Goal: Task Accomplishment & Management: Use online tool/utility

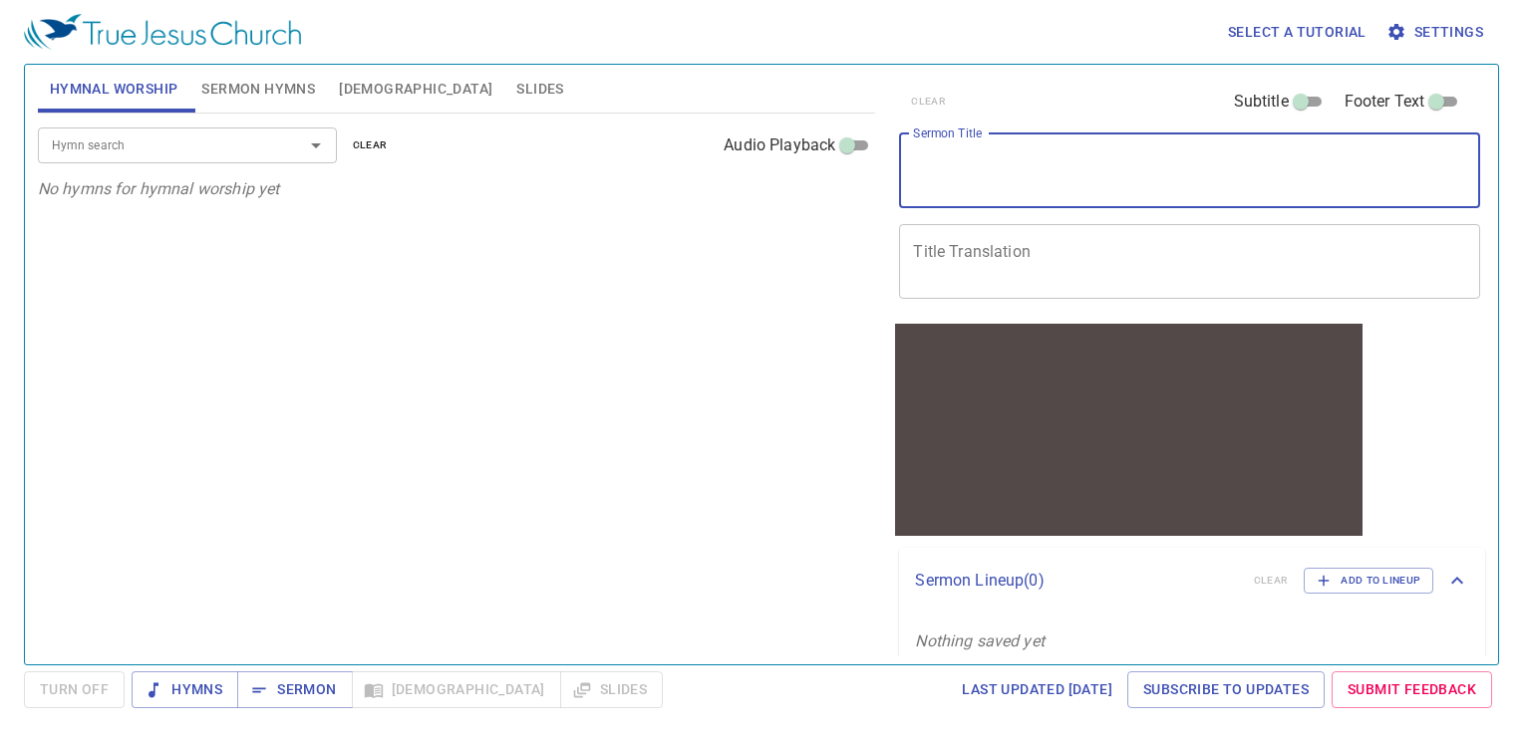
click at [1028, 151] on textarea "Sermon Title" at bounding box center [1189, 170] width 553 height 38
type textarea "立下決心"
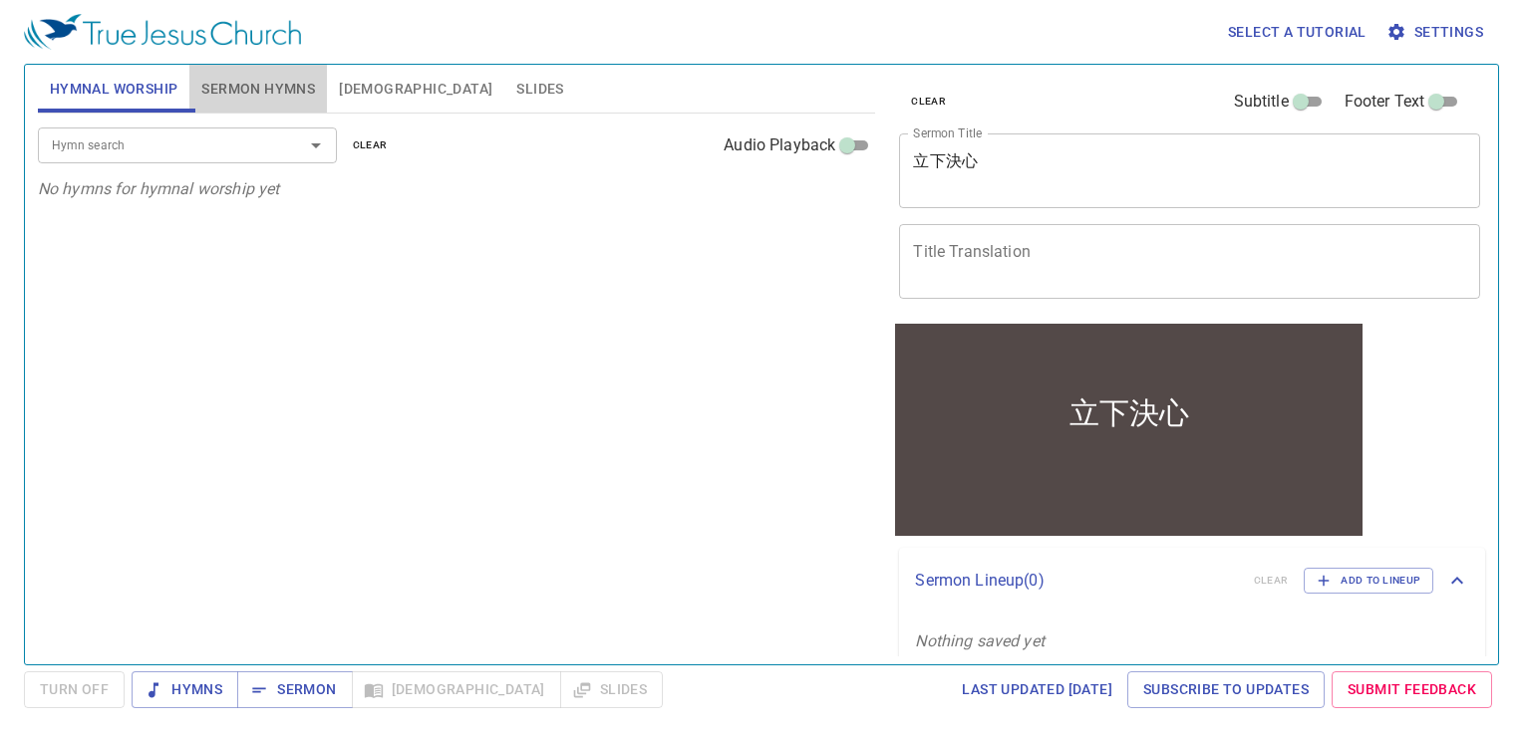
click at [274, 86] on span "Sermon Hymns" at bounding box center [258, 89] width 114 height 25
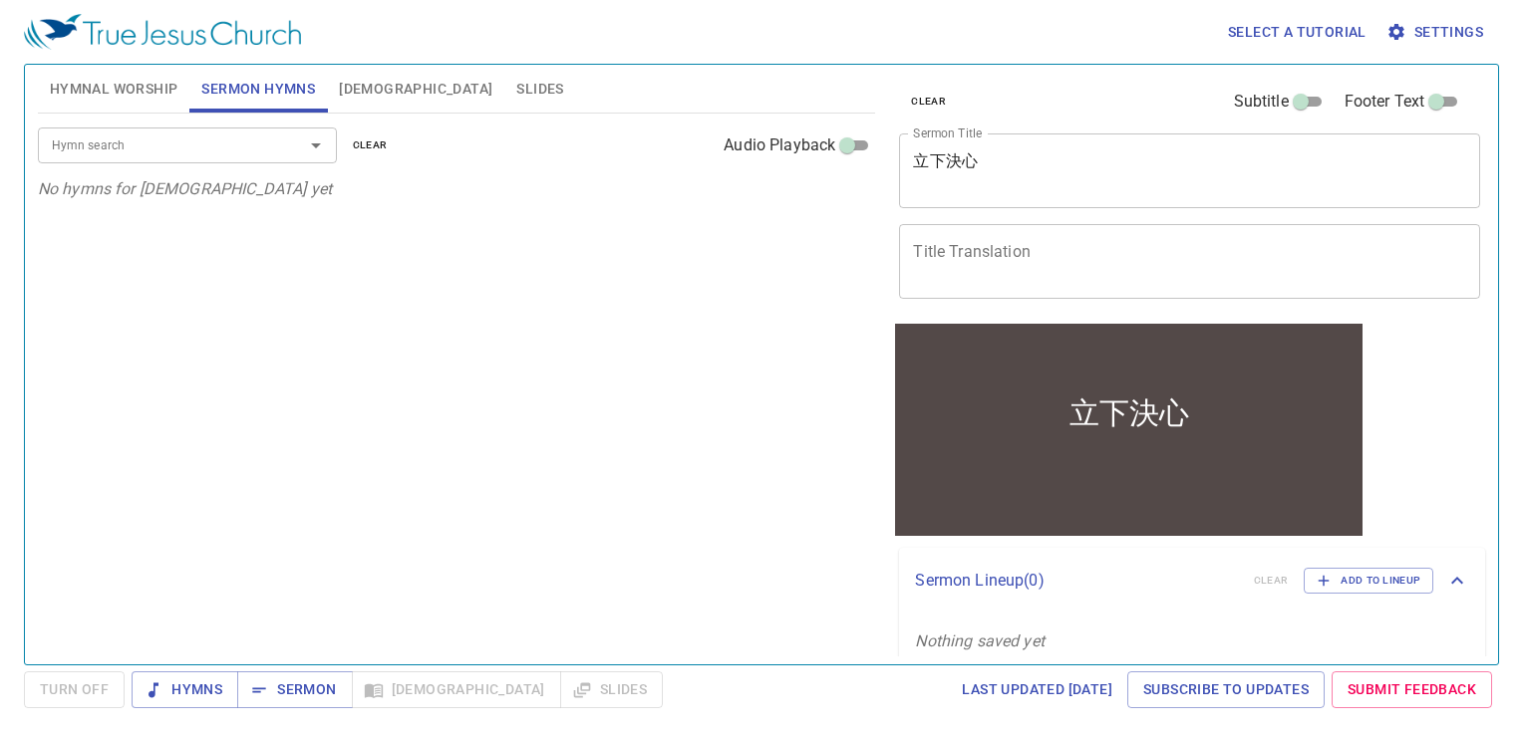
click at [151, 143] on input "Hymn search" at bounding box center [158, 145] width 228 height 23
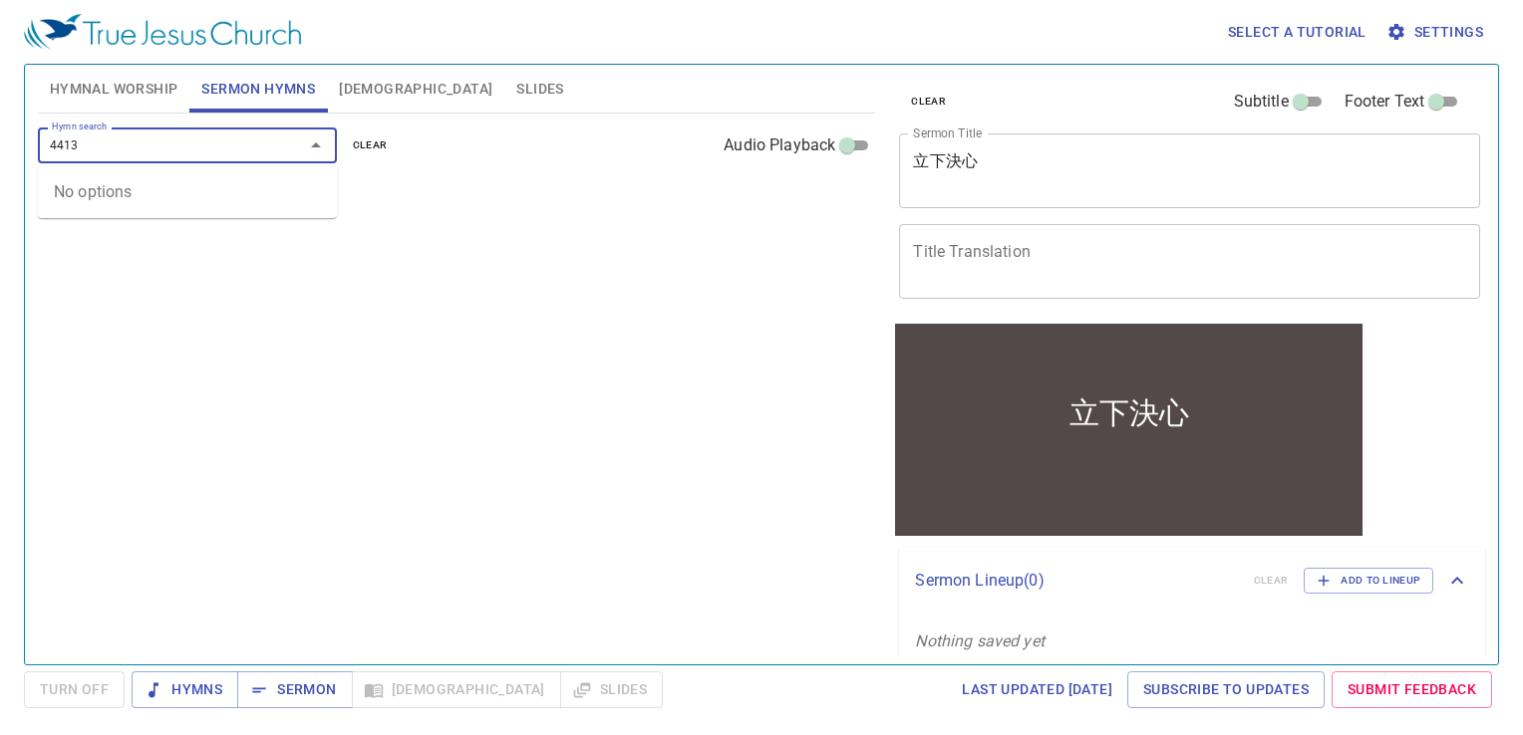
type input "441"
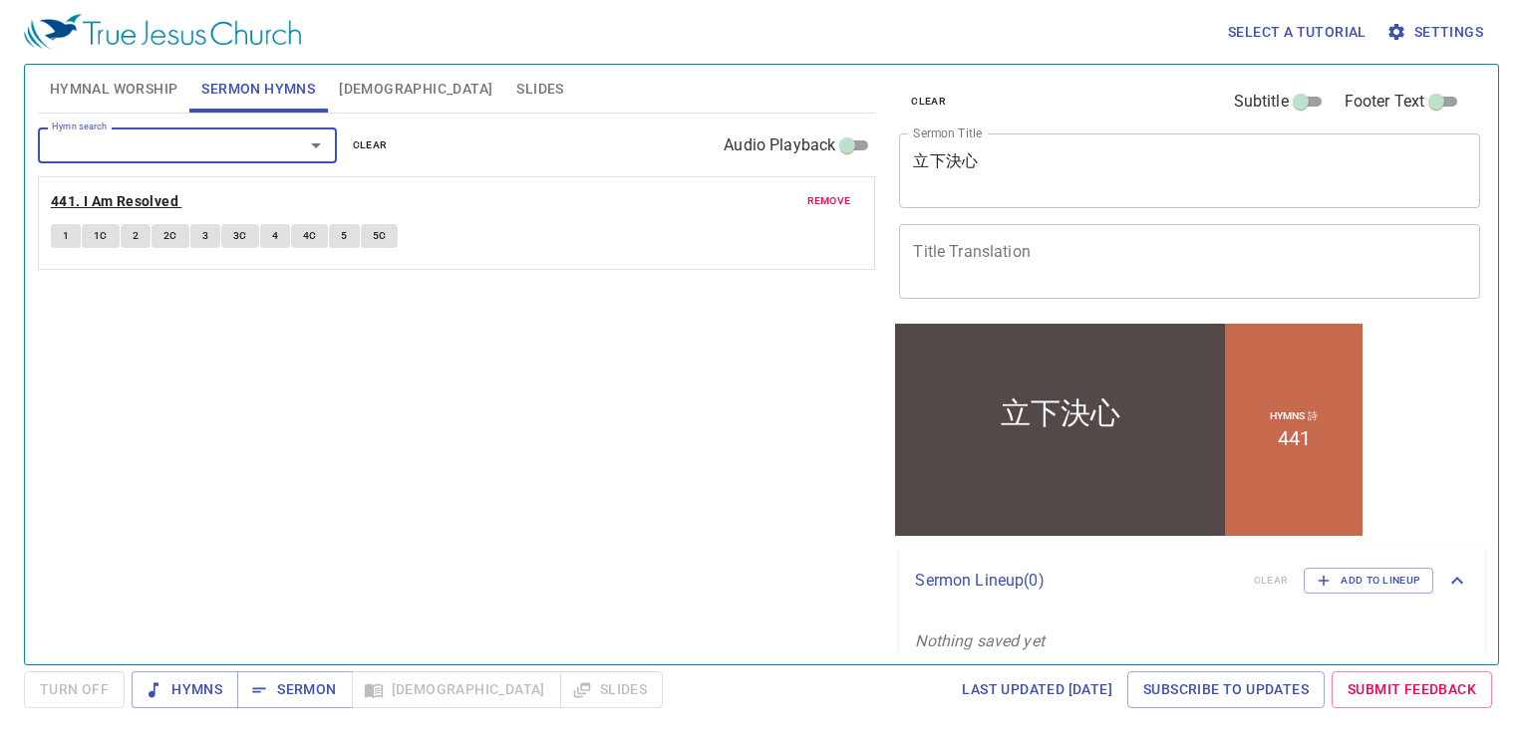
click at [147, 196] on b "441. I Am Resolved" at bounding box center [115, 201] width 128 height 25
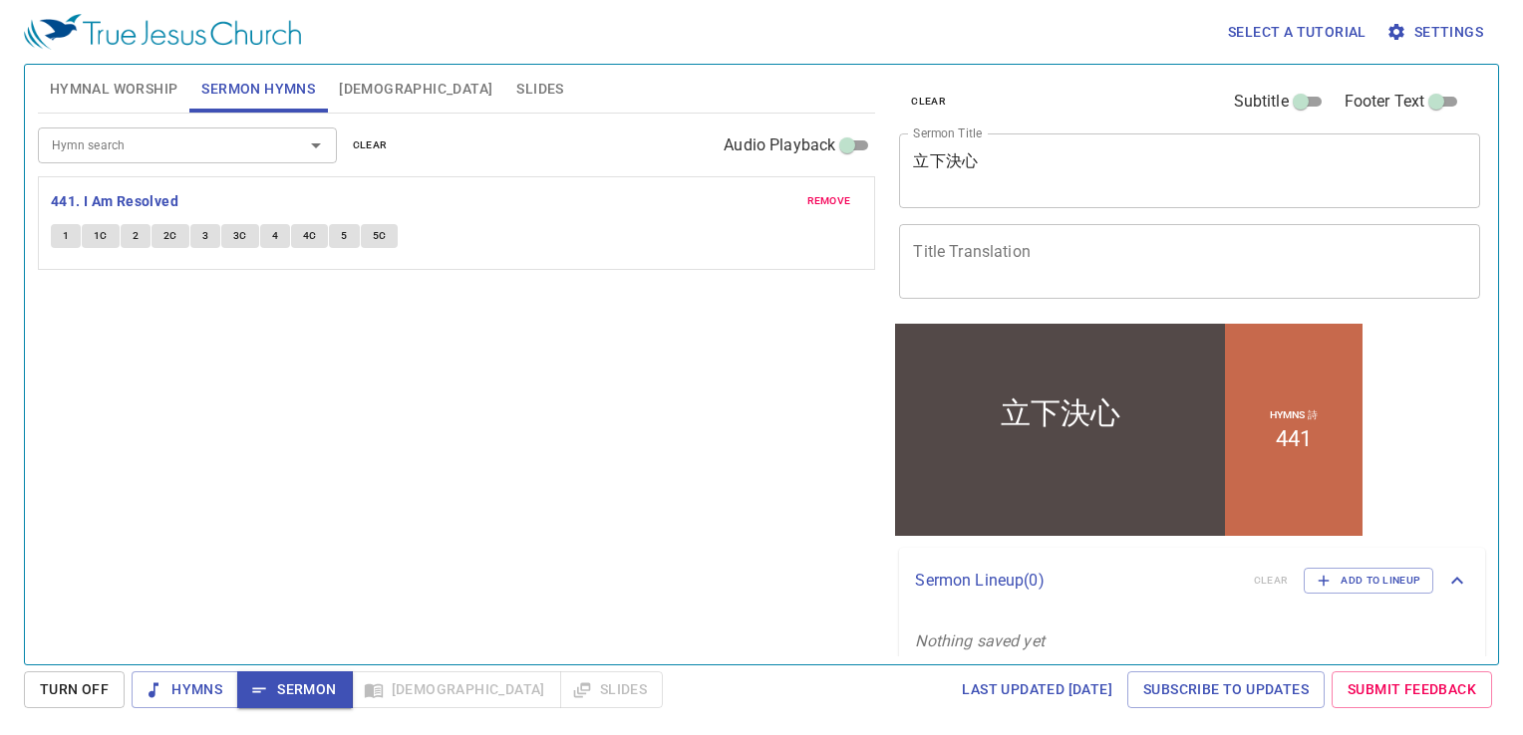
click at [203, 306] on div "Hymn search Hymn search clear Audio Playback remove 441. I Am Resolved 1 1C 2 2…" at bounding box center [457, 381] width 838 height 534
click at [376, 77] on span "[DEMOGRAPHIC_DATA]" at bounding box center [415, 89] width 153 height 25
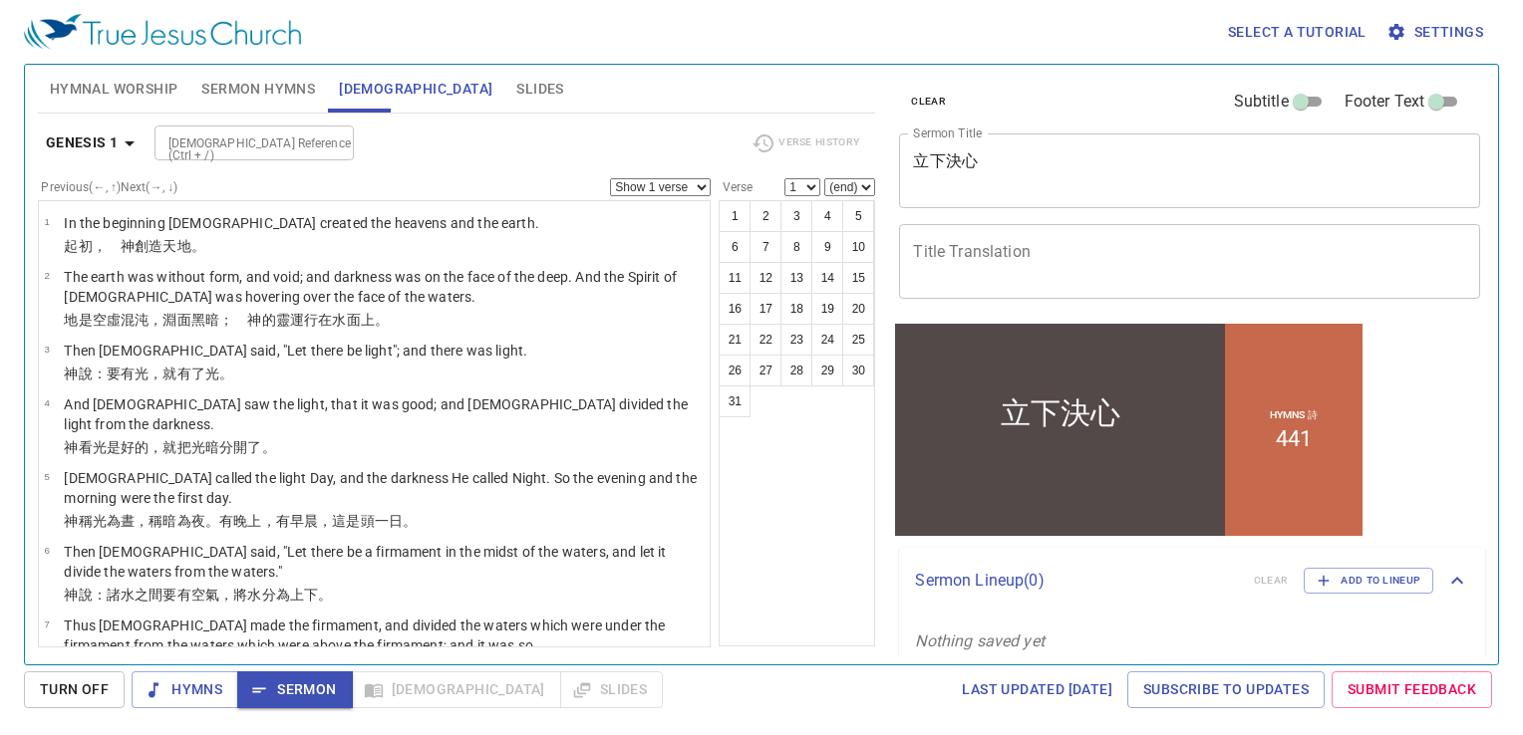
click at [283, 86] on span "Sermon Hymns" at bounding box center [258, 89] width 114 height 25
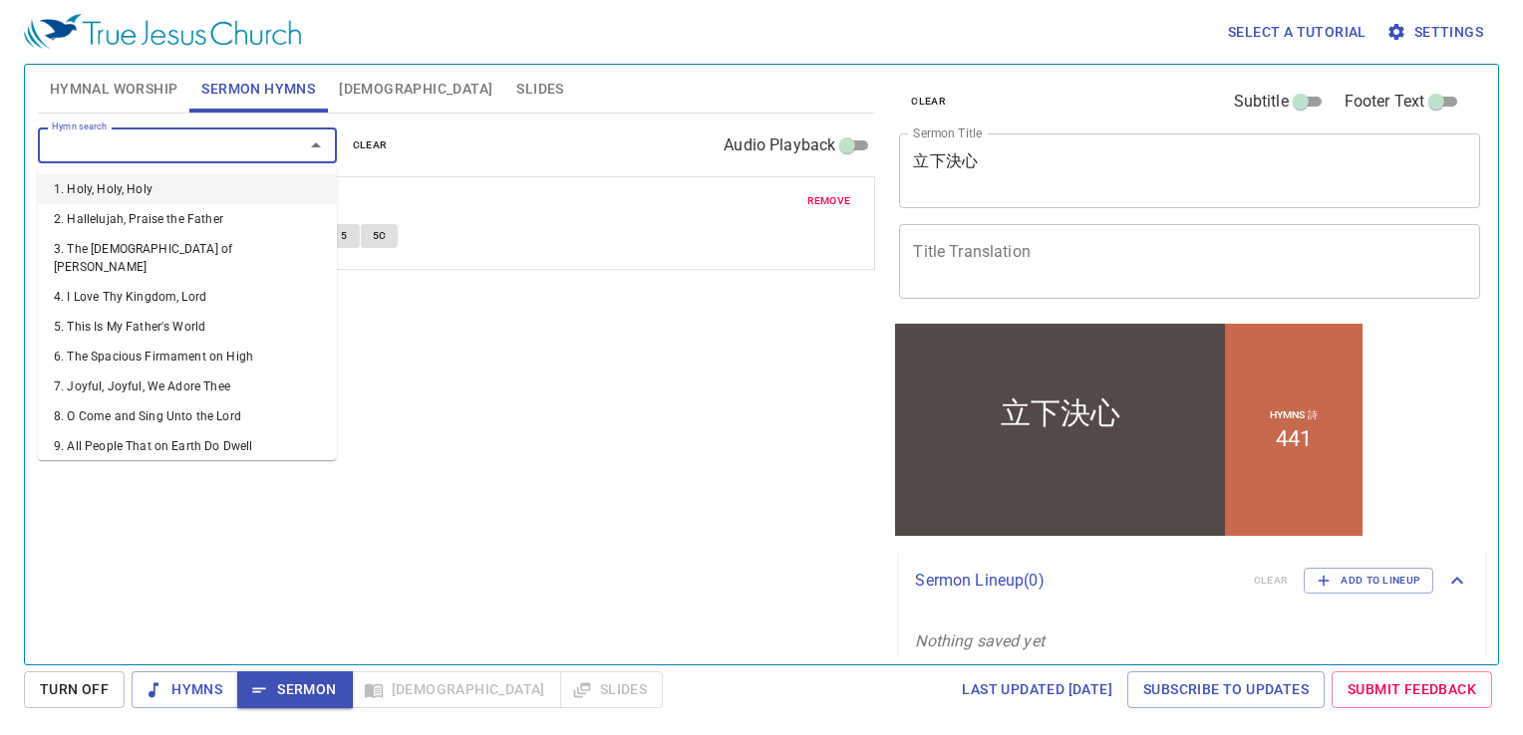
click at [229, 145] on input "Hymn search" at bounding box center [158, 145] width 228 height 23
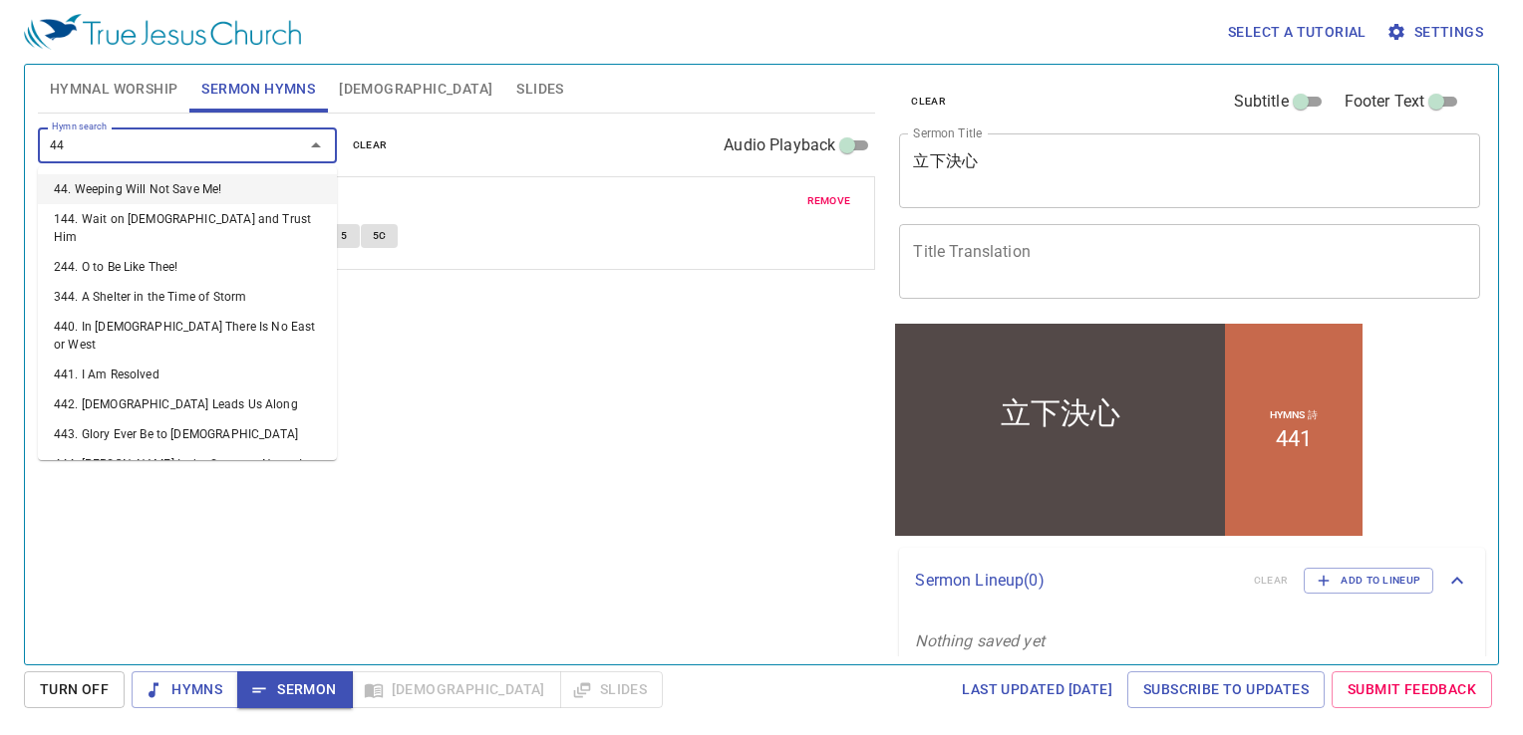
type input "441"
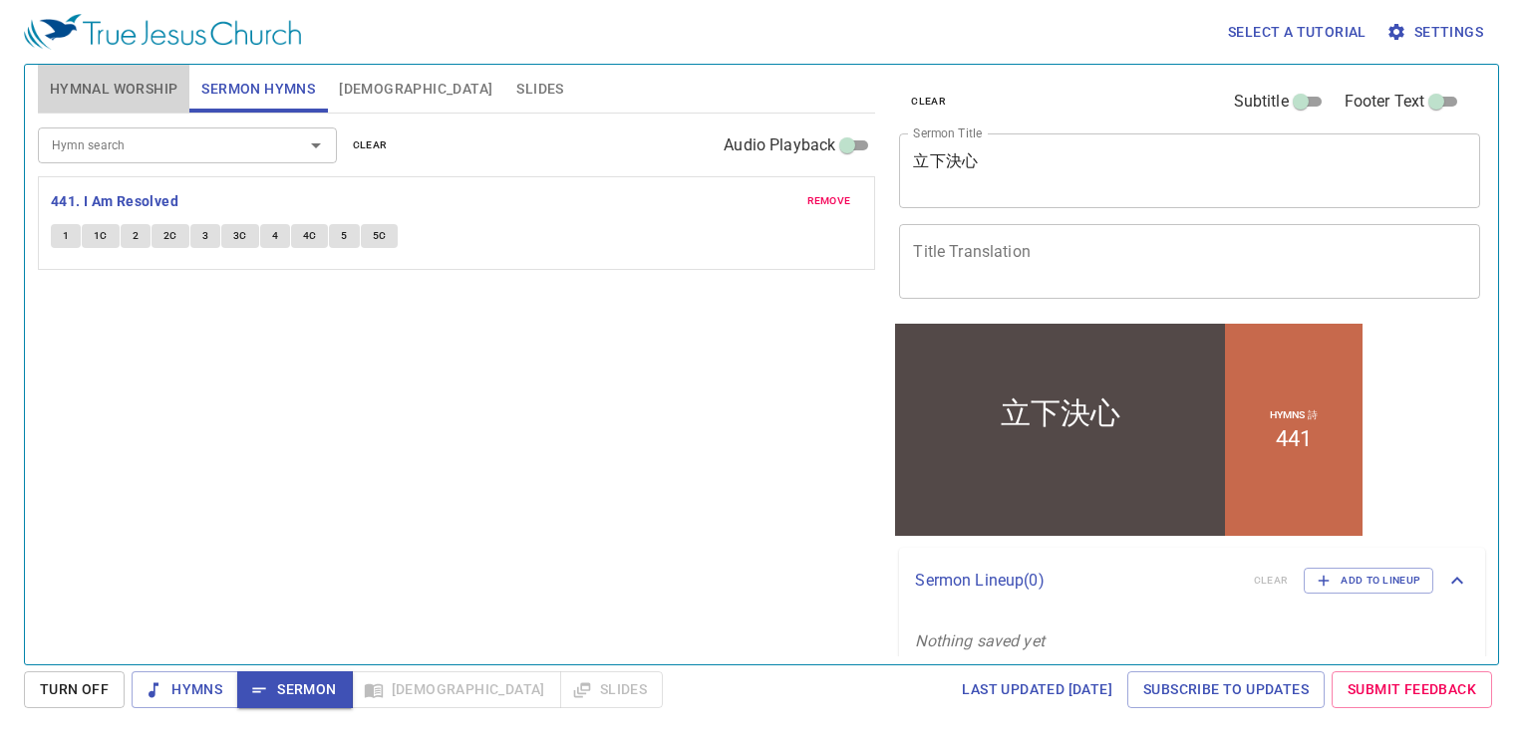
click at [98, 88] on span "Hymnal Worship" at bounding box center [114, 89] width 129 height 25
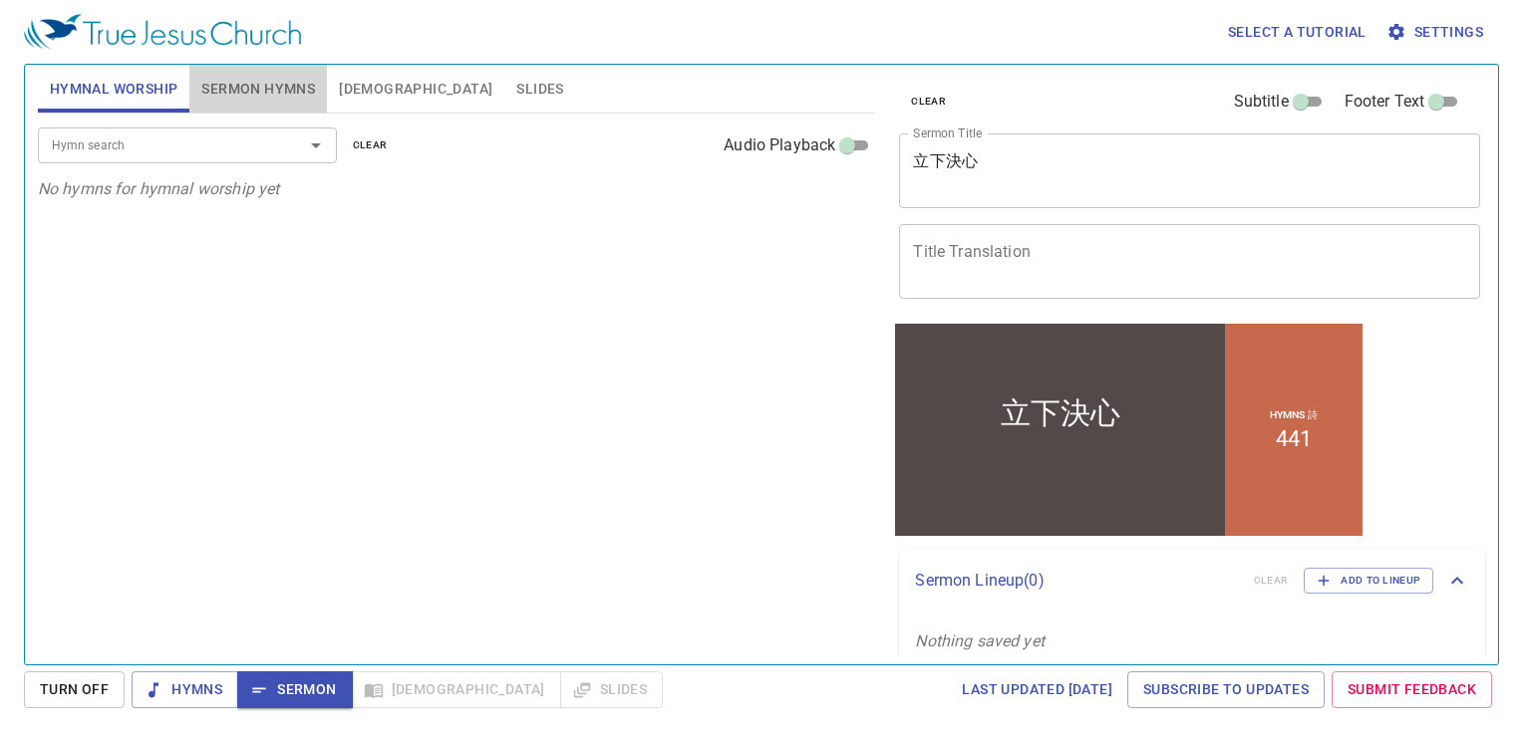
click at [226, 85] on span "Sermon Hymns" at bounding box center [258, 89] width 114 height 25
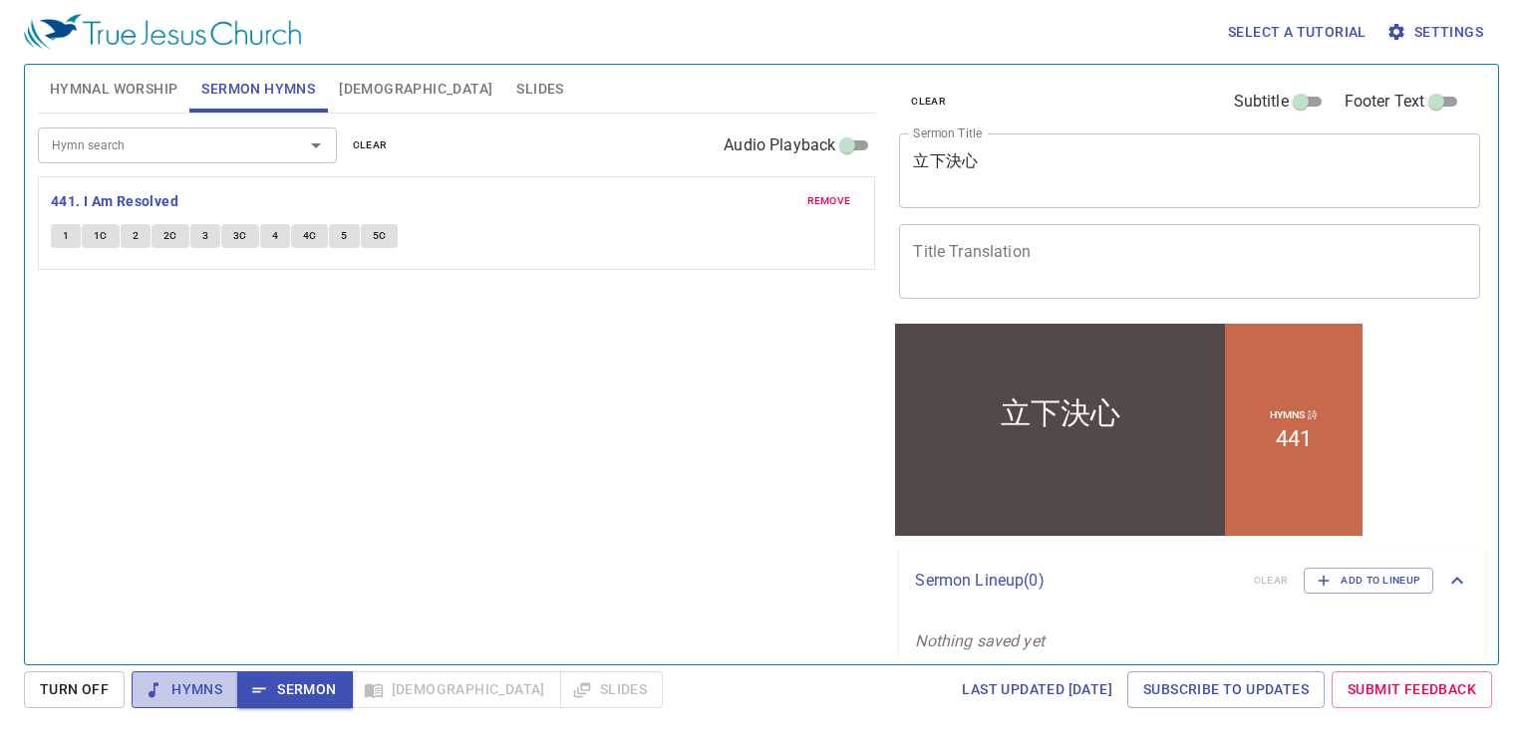
click at [213, 685] on span "Hymns" at bounding box center [184, 690] width 75 height 25
click at [308, 688] on span "Sermon" at bounding box center [294, 690] width 83 height 25
click at [849, 154] on input "Audio Playback" at bounding box center [847, 150] width 72 height 24
checkbox input "true"
select select "1"
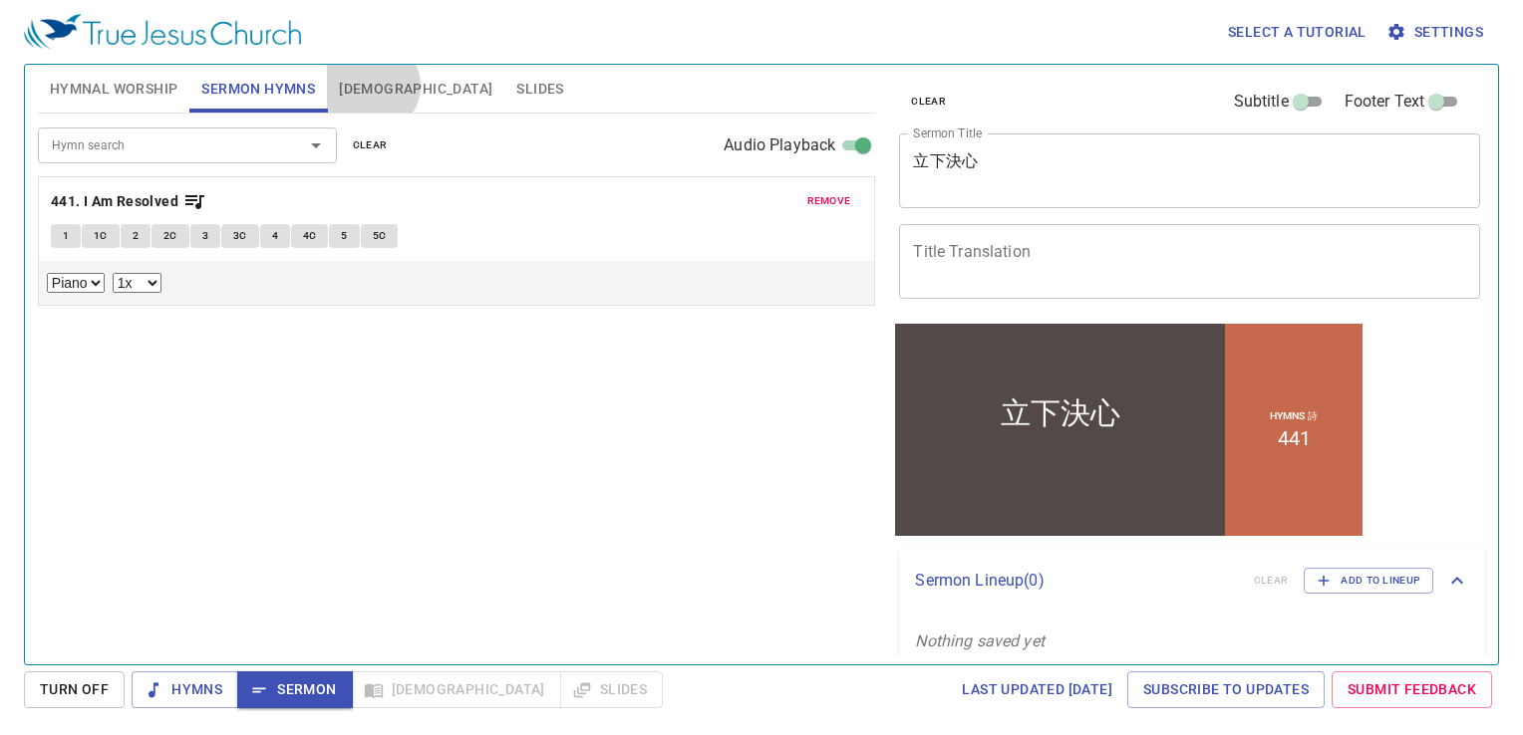
click at [368, 86] on span "[DEMOGRAPHIC_DATA]" at bounding box center [415, 89] width 153 height 25
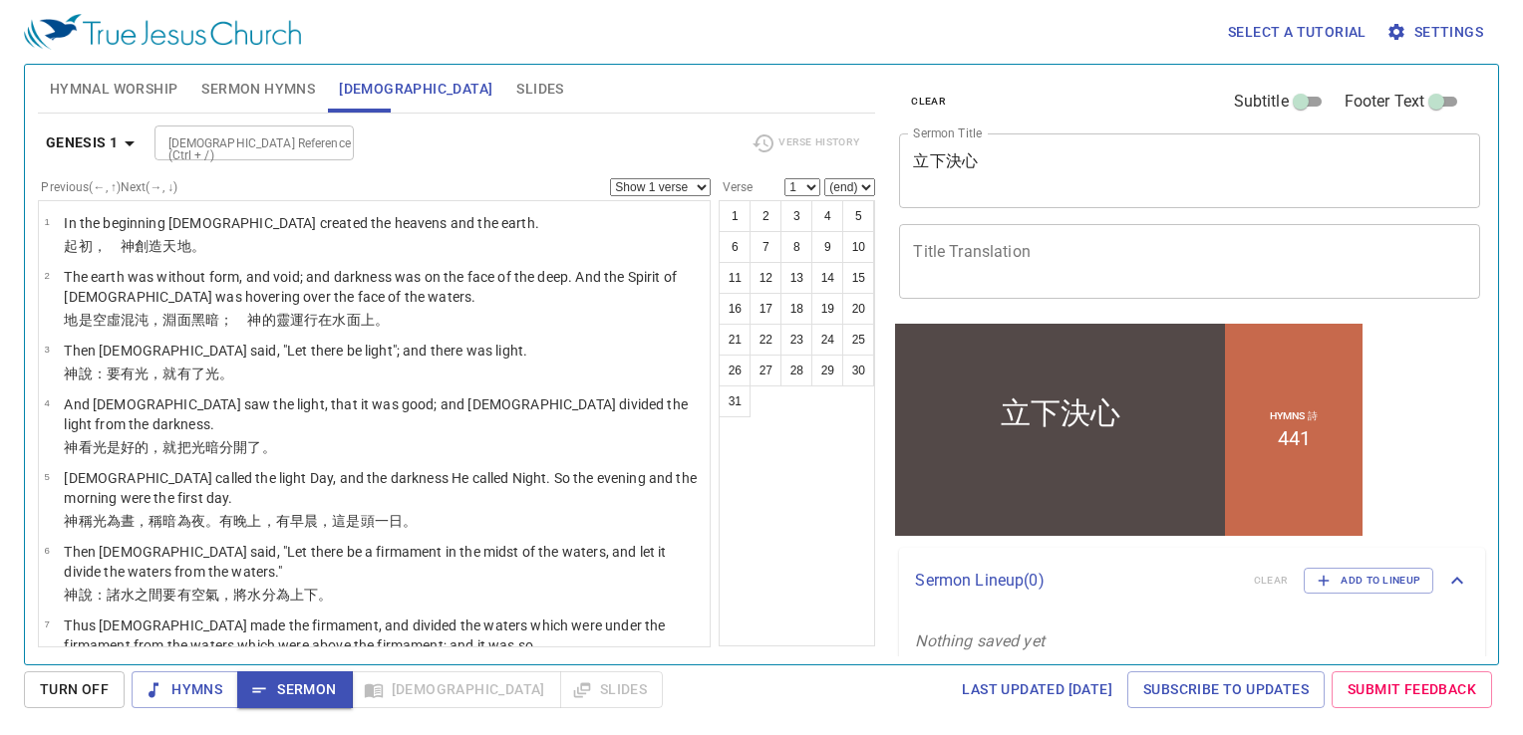
click at [275, 138] on input "[DEMOGRAPHIC_DATA] Reference (Ctrl + /)" at bounding box center [237, 143] width 154 height 23
type input "phil 3 13"
select select "13"
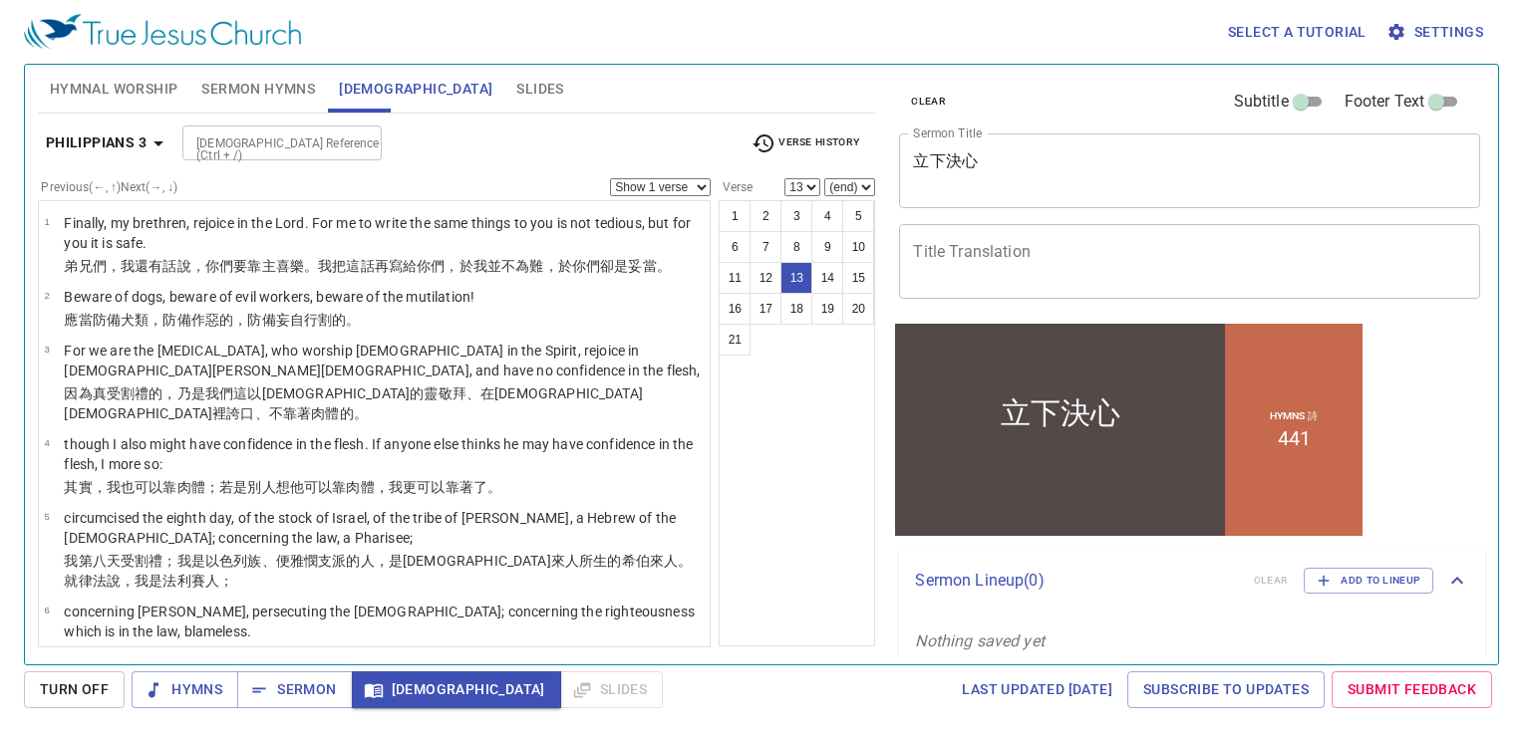
scroll to position [706, 0]
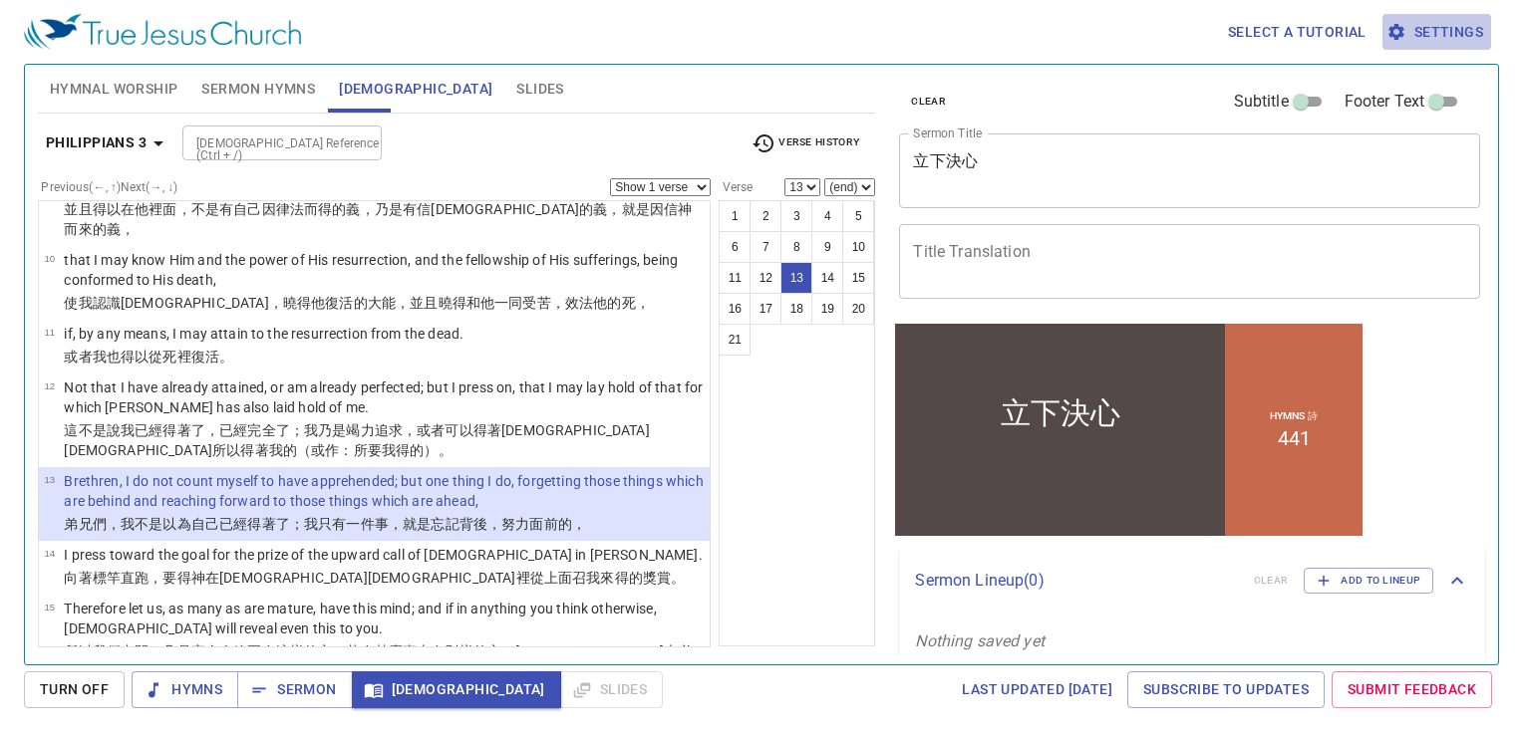
click at [1403, 20] on span "Settings" at bounding box center [1436, 32] width 93 height 25
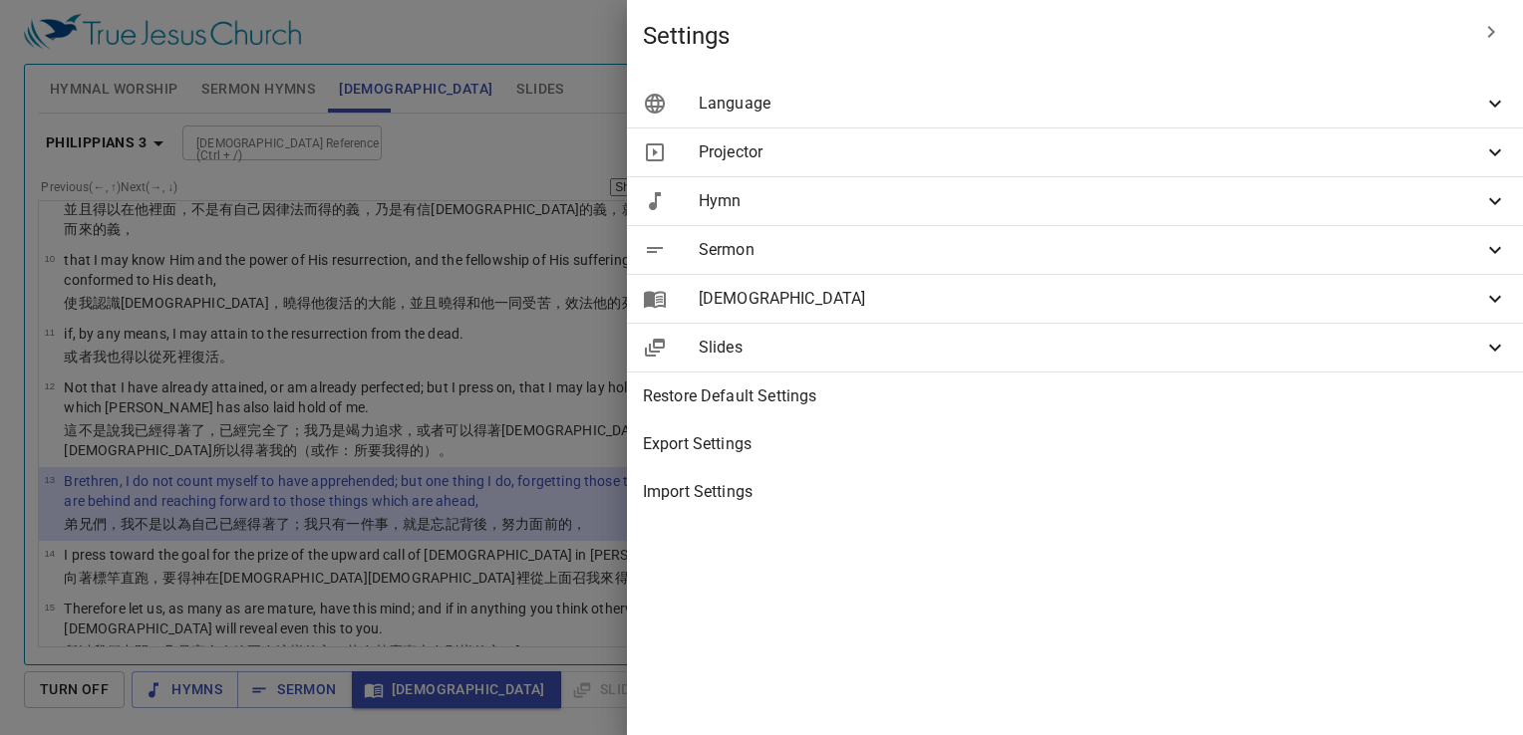
click at [1388, 111] on span "Language" at bounding box center [1090, 104] width 784 height 24
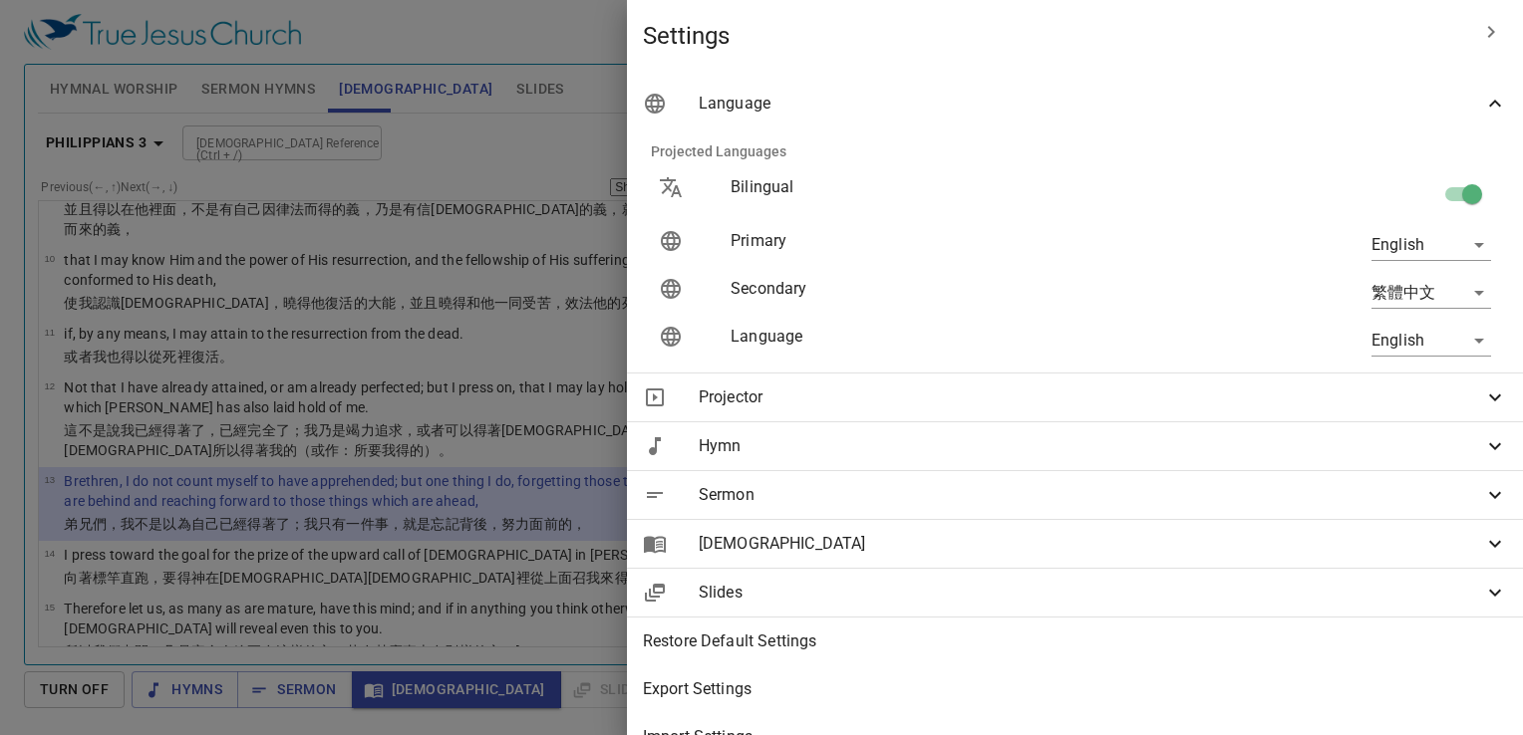
click at [1455, 245] on body "Select a tutorial Settings Hymnal Worship Sermon Hymns Bible Slides Hymn search…" at bounding box center [761, 367] width 1523 height 735
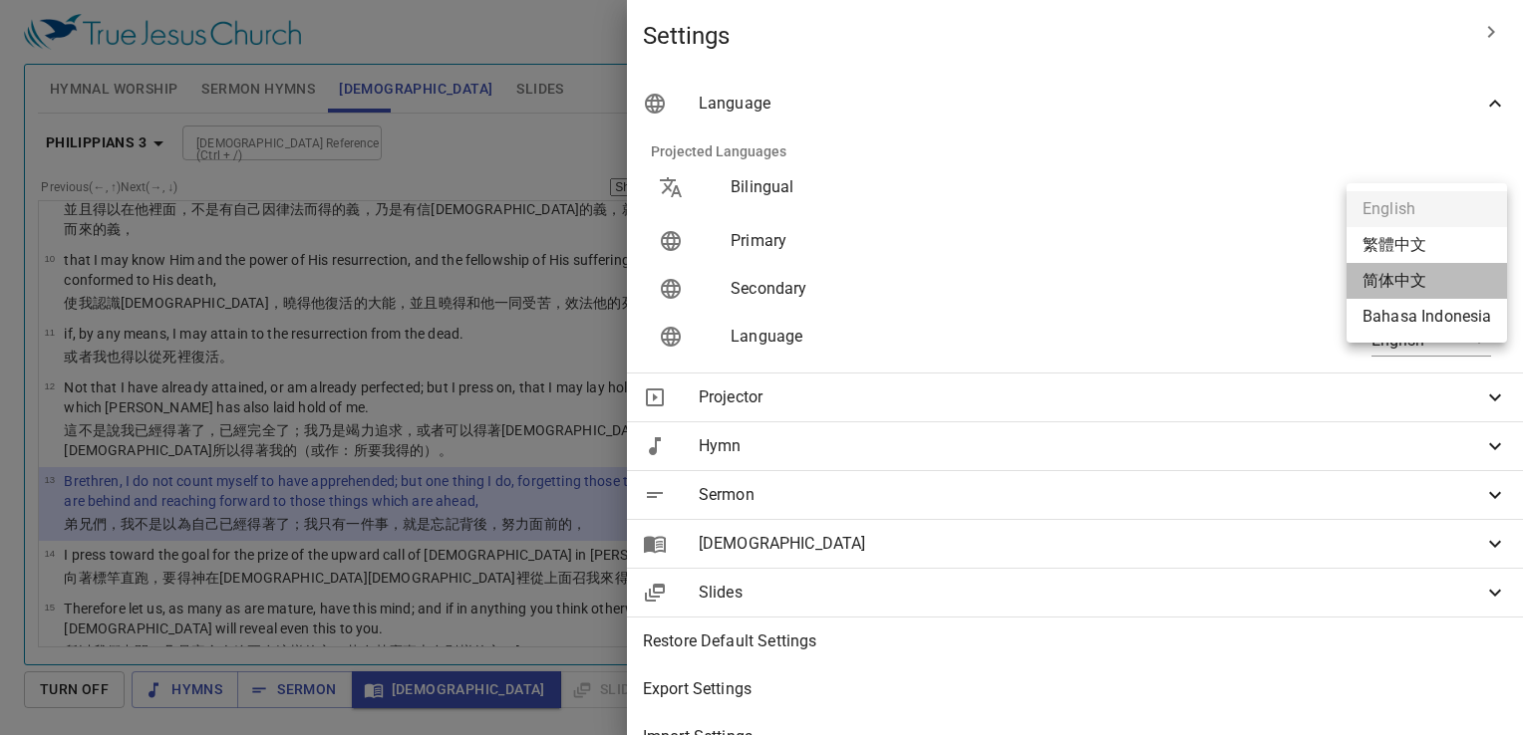
click at [1446, 292] on li "简体中文" at bounding box center [1426, 281] width 160 height 36
type input "zh-simple"
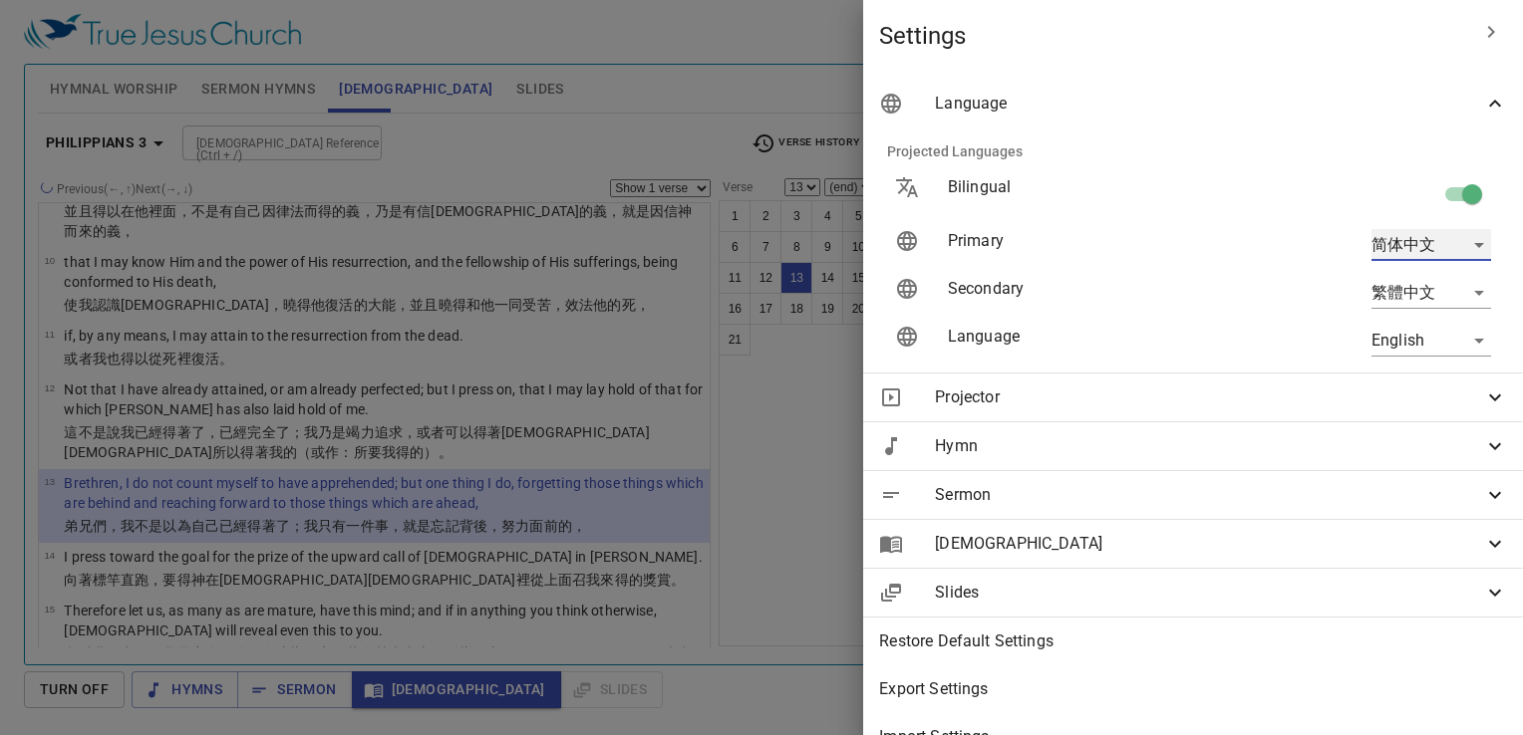
scroll to position [607, 0]
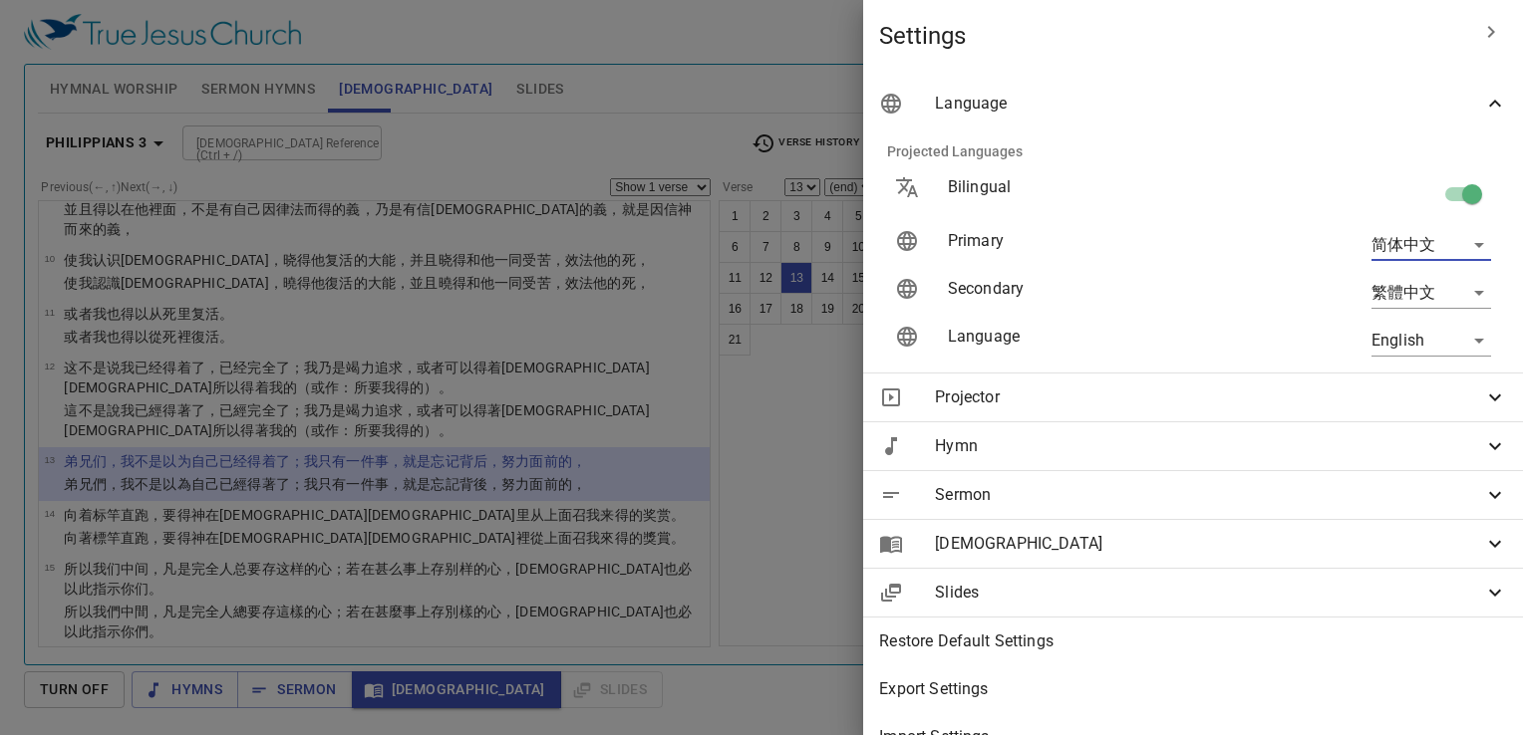
click at [1460, 191] on input "checkbox" at bounding box center [1472, 198] width 114 height 38
checkbox input "false"
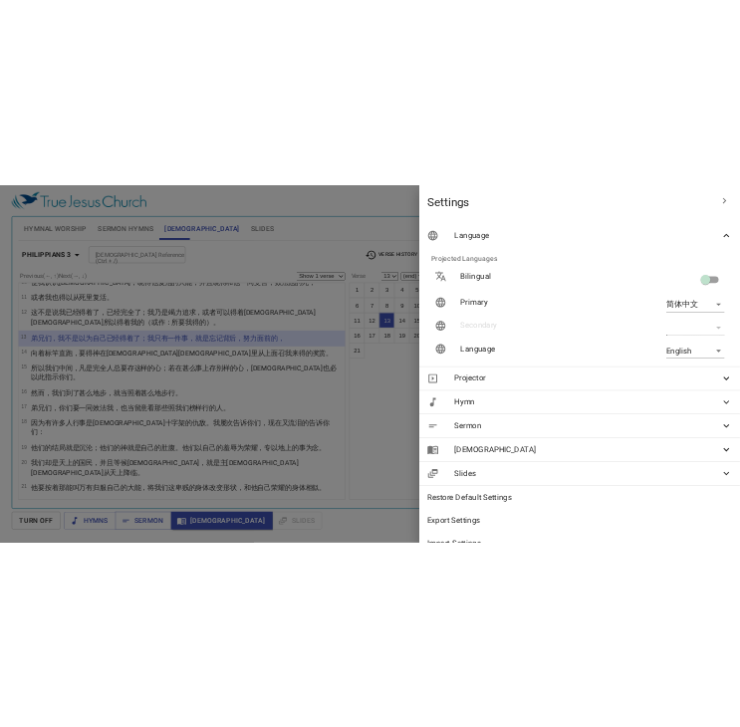
scroll to position [282, 0]
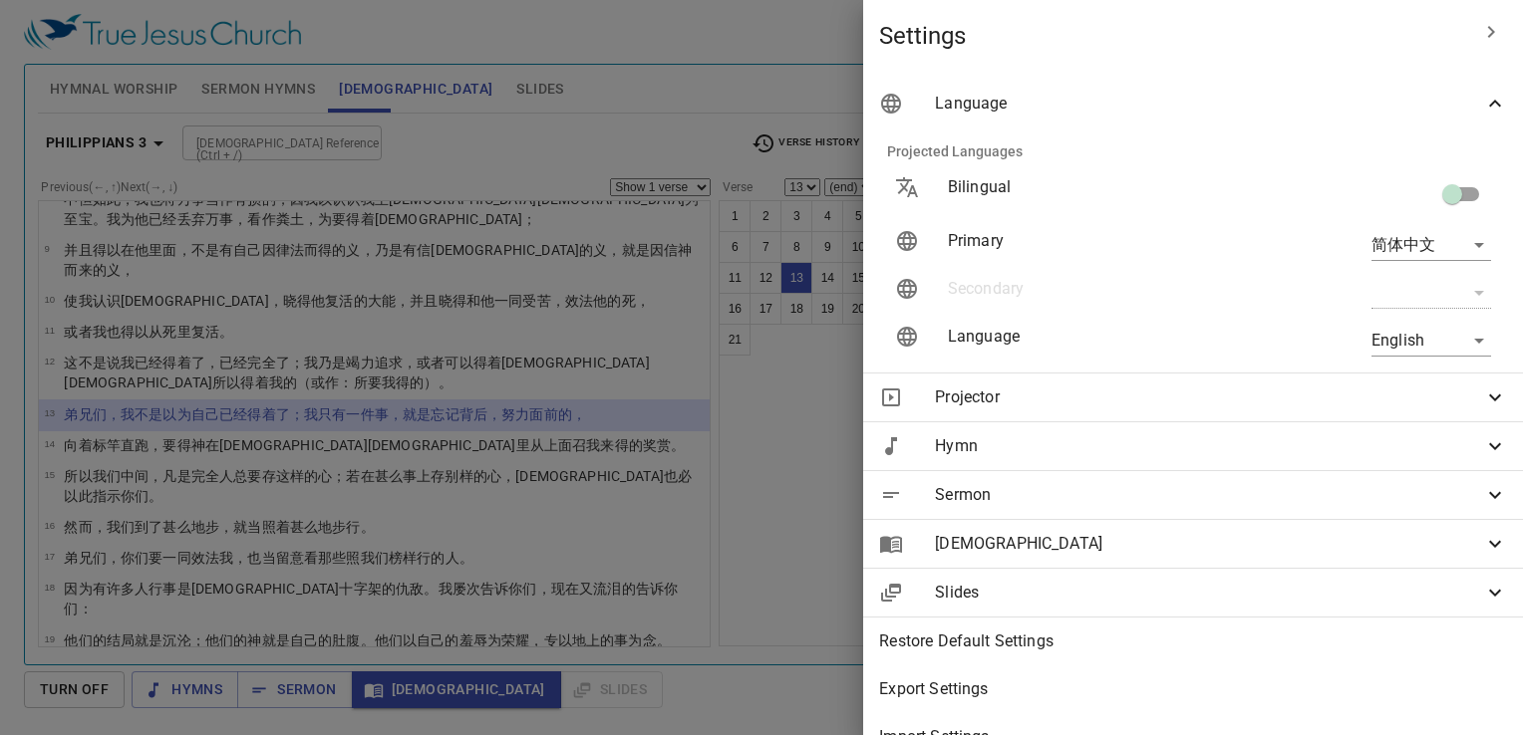
click at [701, 56] on div at bounding box center [761, 367] width 1523 height 735
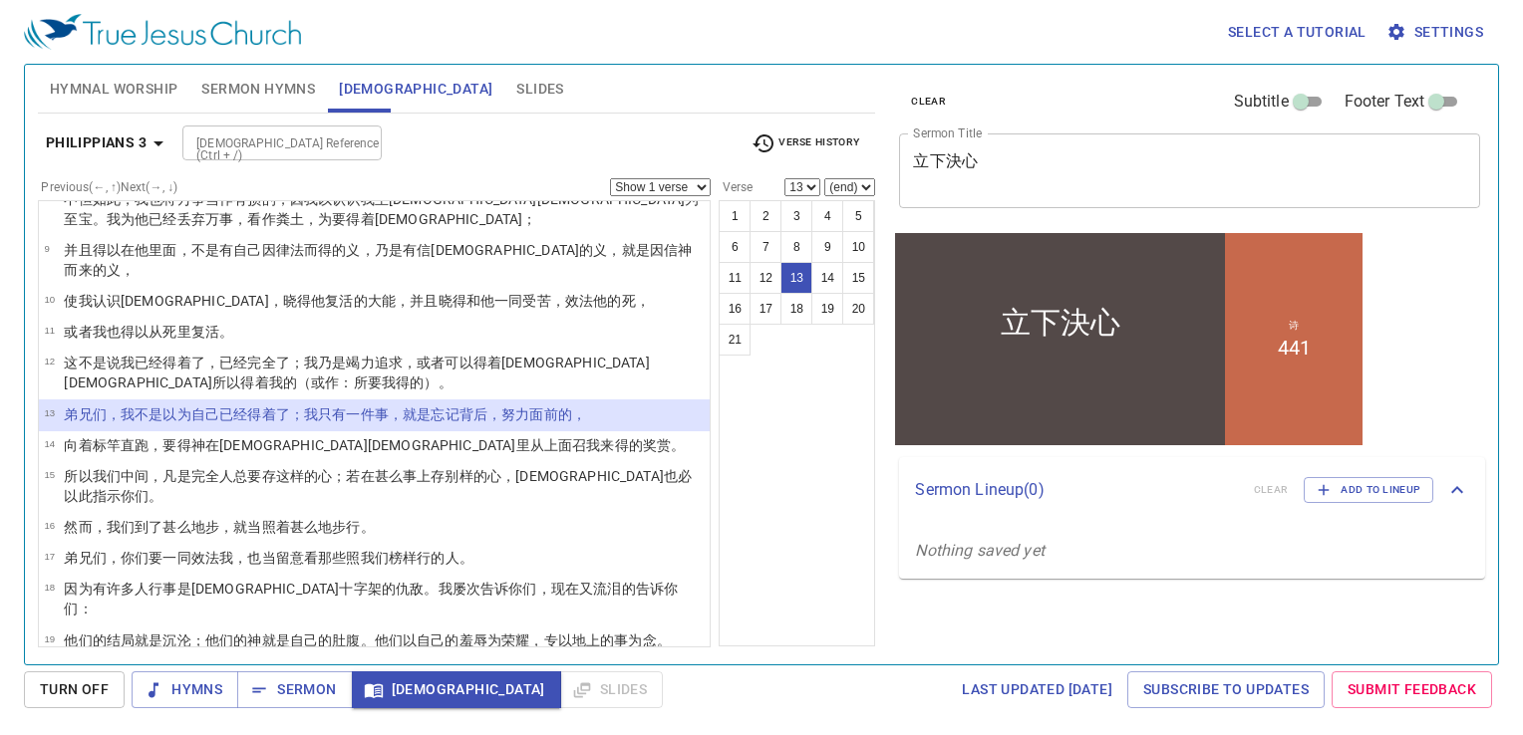
click at [322, 23] on div "Select a tutorial Settings" at bounding box center [757, 32] width 1467 height 64
click at [236, 90] on span "Sermon Hymns" at bounding box center [258, 89] width 114 height 25
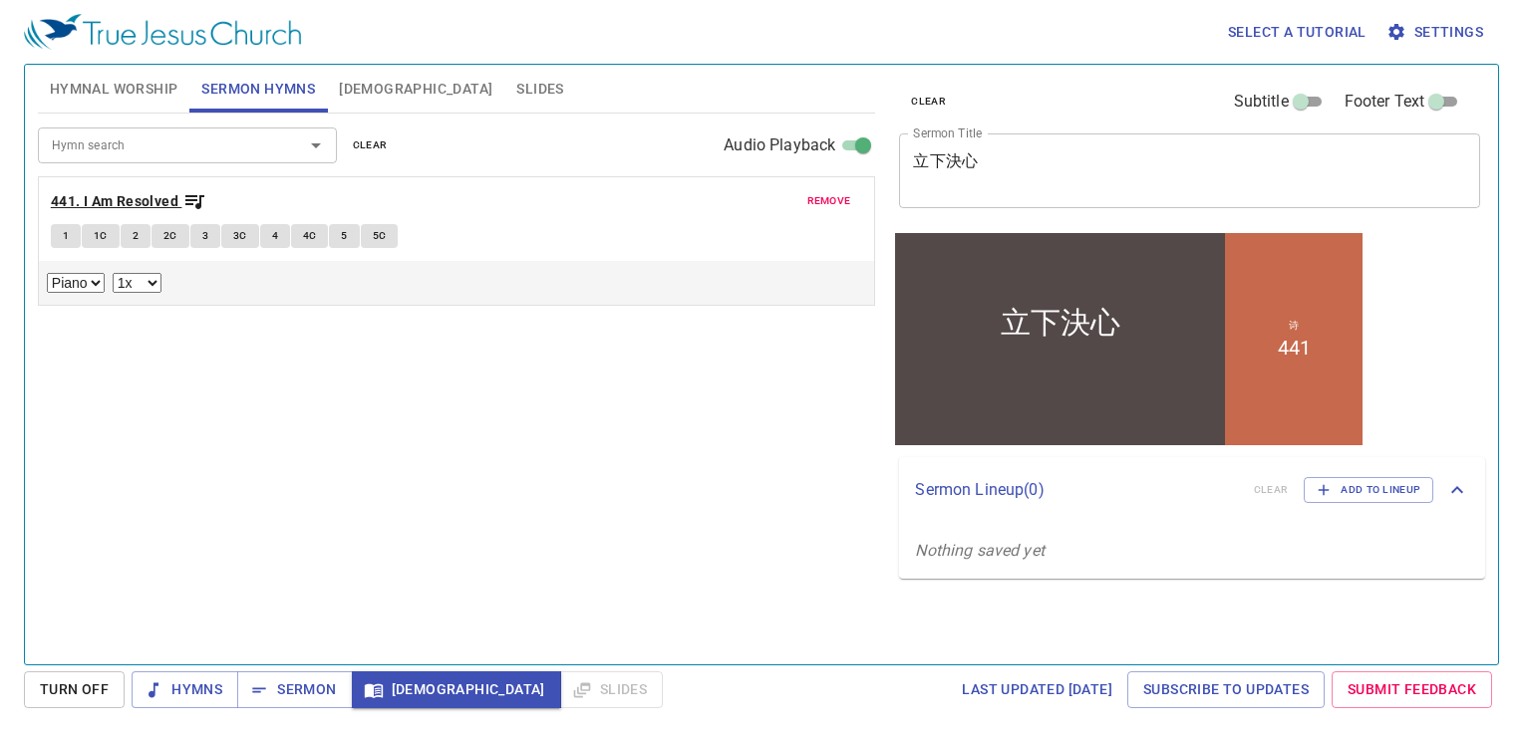
click at [131, 194] on b "441. I Am Resolved" at bounding box center [115, 201] width 128 height 25
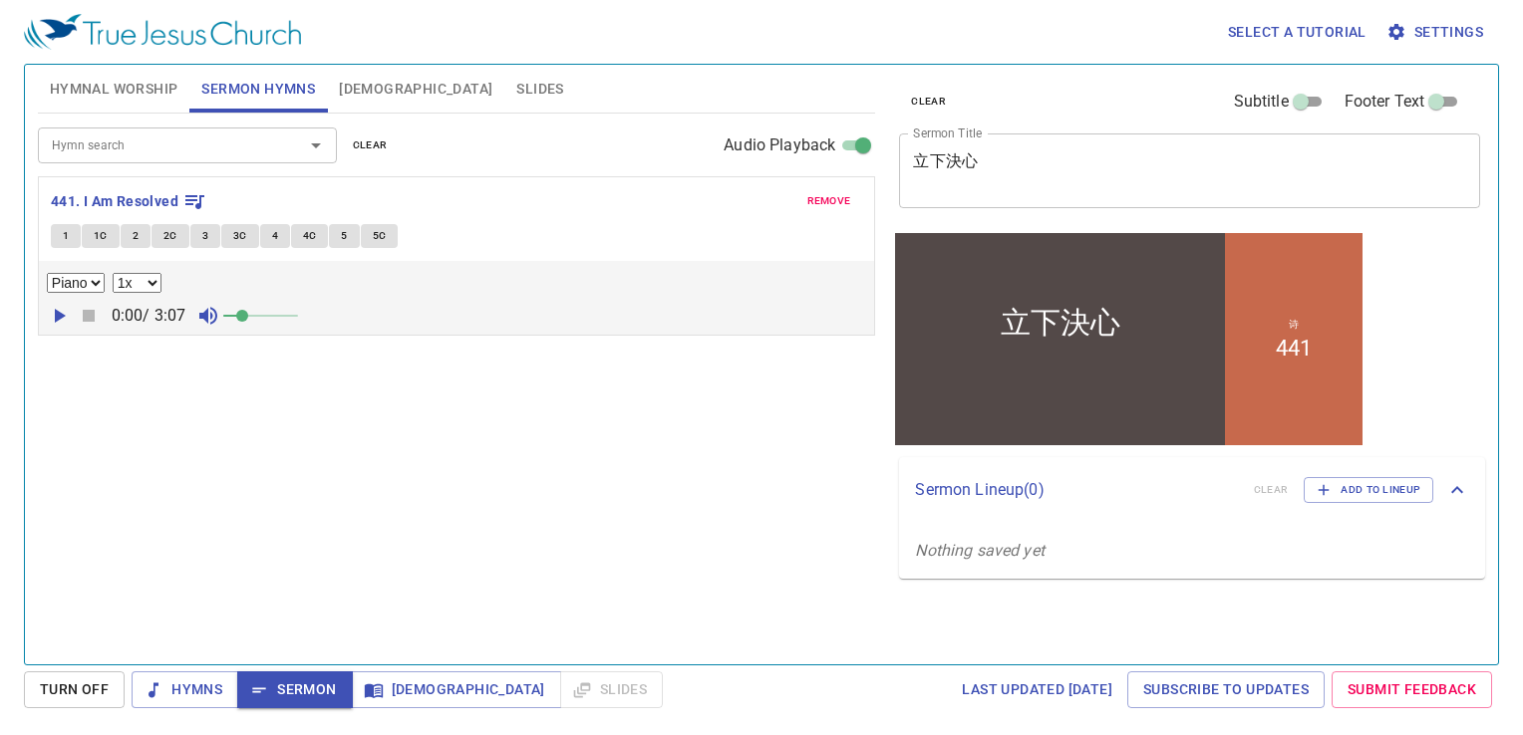
click at [60, 311] on icon "button" at bounding box center [60, 316] width 11 height 14
drag, startPoint x: 246, startPoint y: 311, endPoint x: 490, endPoint y: 299, distance: 244.4
click at [490, 301] on div "0:01 / 3:07" at bounding box center [457, 316] width 820 height 30
click at [64, 313] on icon "button" at bounding box center [59, 316] width 24 height 24
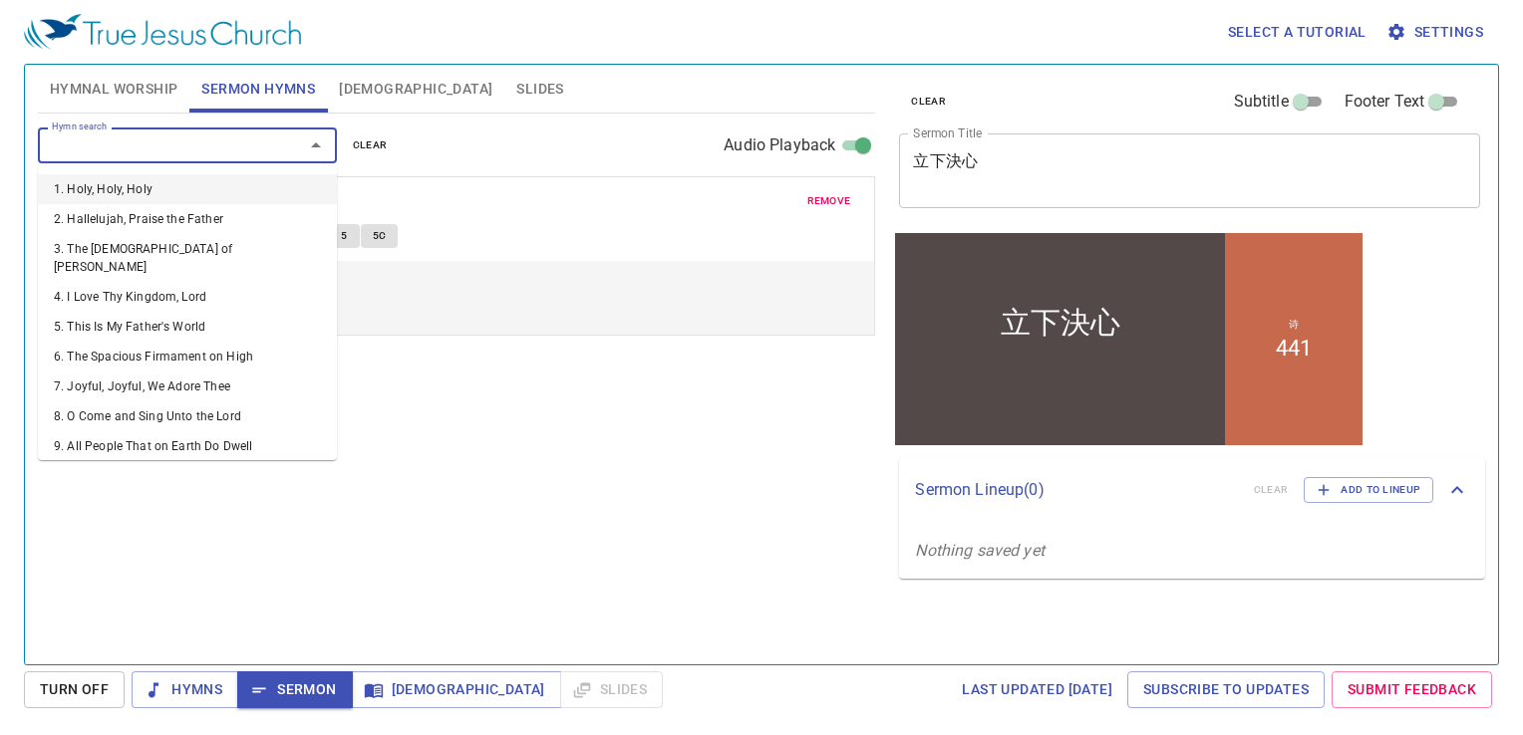
click at [100, 136] on input "Hymn search" at bounding box center [158, 145] width 228 height 23
type input "379"
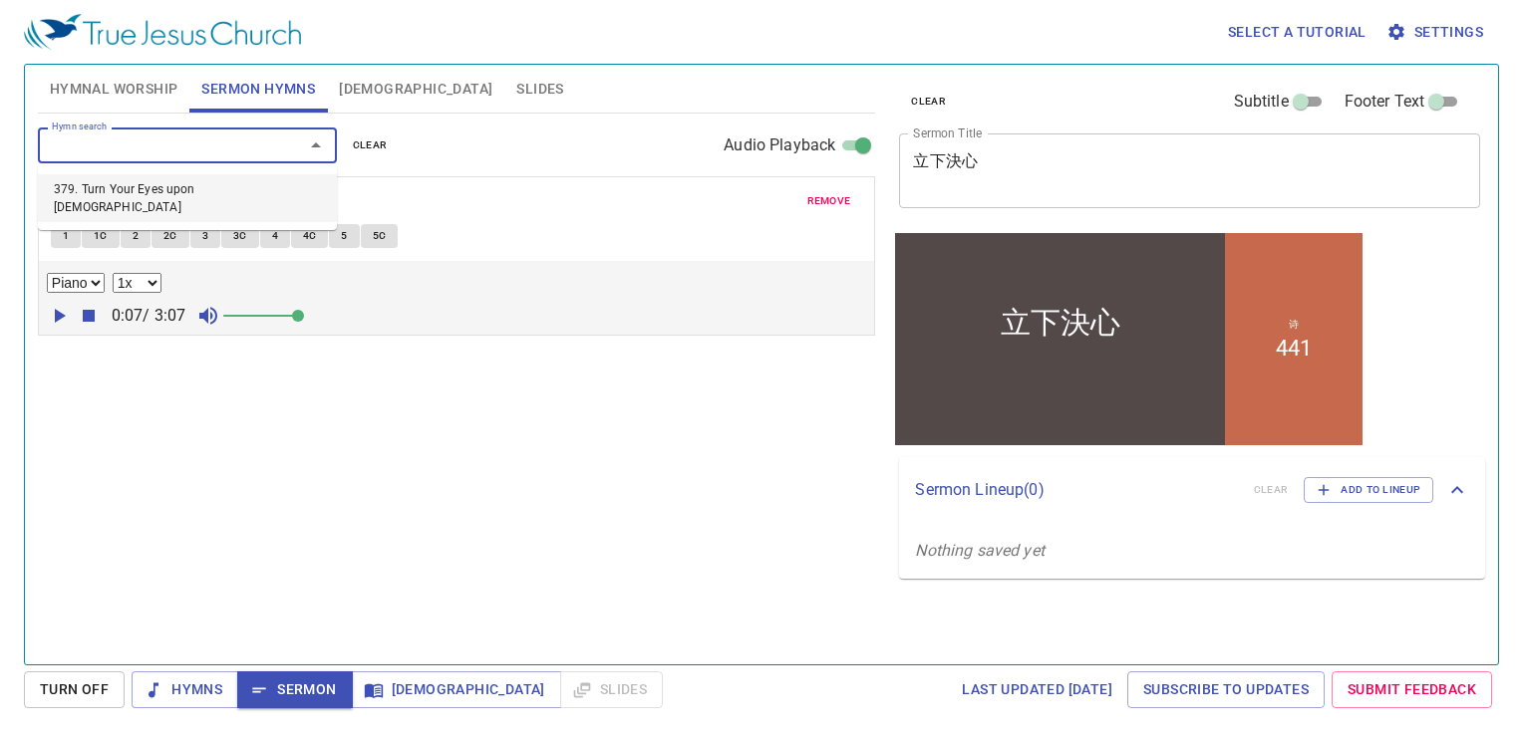
select select "1"
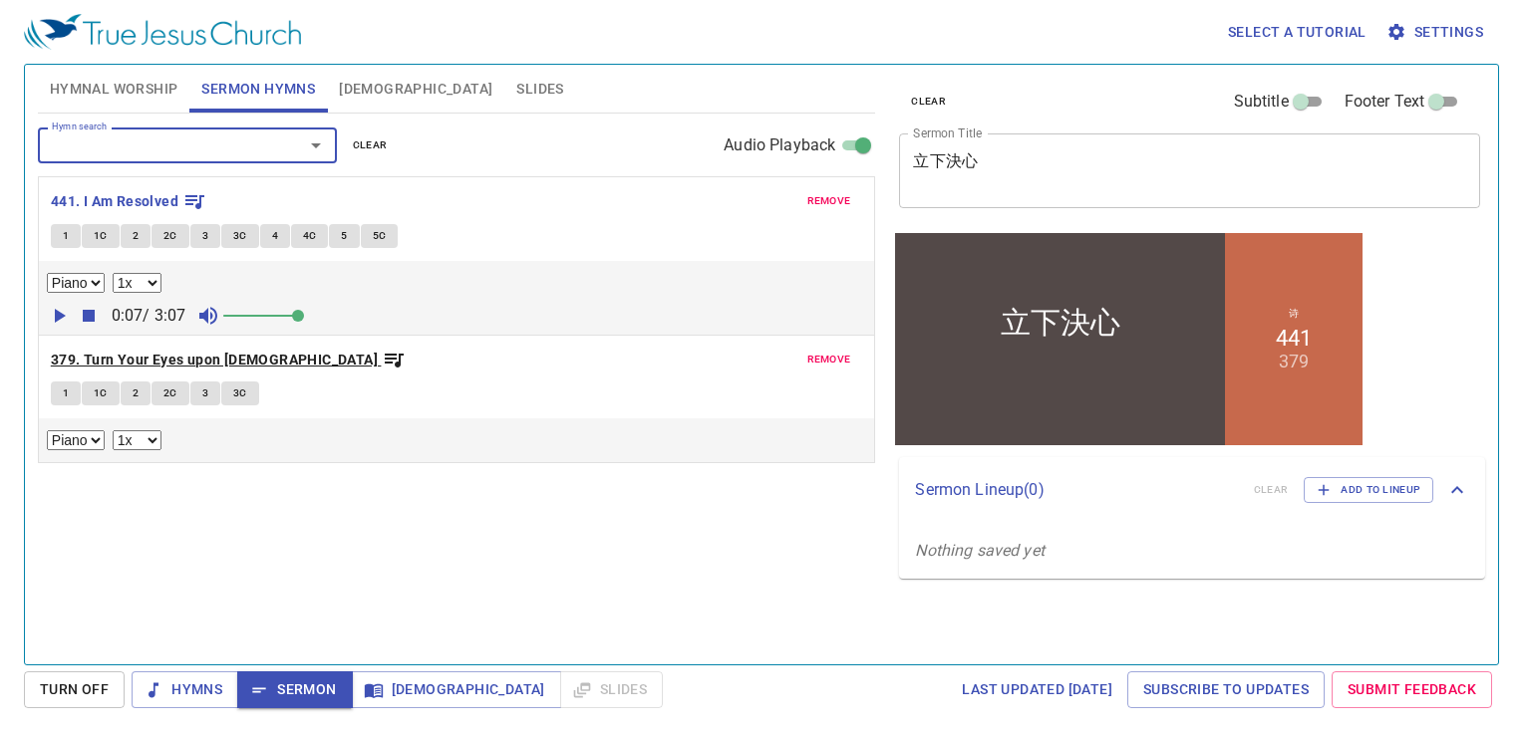
click at [198, 353] on b "379. Turn Your Eyes upon Jesus" at bounding box center [214, 360] width 327 height 25
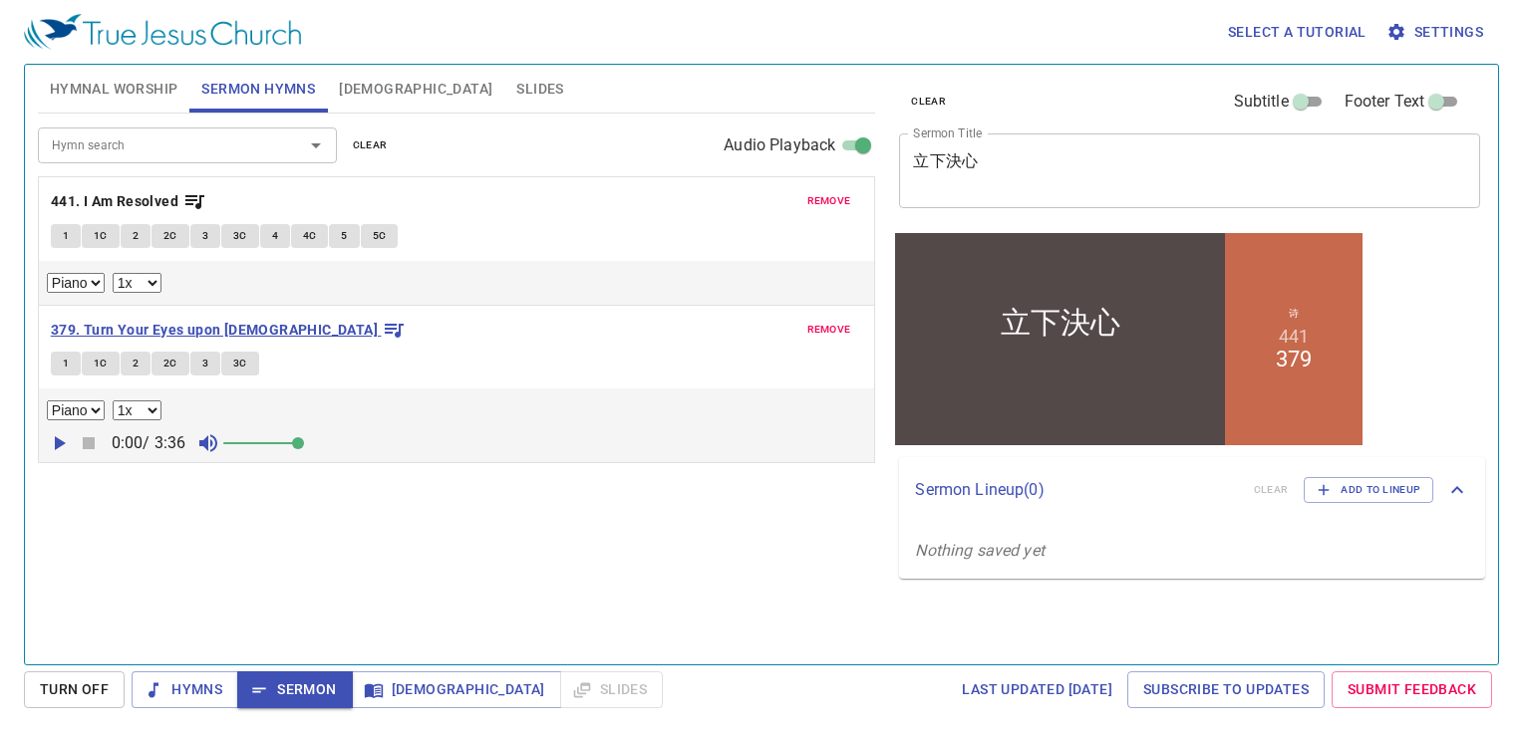
click at [130, 325] on b "379. Turn Your Eyes upon Jesus" at bounding box center [214, 330] width 327 height 25
click at [136, 329] on b "379. Turn Your Eyes upon Jesus" at bounding box center [214, 330] width 327 height 25
click at [57, 438] on icon "button" at bounding box center [60, 443] width 11 height 14
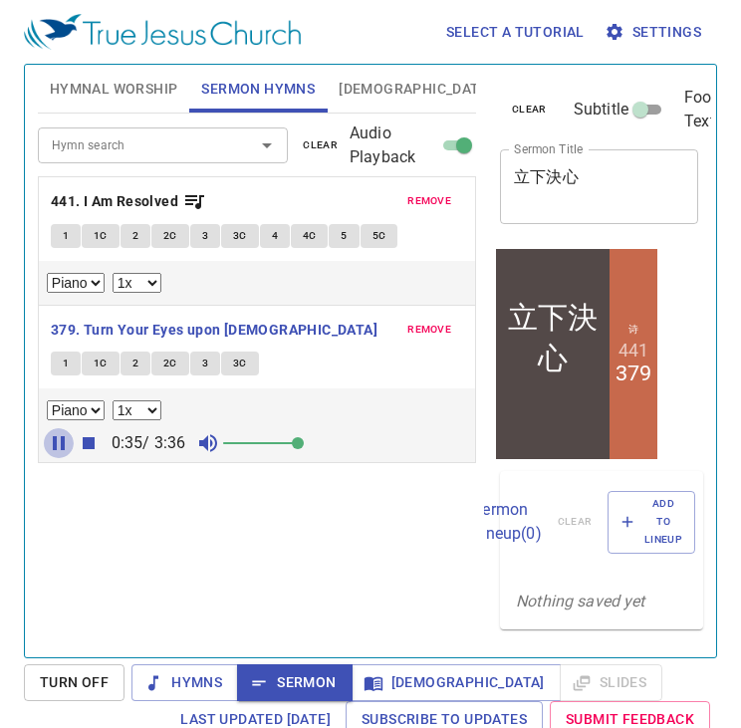
click at [82, 352] on button "1C" at bounding box center [101, 364] width 38 height 24
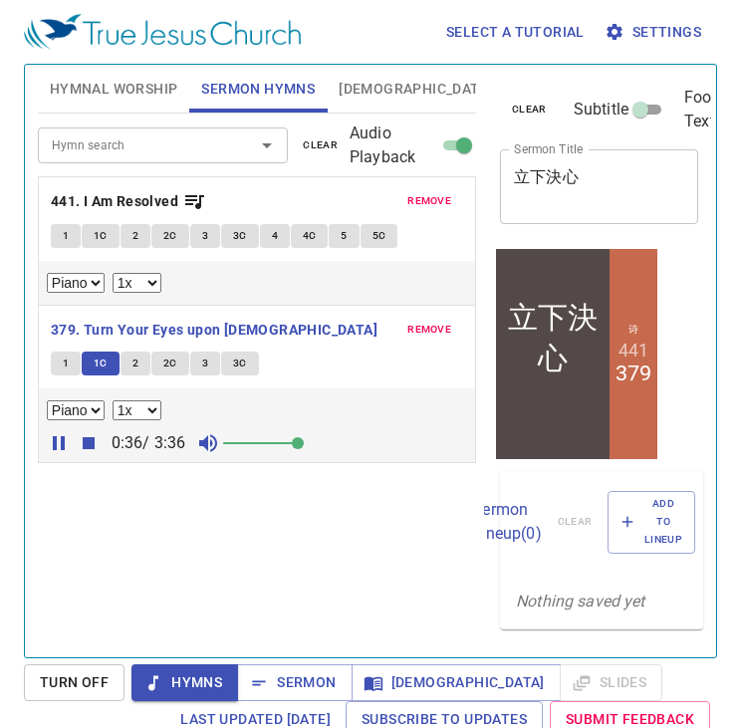
click at [67, 358] on span "1" at bounding box center [66, 364] width 6 height 18
click at [92, 432] on icon "button" at bounding box center [89, 443] width 24 height 24
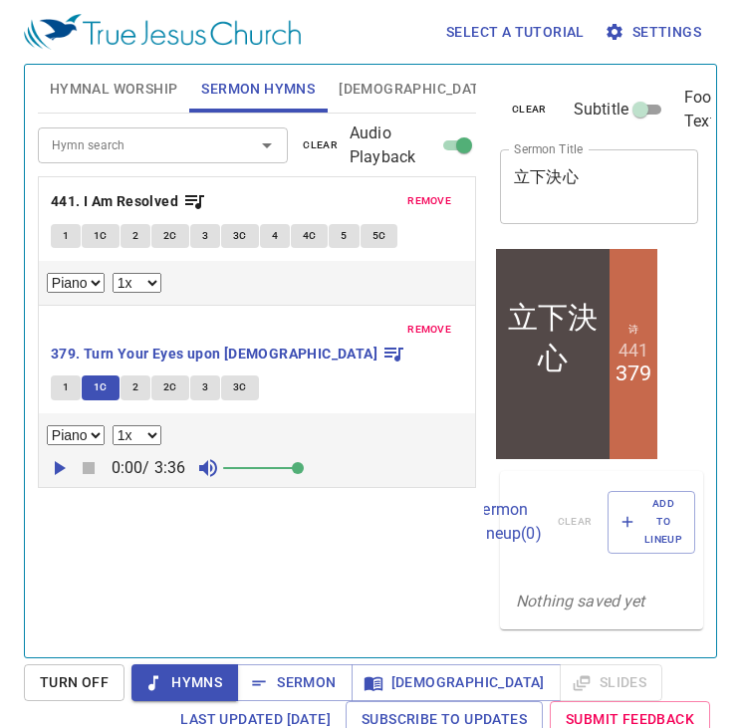
click at [436, 325] on span "remove" at bounding box center [430, 330] width 44 height 18
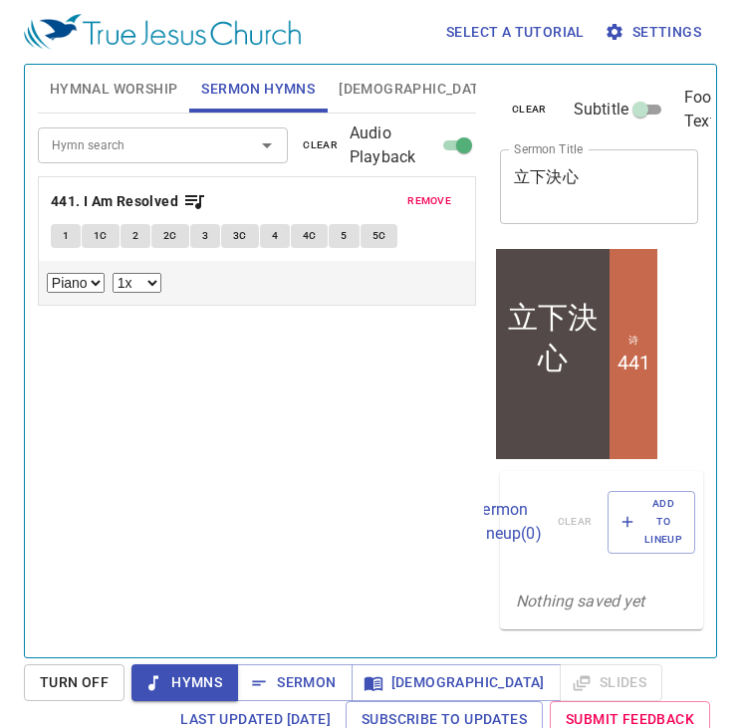
click at [350, 87] on span "[DEMOGRAPHIC_DATA]" at bounding box center [415, 89] width 153 height 25
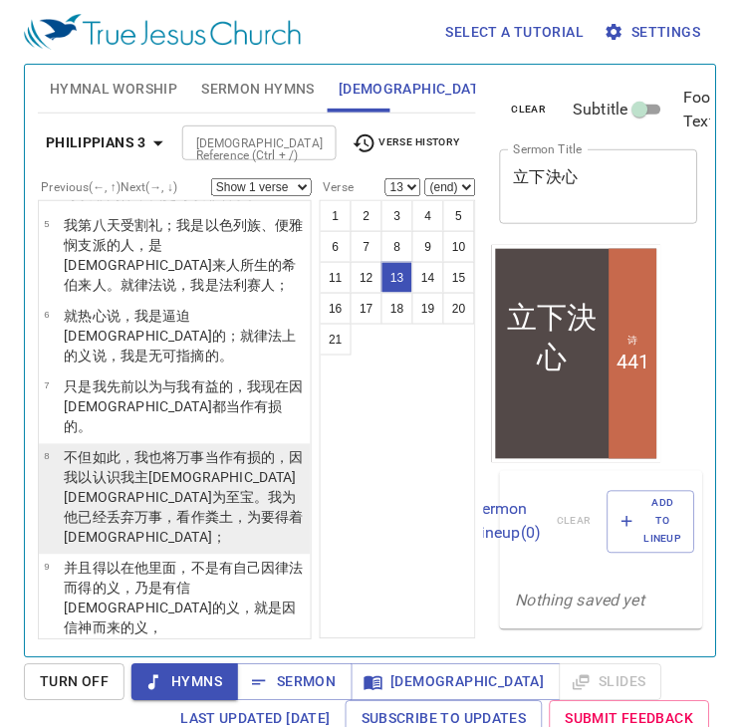
scroll to position [182, 0]
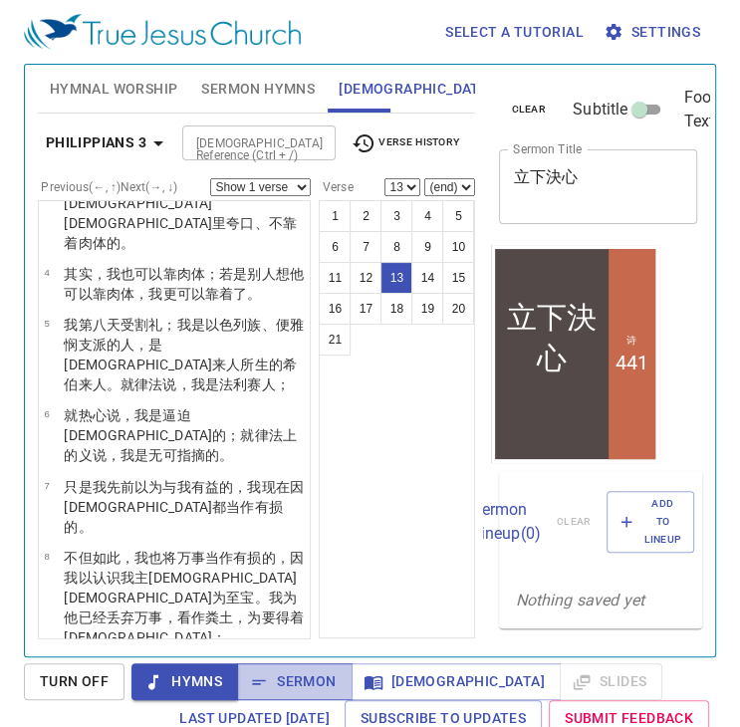
click at [302, 697] on button "Sermon" at bounding box center [294, 682] width 115 height 37
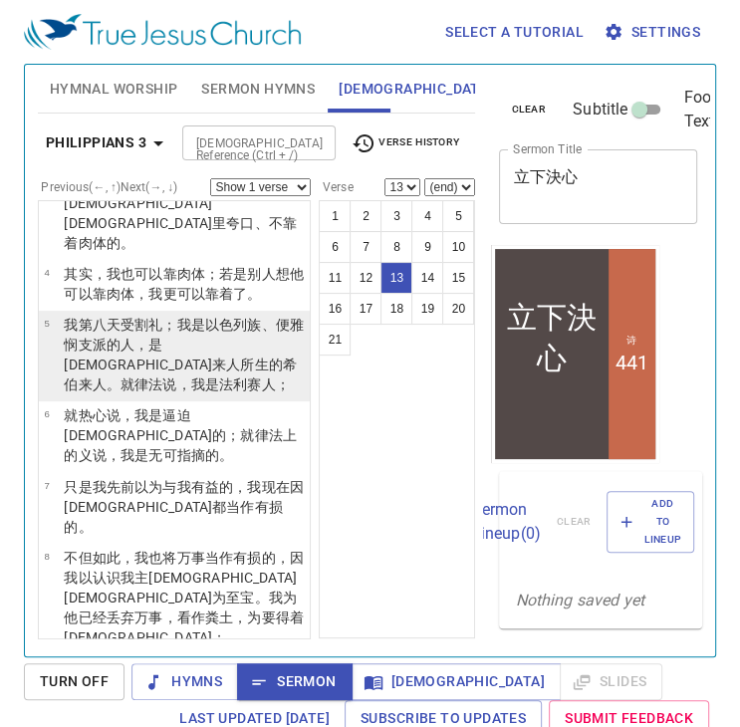
click at [157, 317] on wg3637 "受割礼 ；我是 以色列 族 、便雅悯 支派 的人，是希伯来人 所生的 希伯来人 。就律法 说 ，我是法利赛人 ；" at bounding box center [184, 355] width 240 height 76
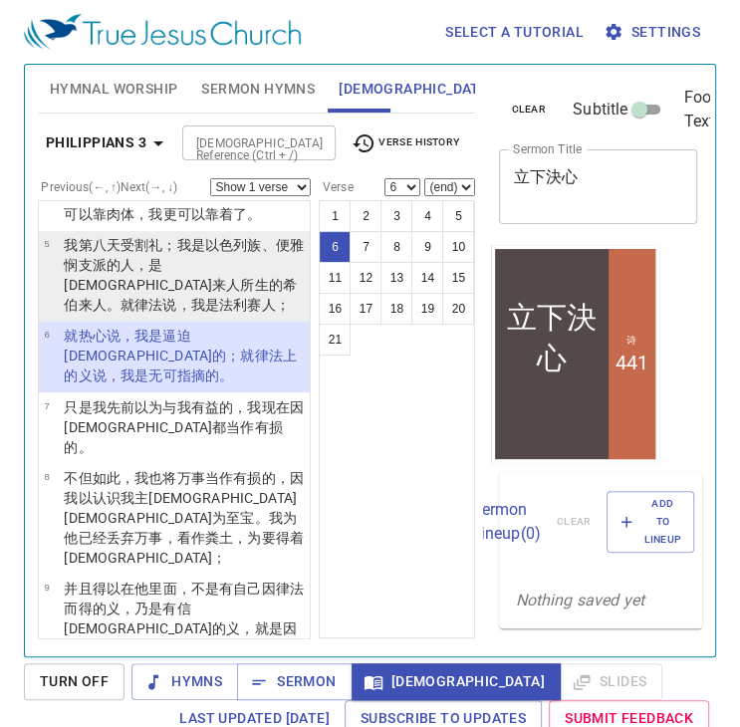
scroll to position [262, 0]
select select "5"
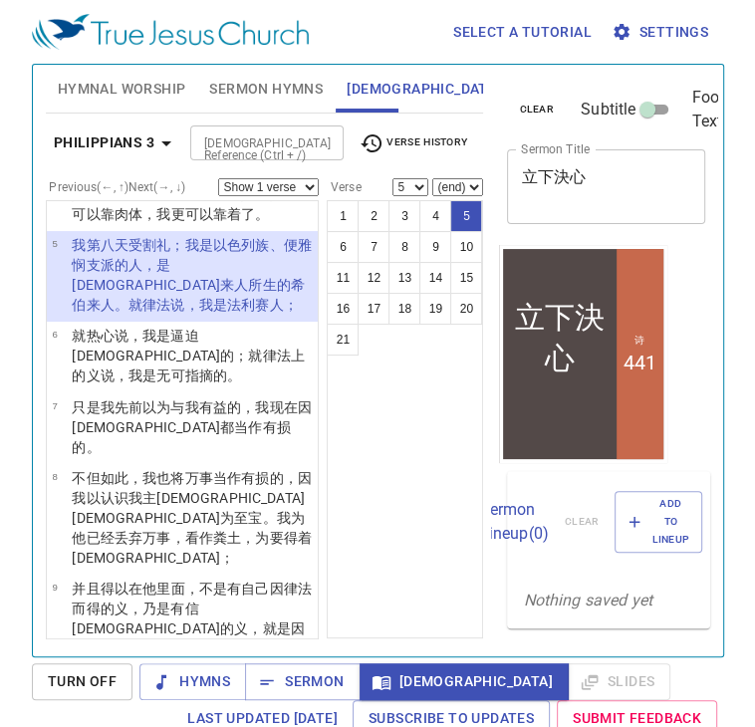
scroll to position [28, 0]
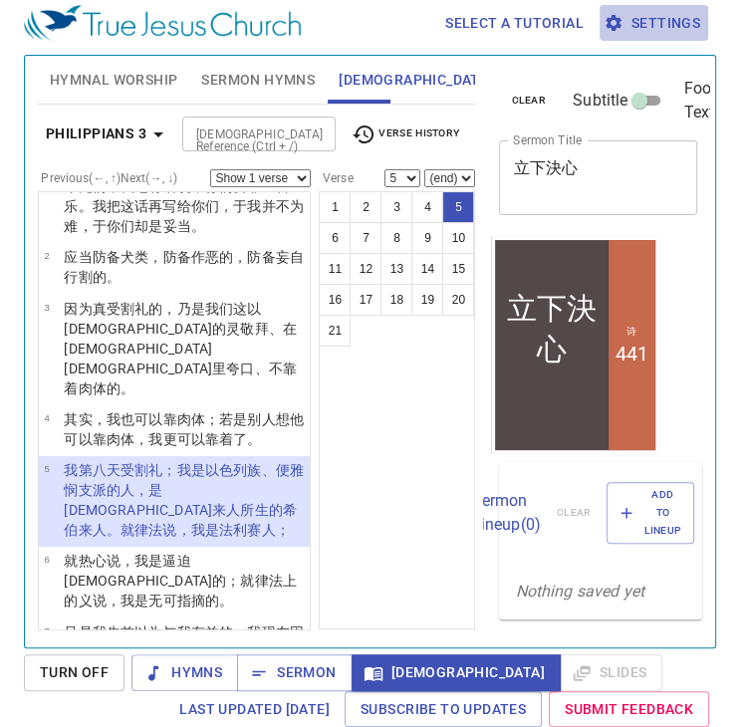
click at [655, 27] on span "Settings" at bounding box center [654, 23] width 93 height 25
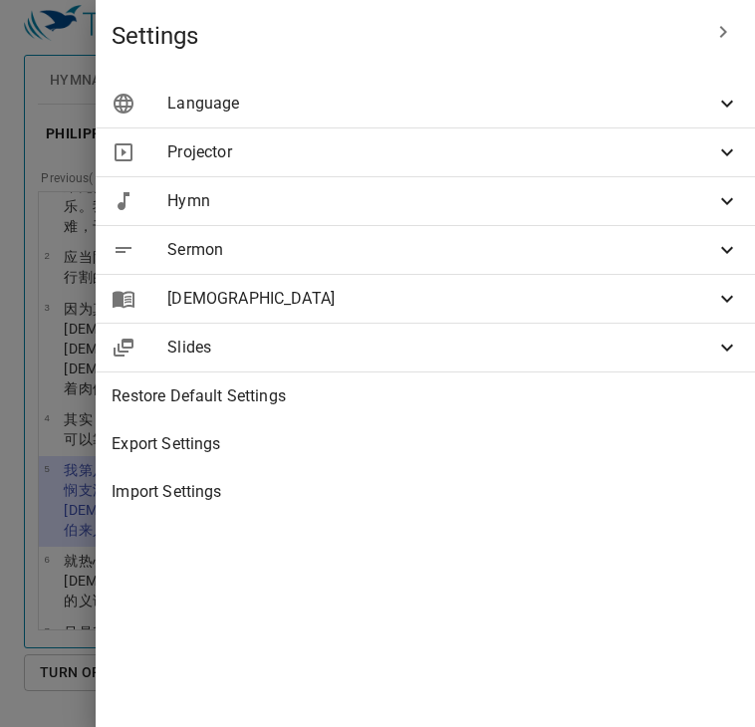
click at [565, 276] on div "[DEMOGRAPHIC_DATA]" at bounding box center [426, 299] width 660 height 48
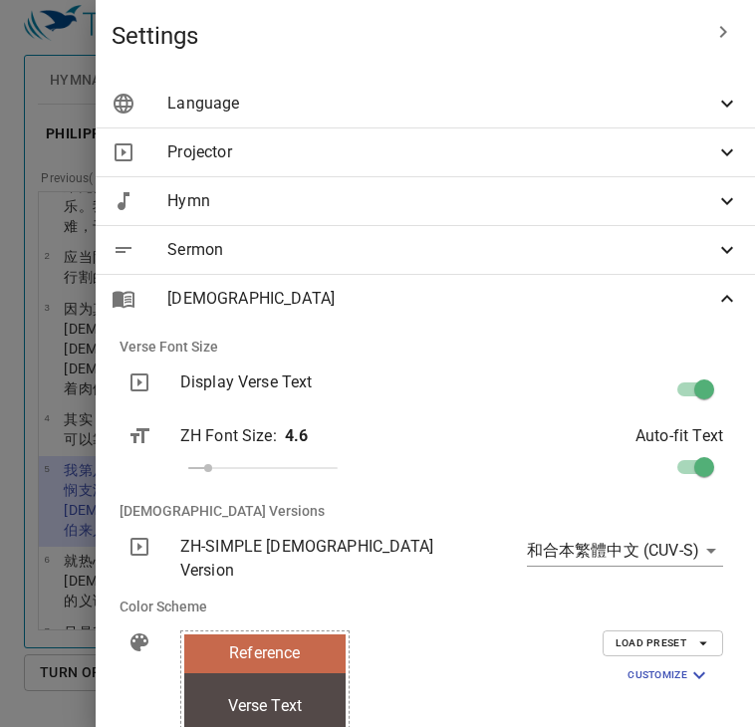
scroll to position [233, 0]
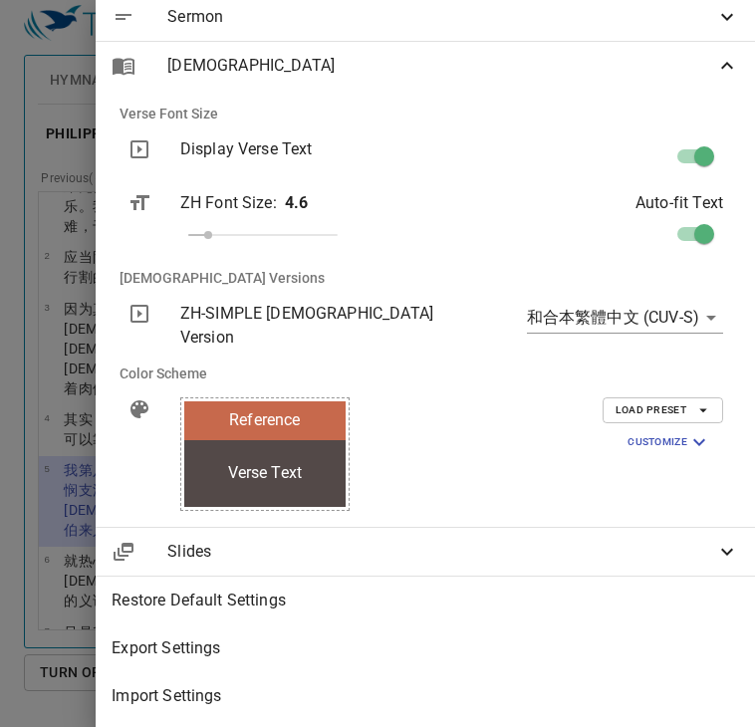
click at [715, 75] on icon at bounding box center [727, 66] width 24 height 24
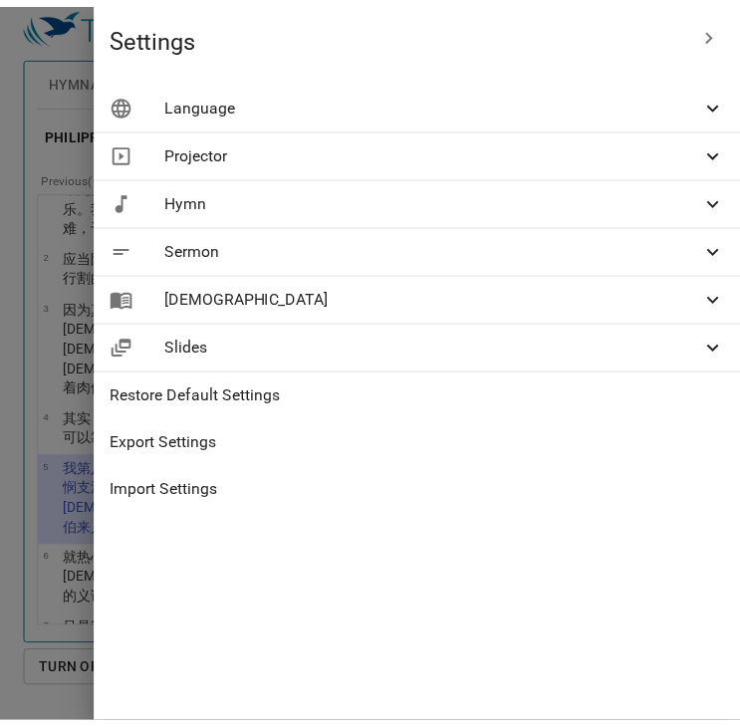
scroll to position [0, 0]
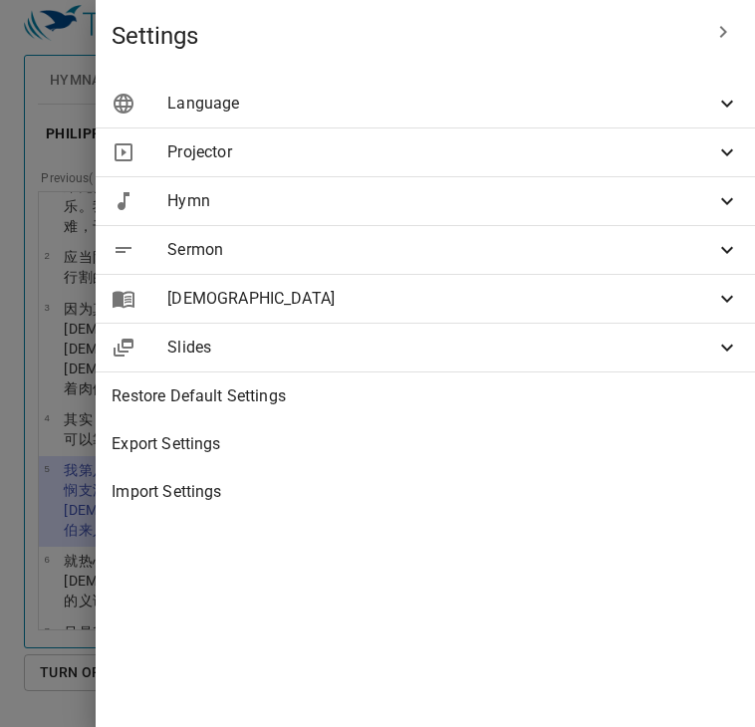
click at [586, 333] on div "Slides" at bounding box center [426, 348] width 660 height 48
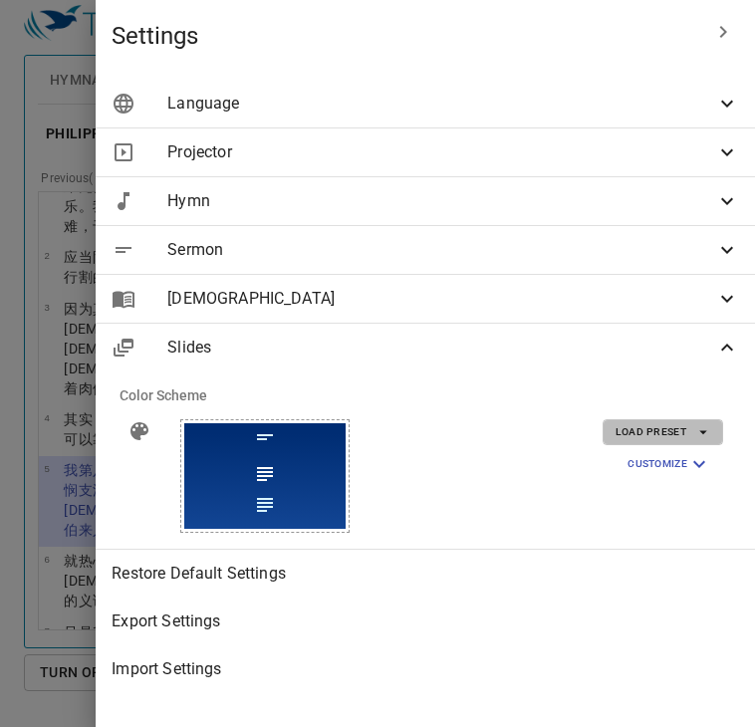
click at [699, 435] on icon "button" at bounding box center [704, 432] width 18 height 18
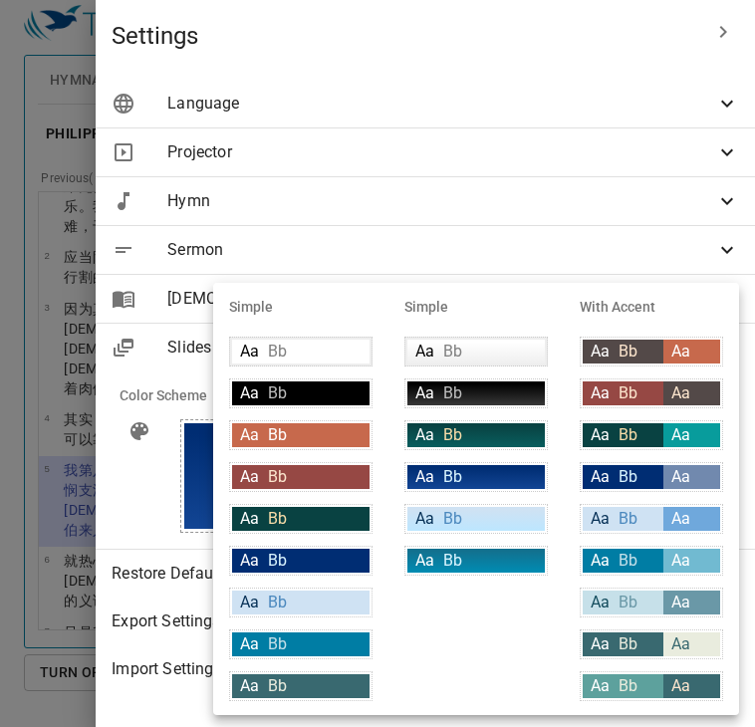
click at [318, 395] on div "Aa Bb" at bounding box center [301, 394] width 138 height 24
type input "#000000"
type input "#bfbfbf"
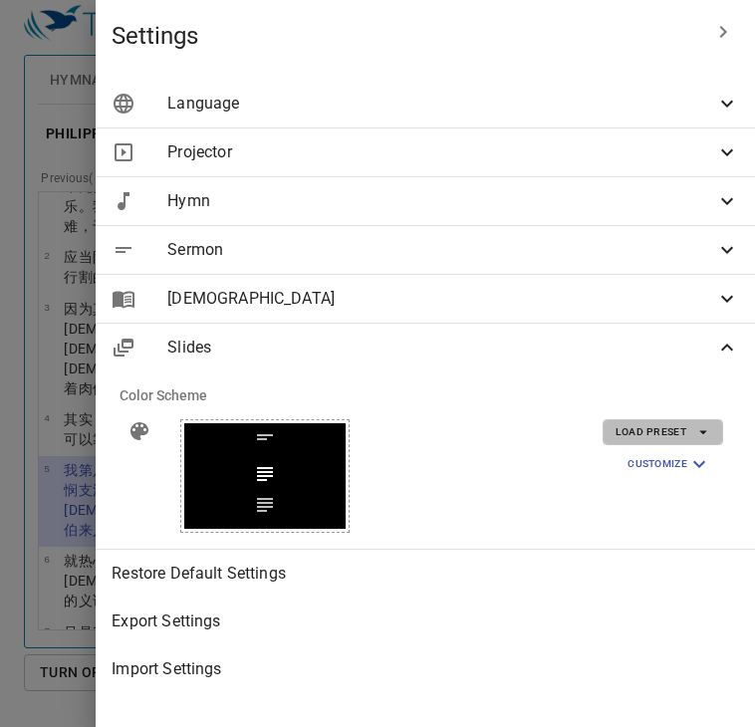
click at [671, 425] on span "Load Preset" at bounding box center [663, 432] width 95 height 18
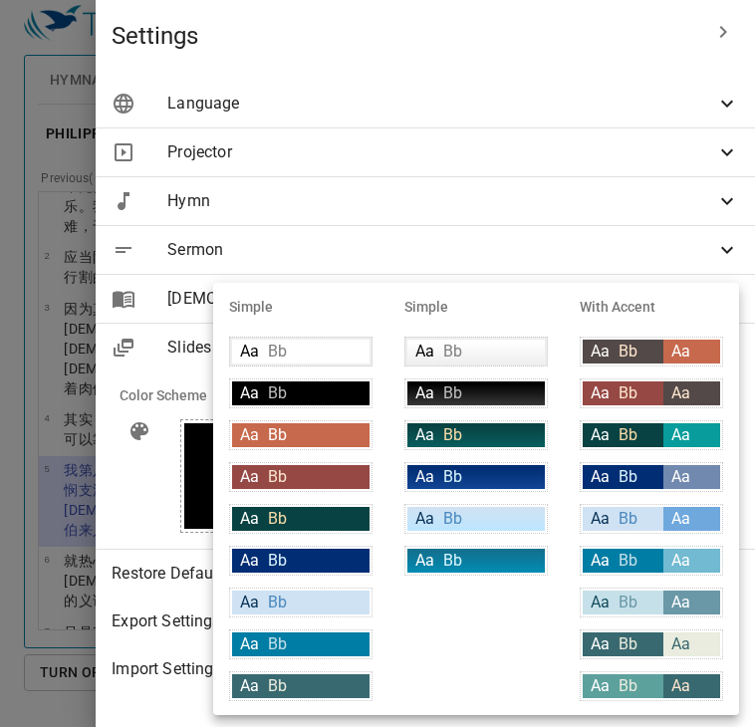
click at [313, 391] on div "Aa Bb" at bounding box center [301, 394] width 138 height 24
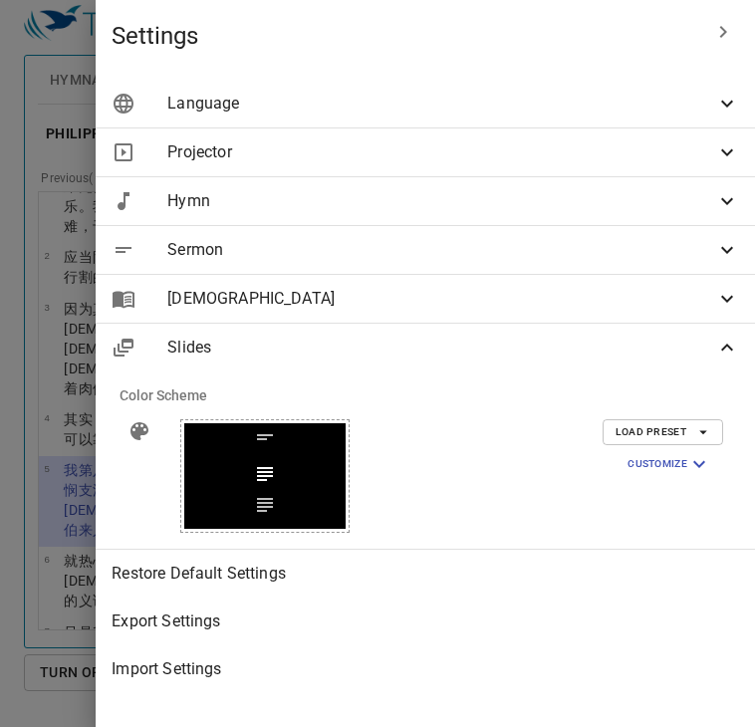
click at [120, 371] on div at bounding box center [377, 363] width 755 height 727
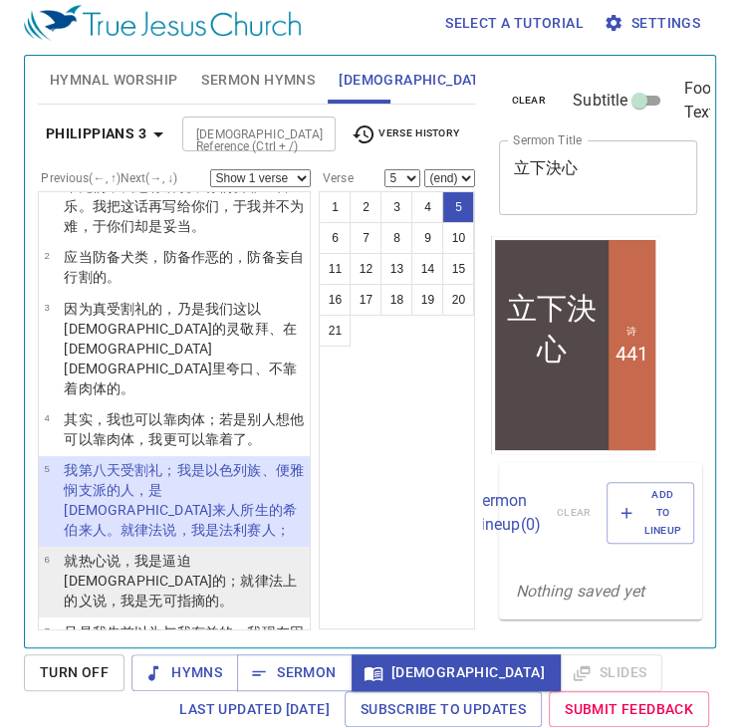
click at [205, 573] on wg1377 "教会 的；就律法 上 的义 说 ，我是 无可指摘的 。" at bounding box center [180, 591] width 233 height 36
select select "6"
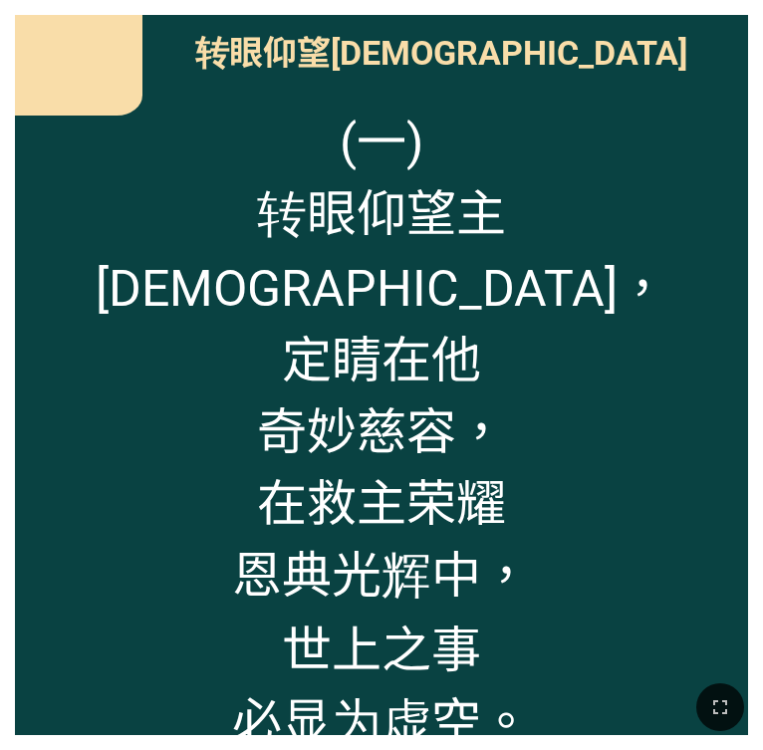
click at [310, 190] on span "(一) 转眼仰望主[DEMOGRAPHIC_DATA]， 定睛在他 奇妙慈容， 在救主荣耀 恩典光辉中， 世上之事 必显为虚空。" at bounding box center [381, 429] width 703 height 655
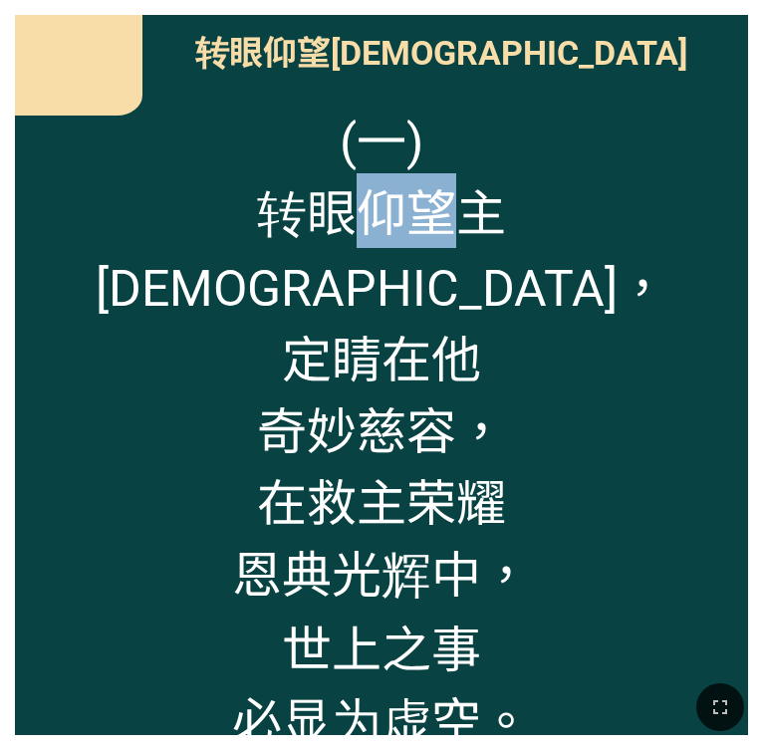
click at [310, 190] on span "(一) 转眼仰望主耶稣， 定睛在他 奇妙慈容， 在救主荣耀 恩典光辉中， 世上之事 必显为虚空。" at bounding box center [381, 429] width 703 height 655
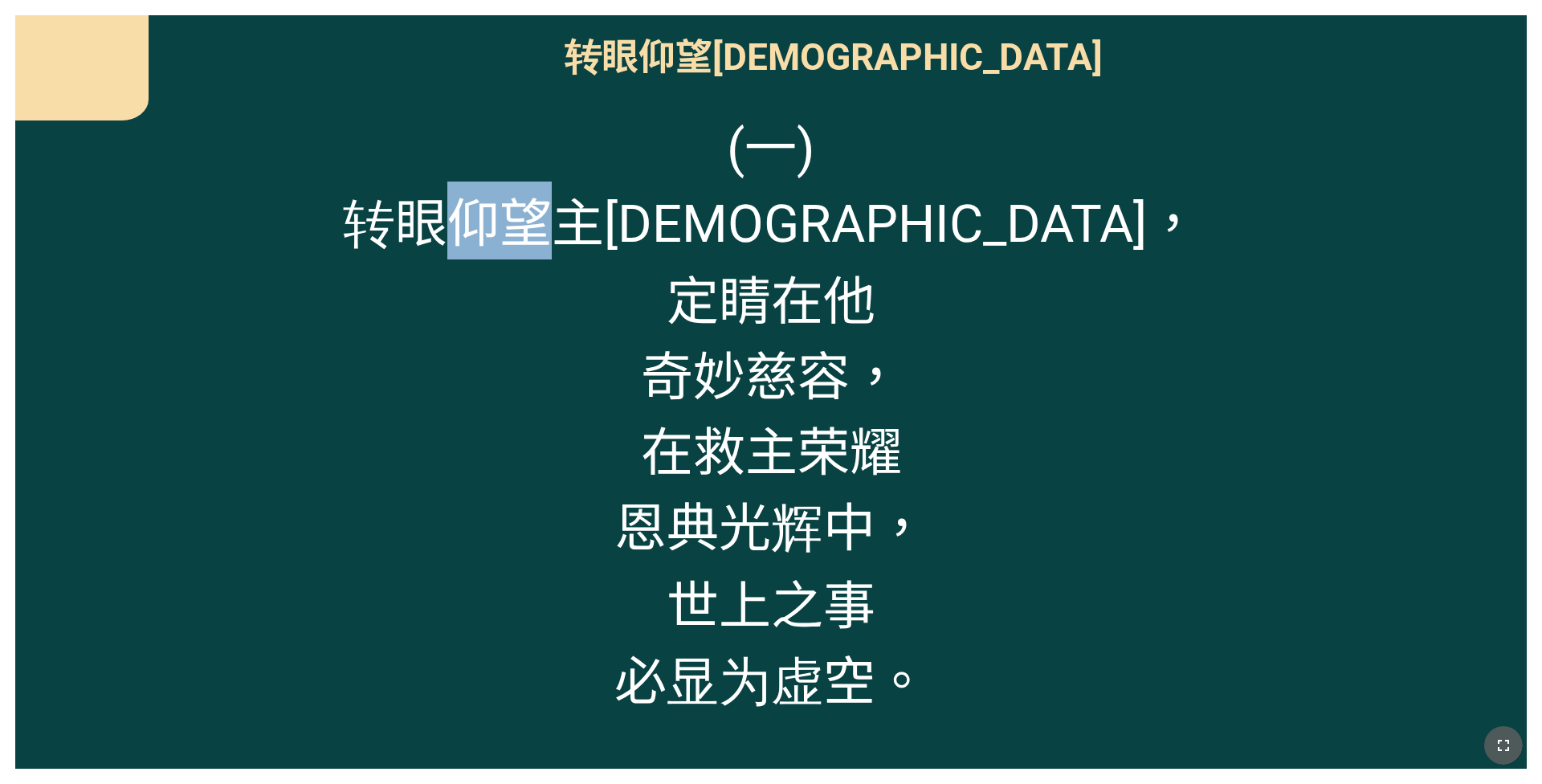
click at [642, 515] on icon "button" at bounding box center [1503, 745] width 19 height 19
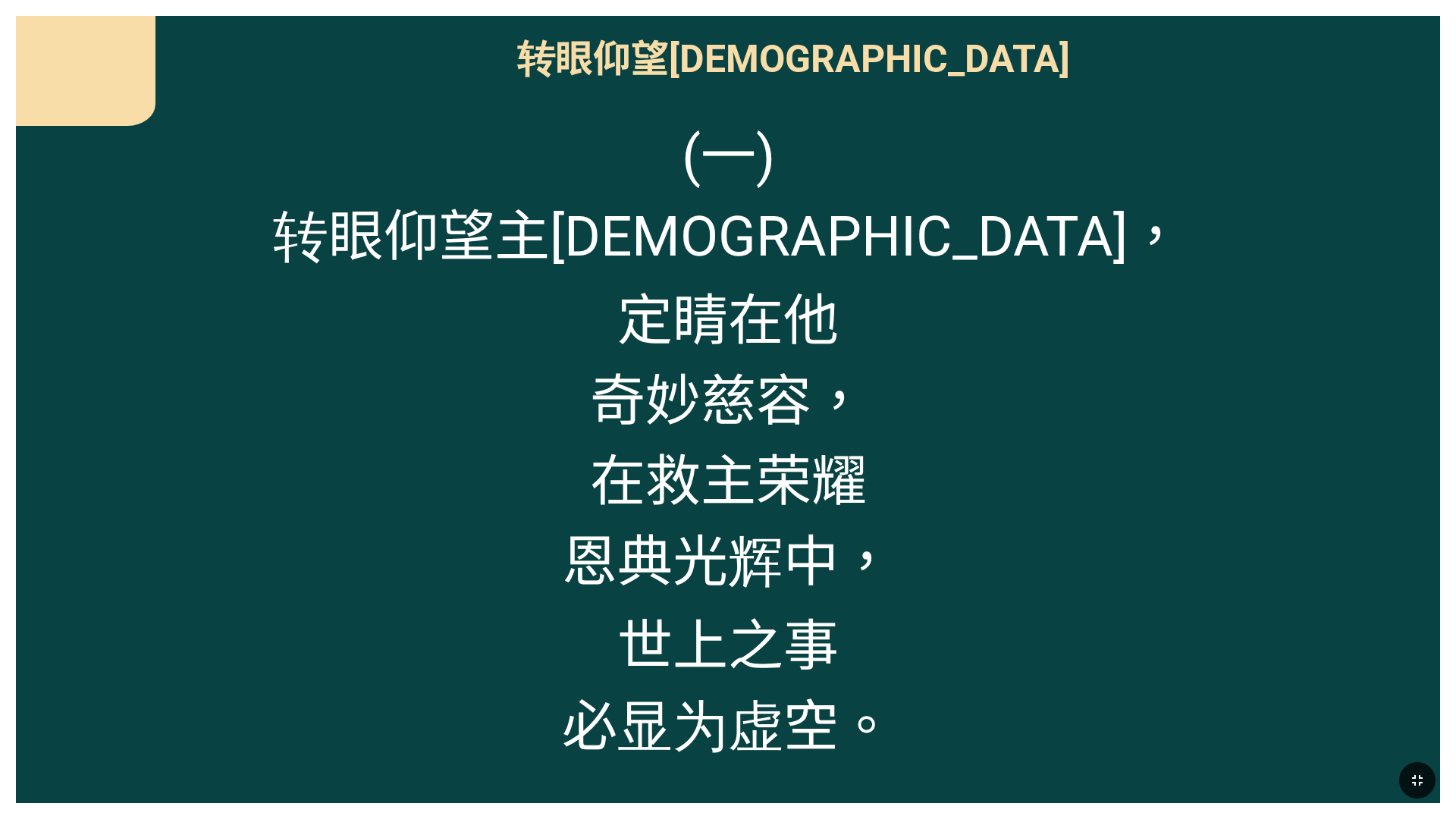
click at [606, 486] on div "(一) 转眼仰望主耶稣， 定睛在他 奇妙慈容， 在救主荣耀 恩典光辉中， 世上之事 必显为虚空。" at bounding box center [728, 449] width 1424 height 709
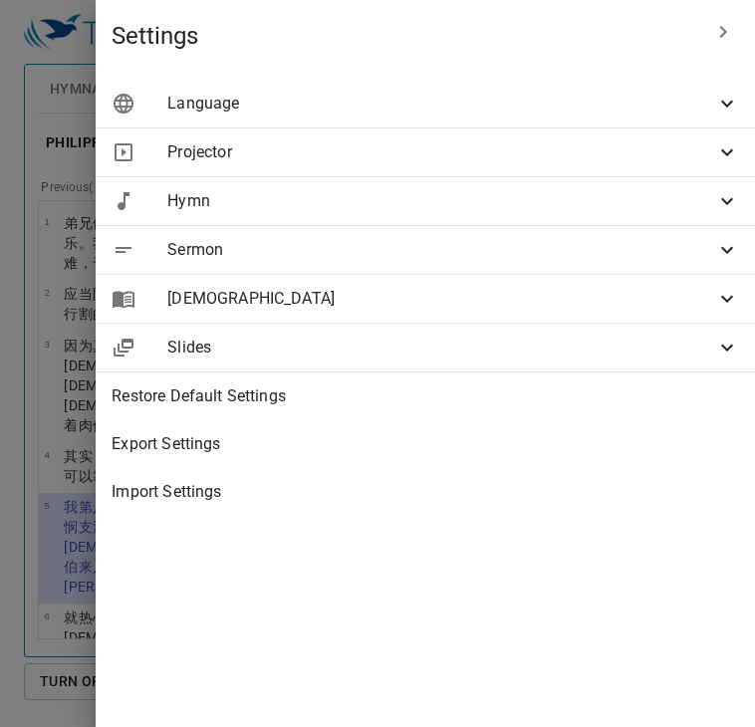
select select "5"
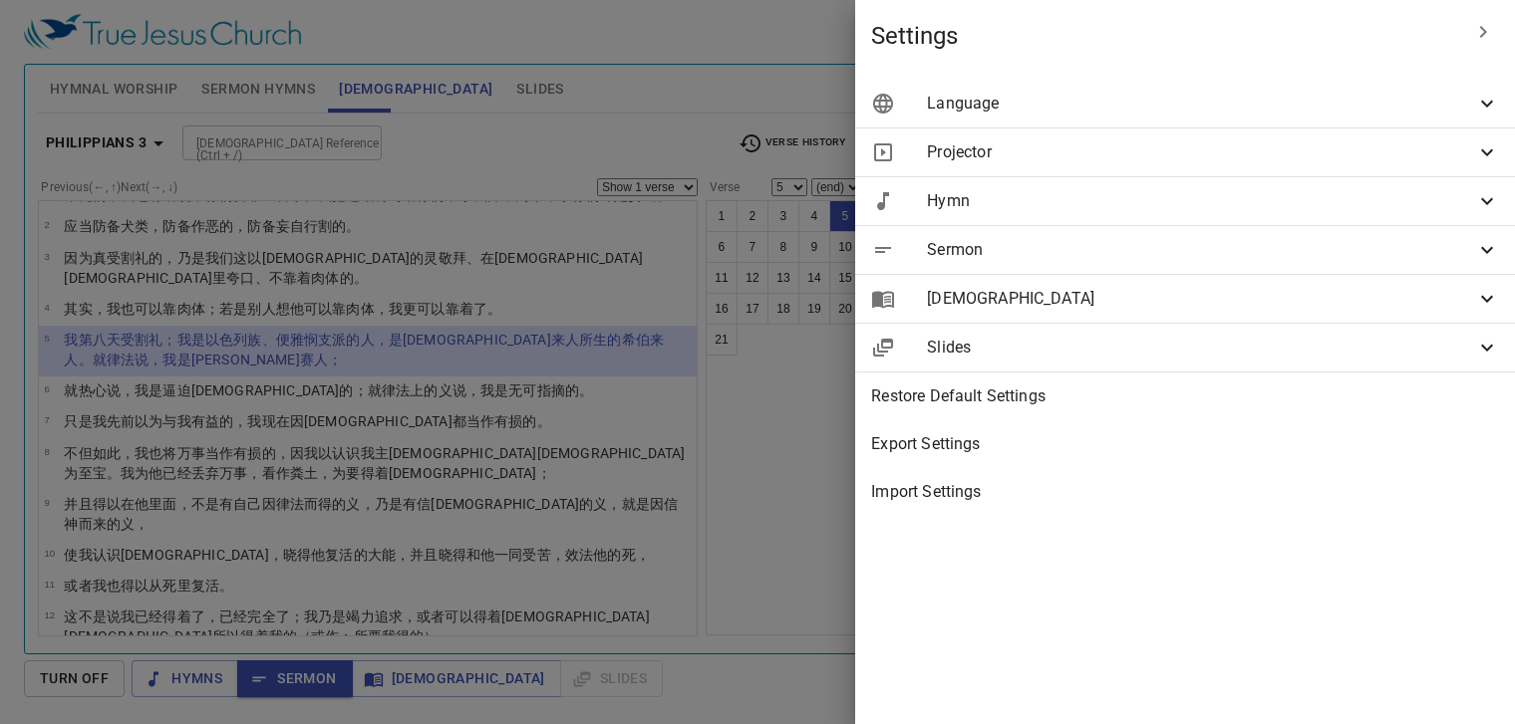
click at [754, 348] on span "Slides" at bounding box center [1201, 348] width 548 height 24
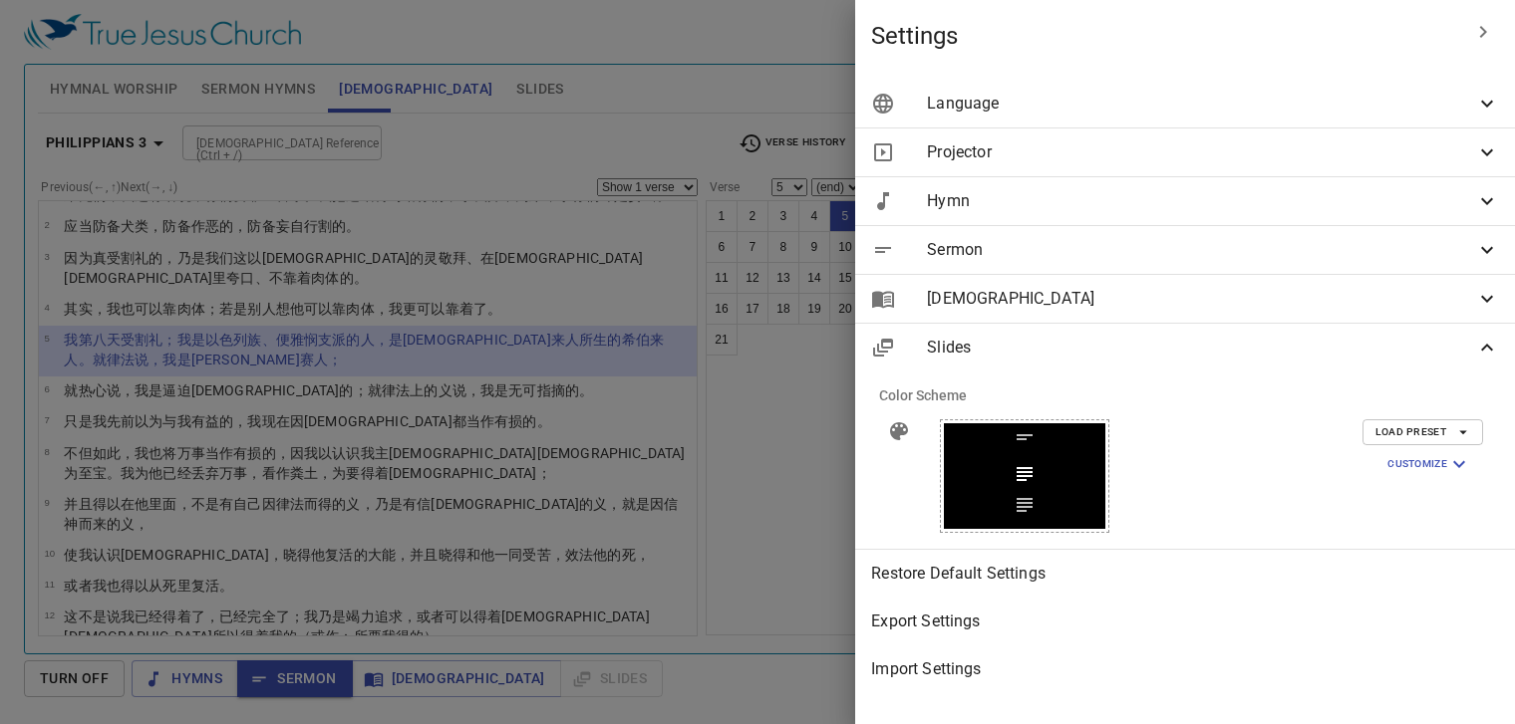
click at [754, 489] on div at bounding box center [1024, 493] width 161 height 72
click at [754, 306] on span "[DEMOGRAPHIC_DATA]" at bounding box center [1201, 299] width 548 height 24
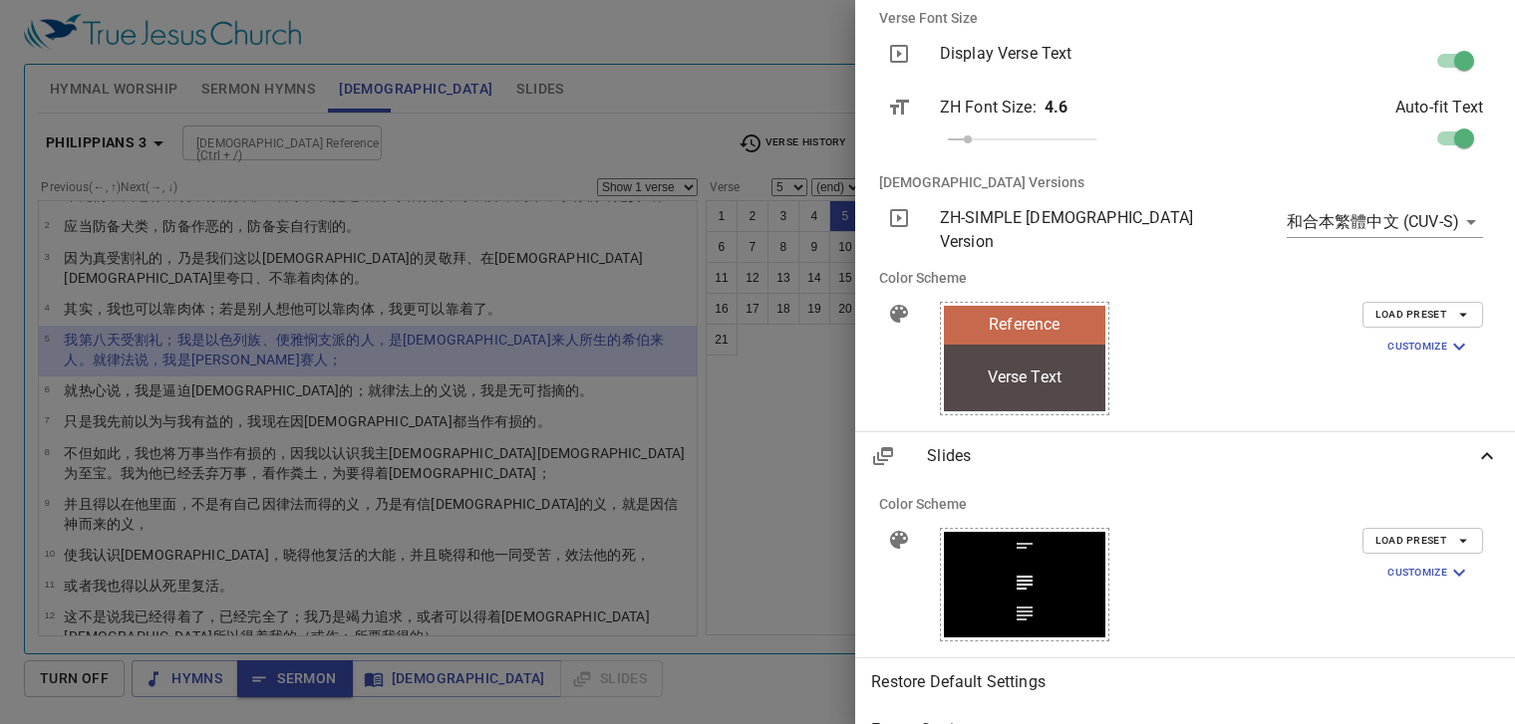
scroll to position [334, 0]
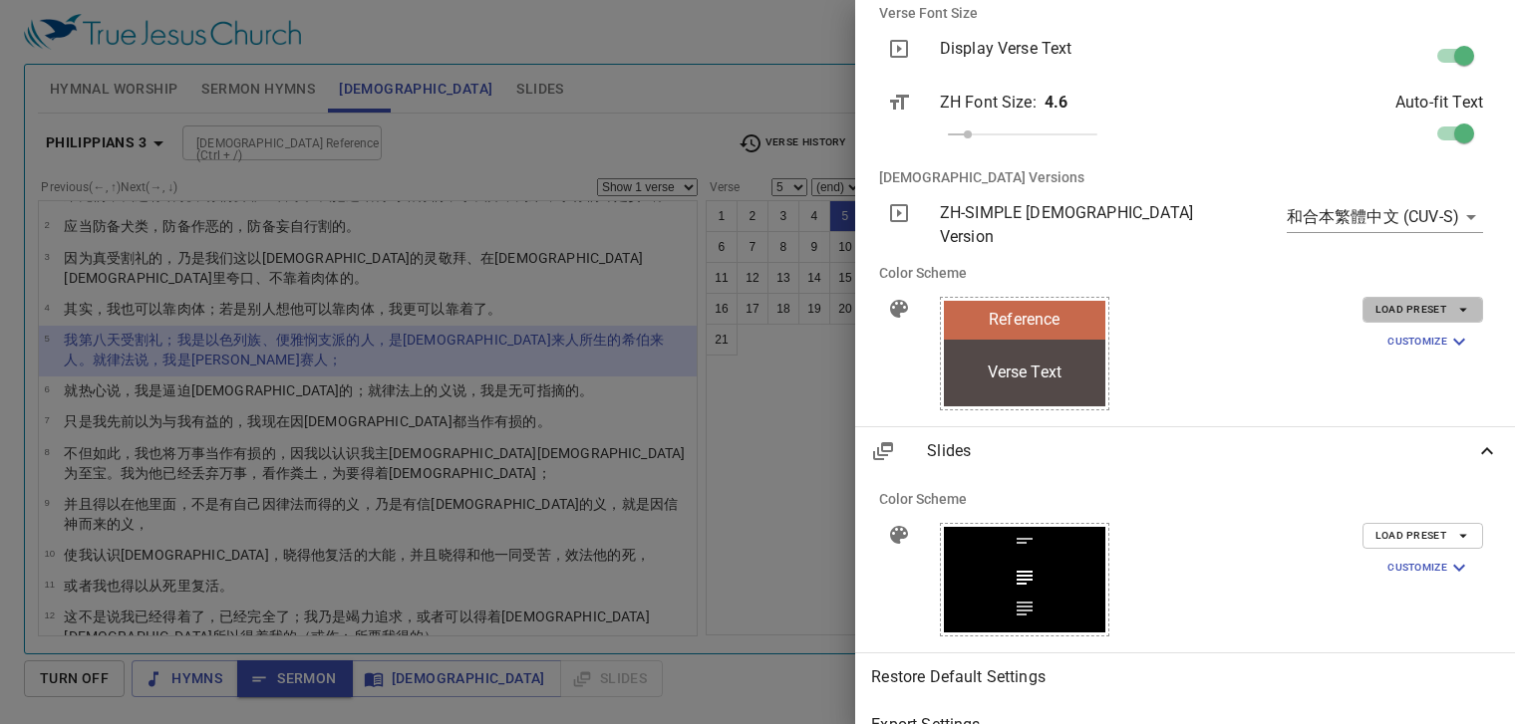
click at [754, 301] on icon "button" at bounding box center [1463, 310] width 18 height 18
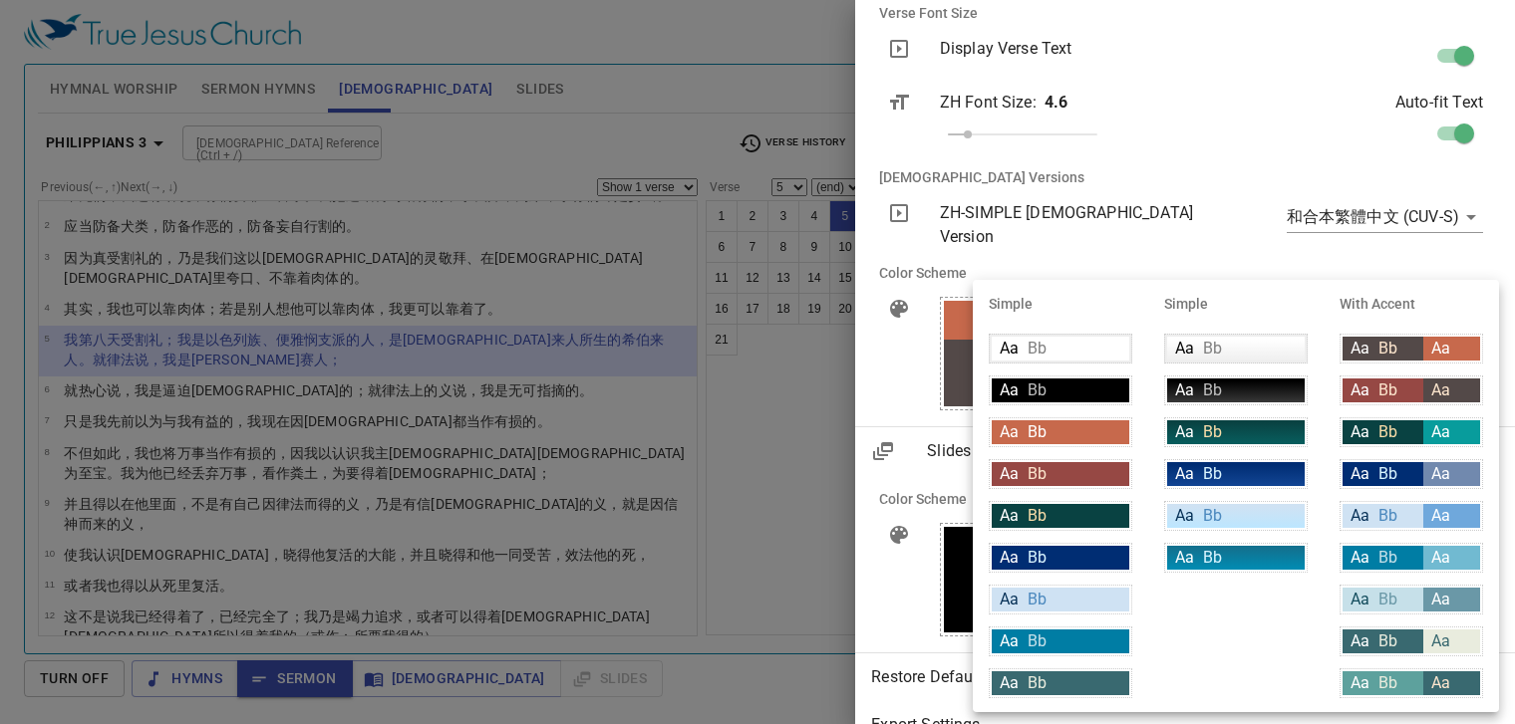
click at [754, 390] on div "Aa Bb" at bounding box center [1060, 391] width 138 height 24
type input "#000000"
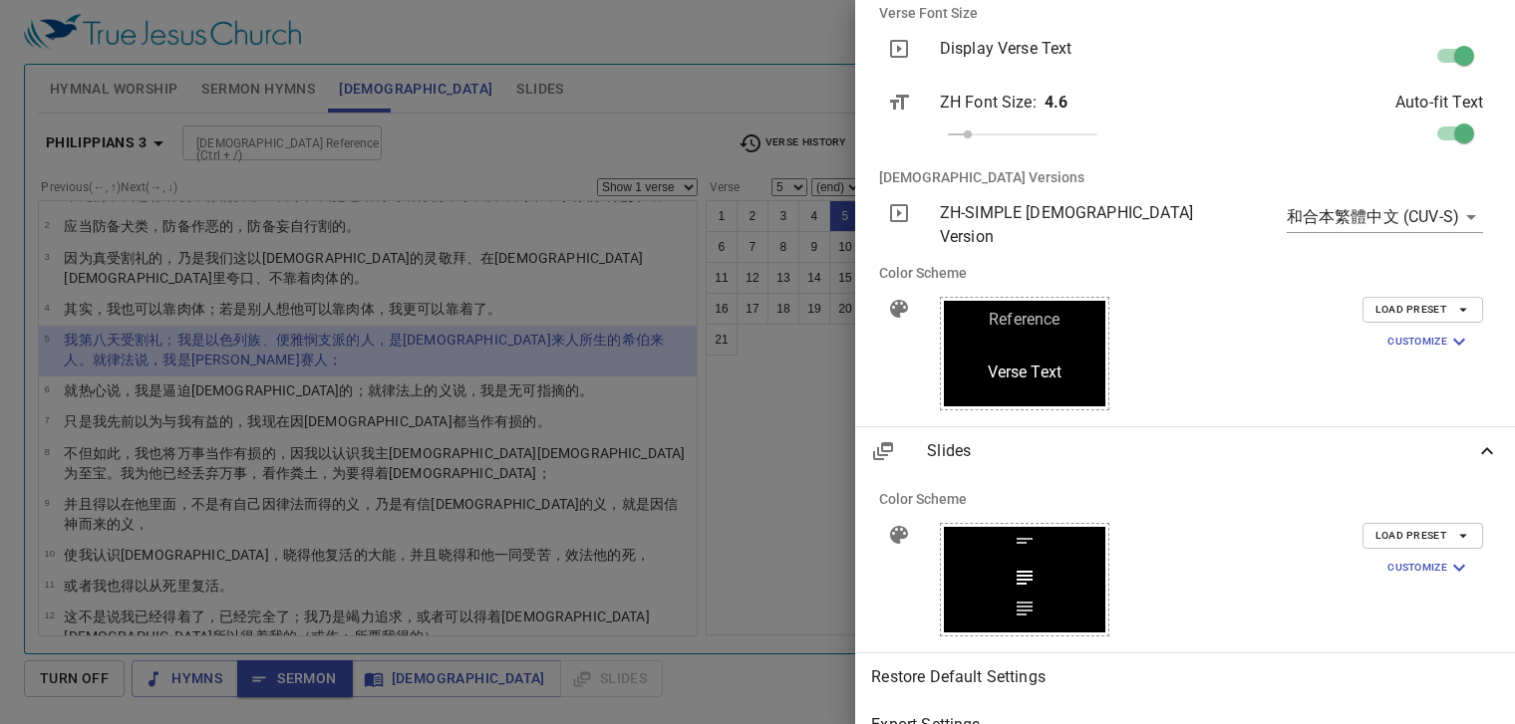
click at [620, 528] on div at bounding box center [757, 362] width 1515 height 724
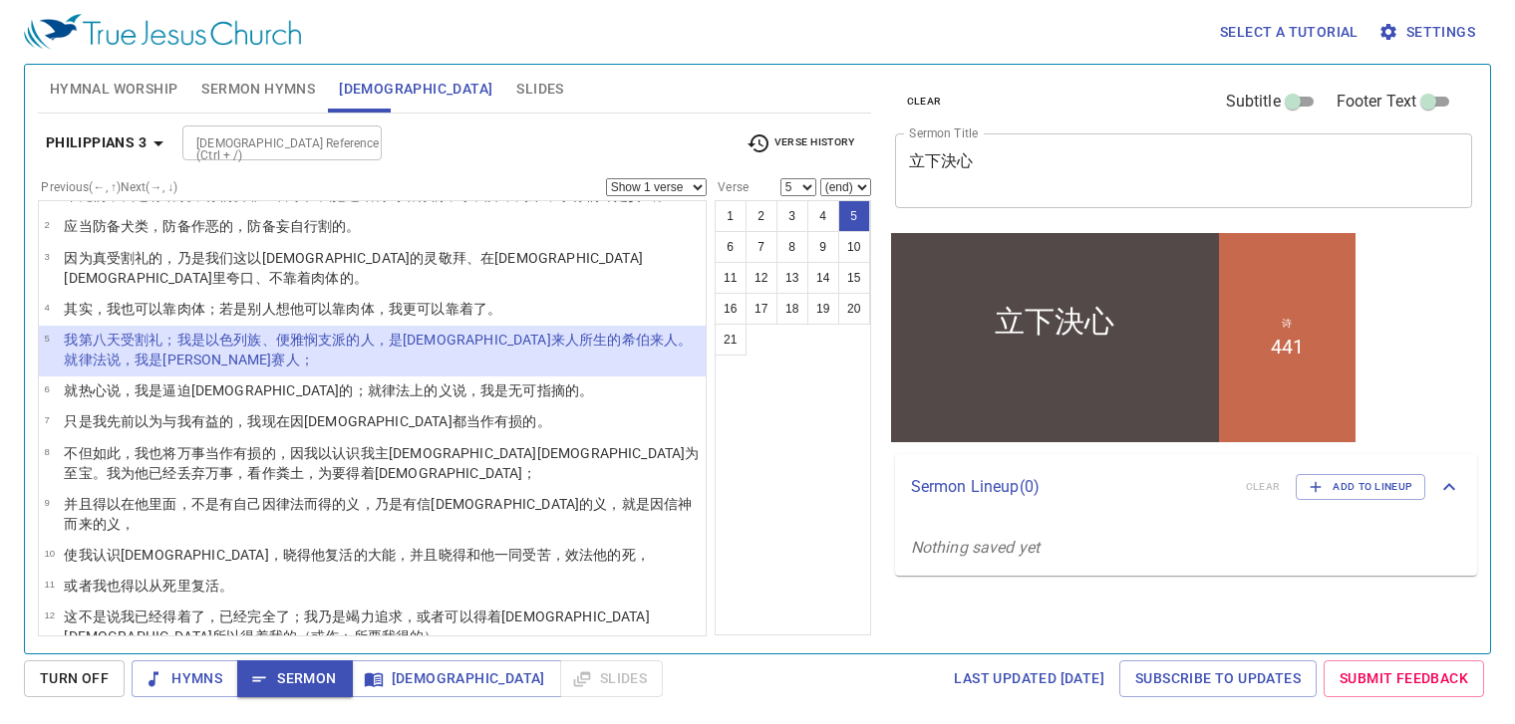
click at [415, 332] on wg5443 "的人，是希伯来人 所生的 希伯来人 。就律法 说 ，我是法利赛人 ；" at bounding box center [378, 350] width 628 height 36
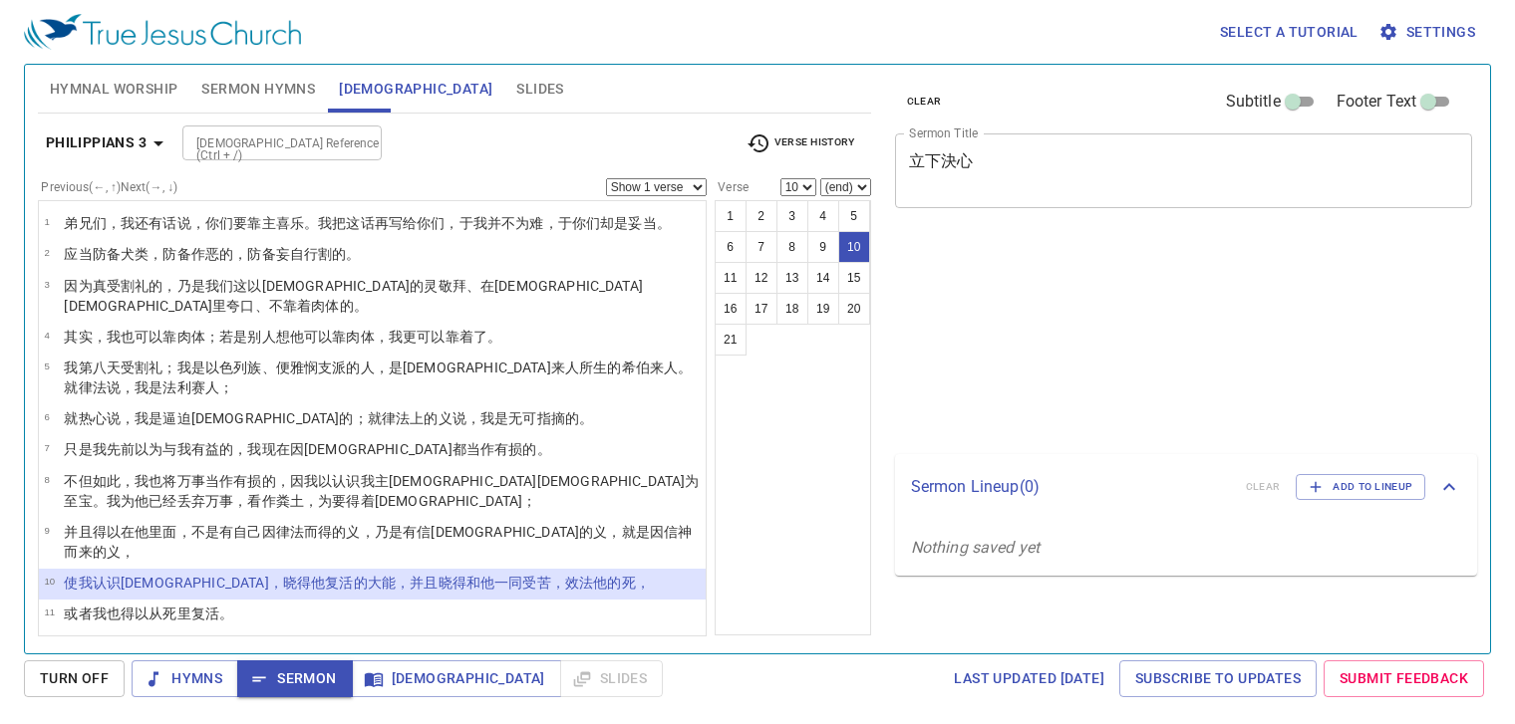
select select "10"
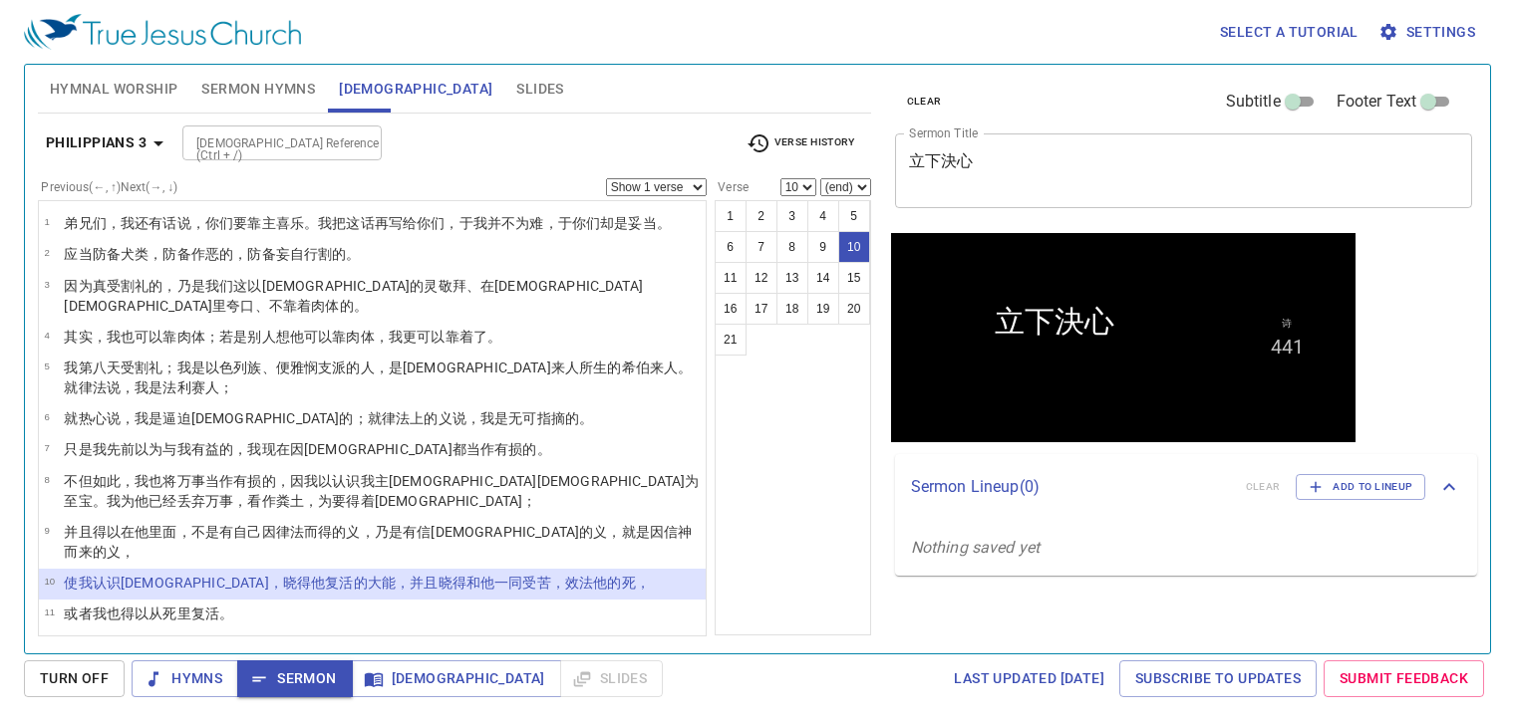
scroll to position [28, 0]
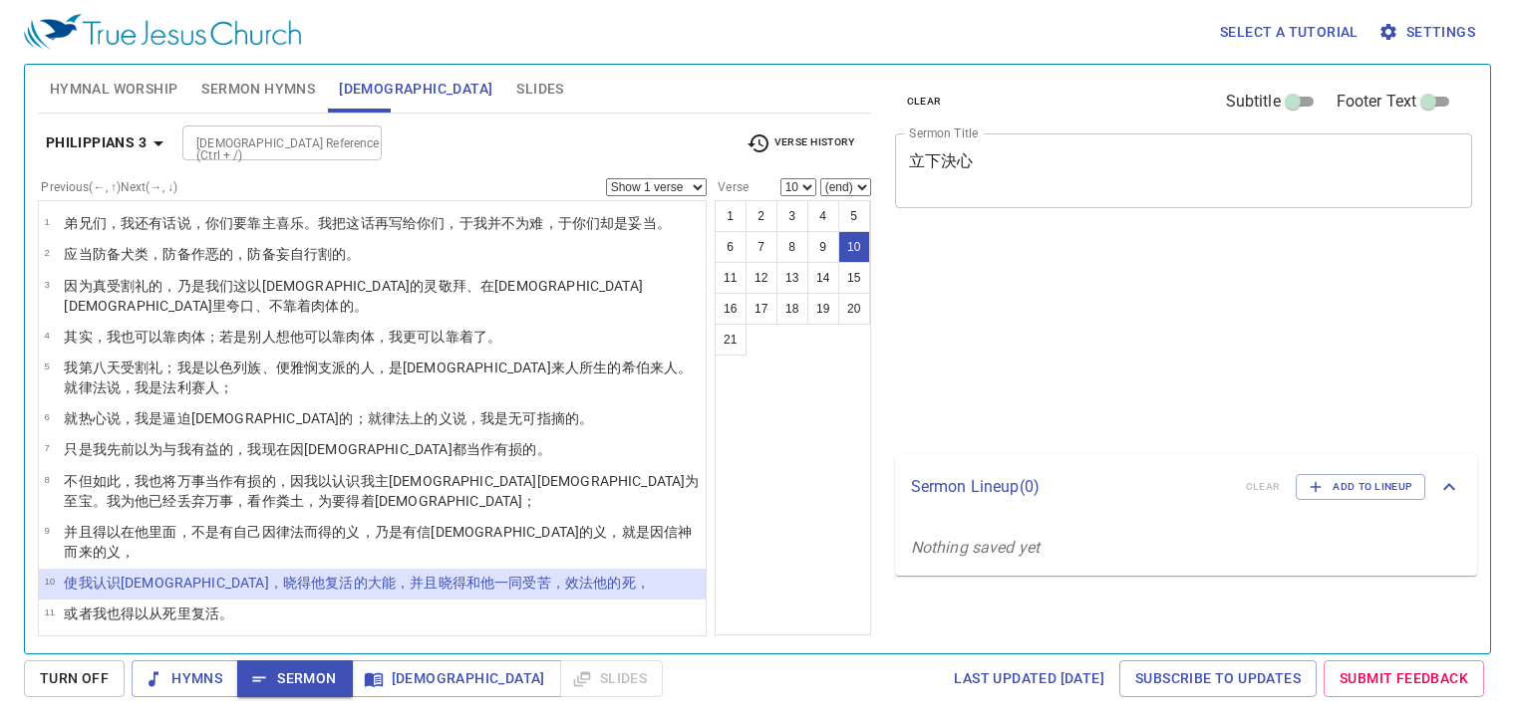
select select "10"
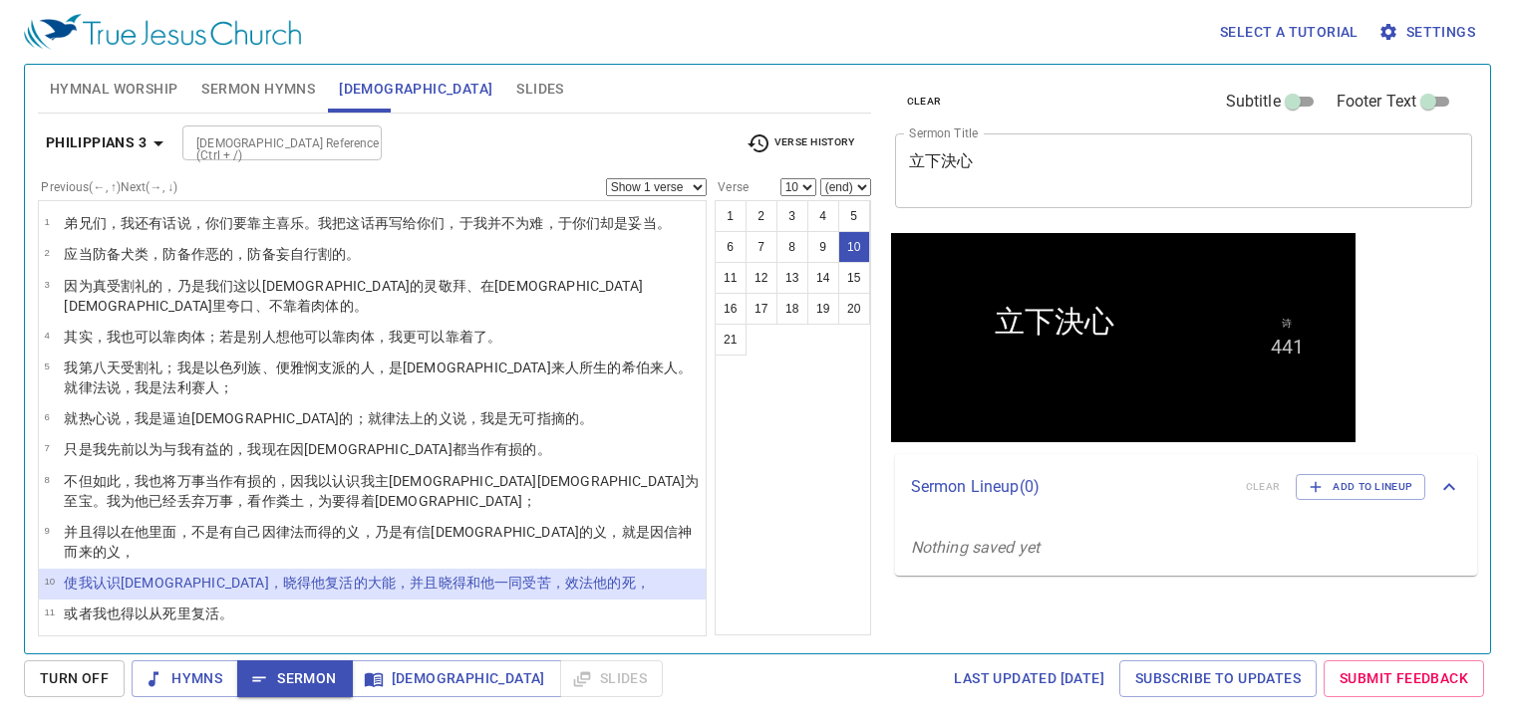
scroll to position [28, 0]
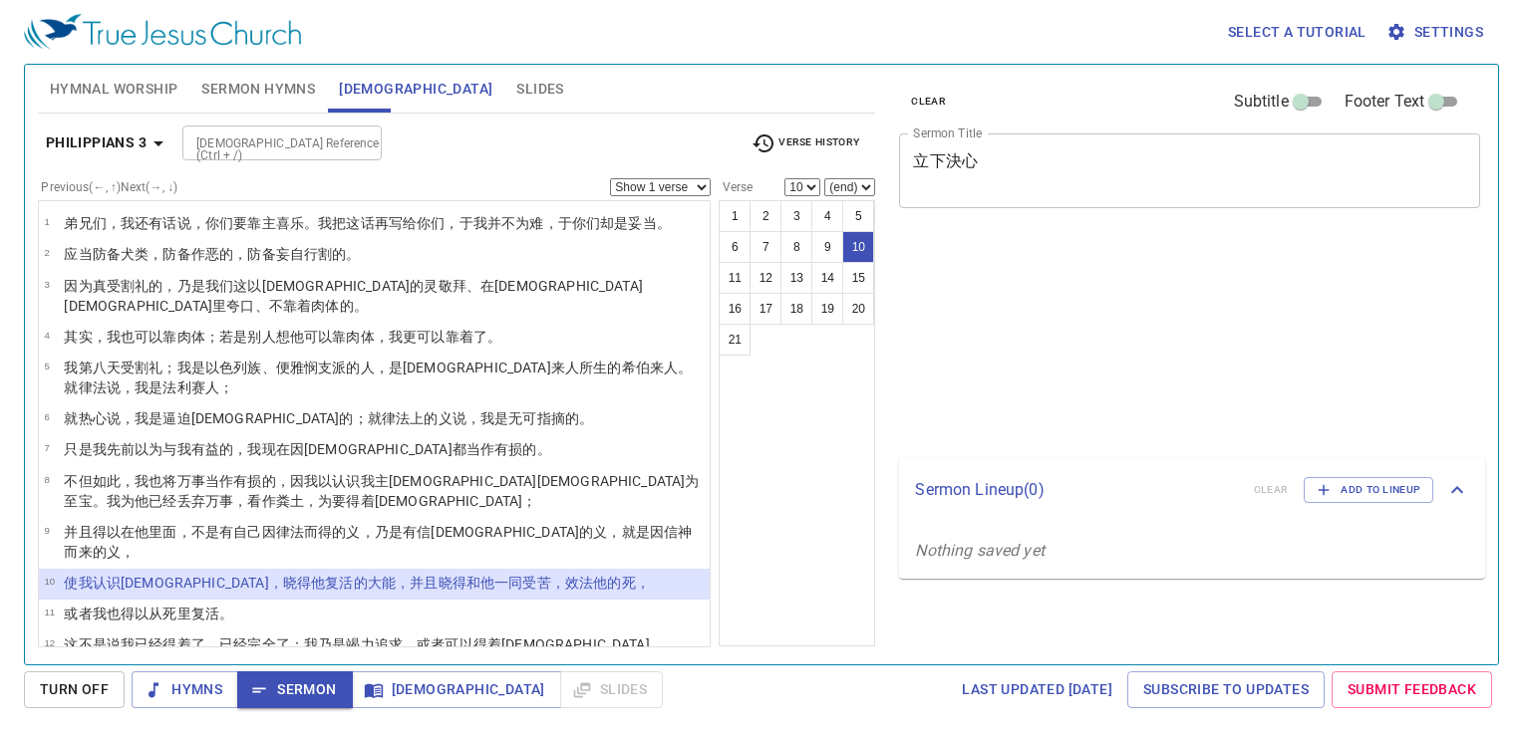
select select "10"
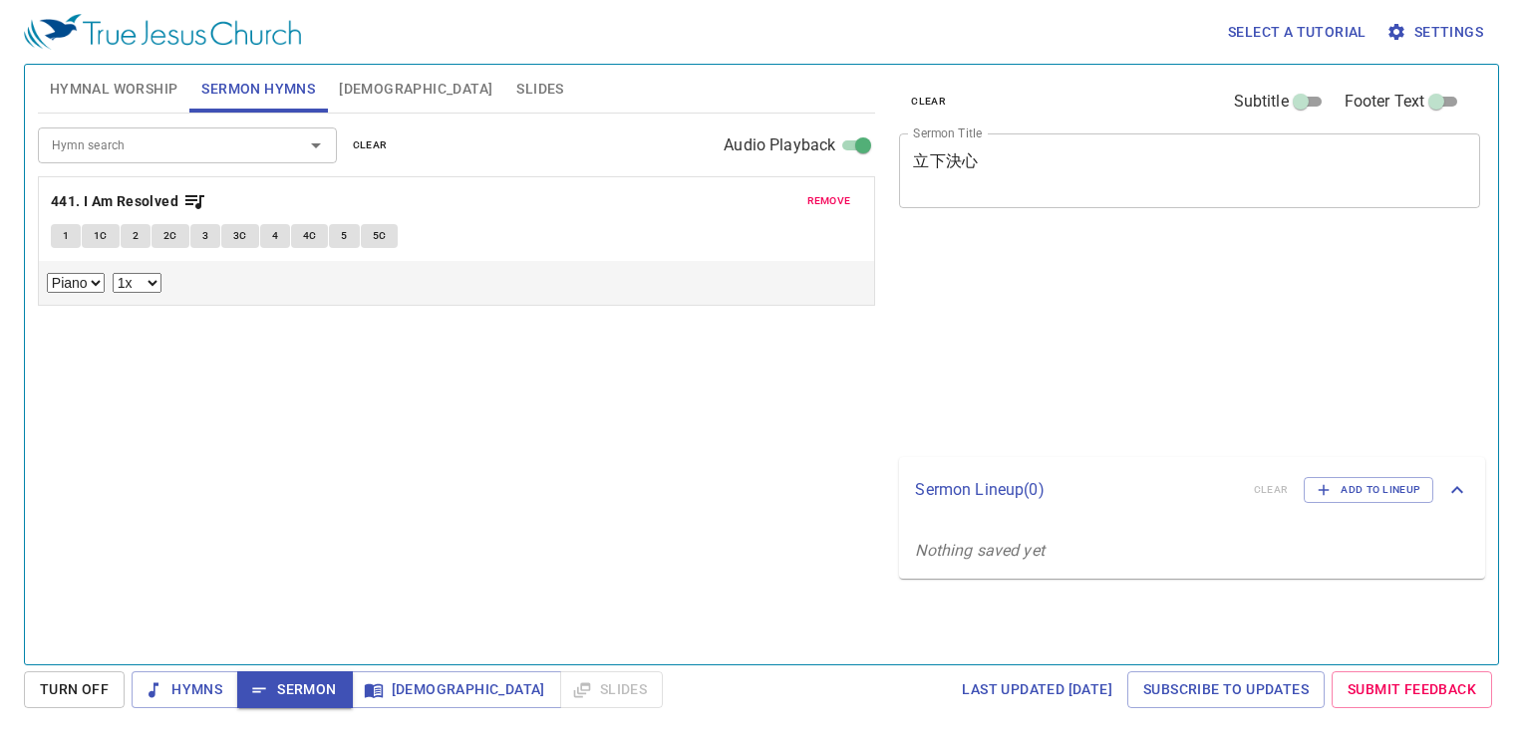
select select "1"
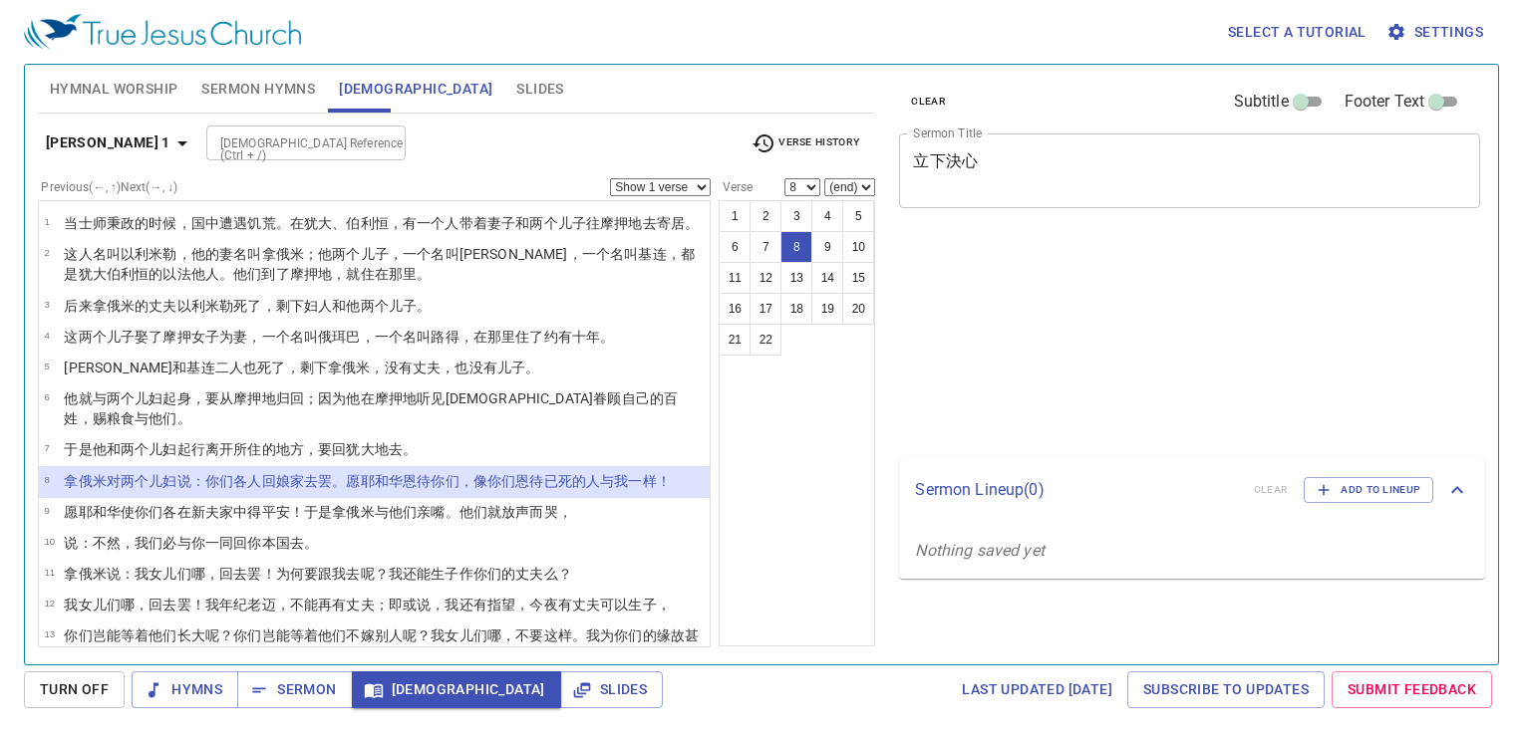
select select "8"
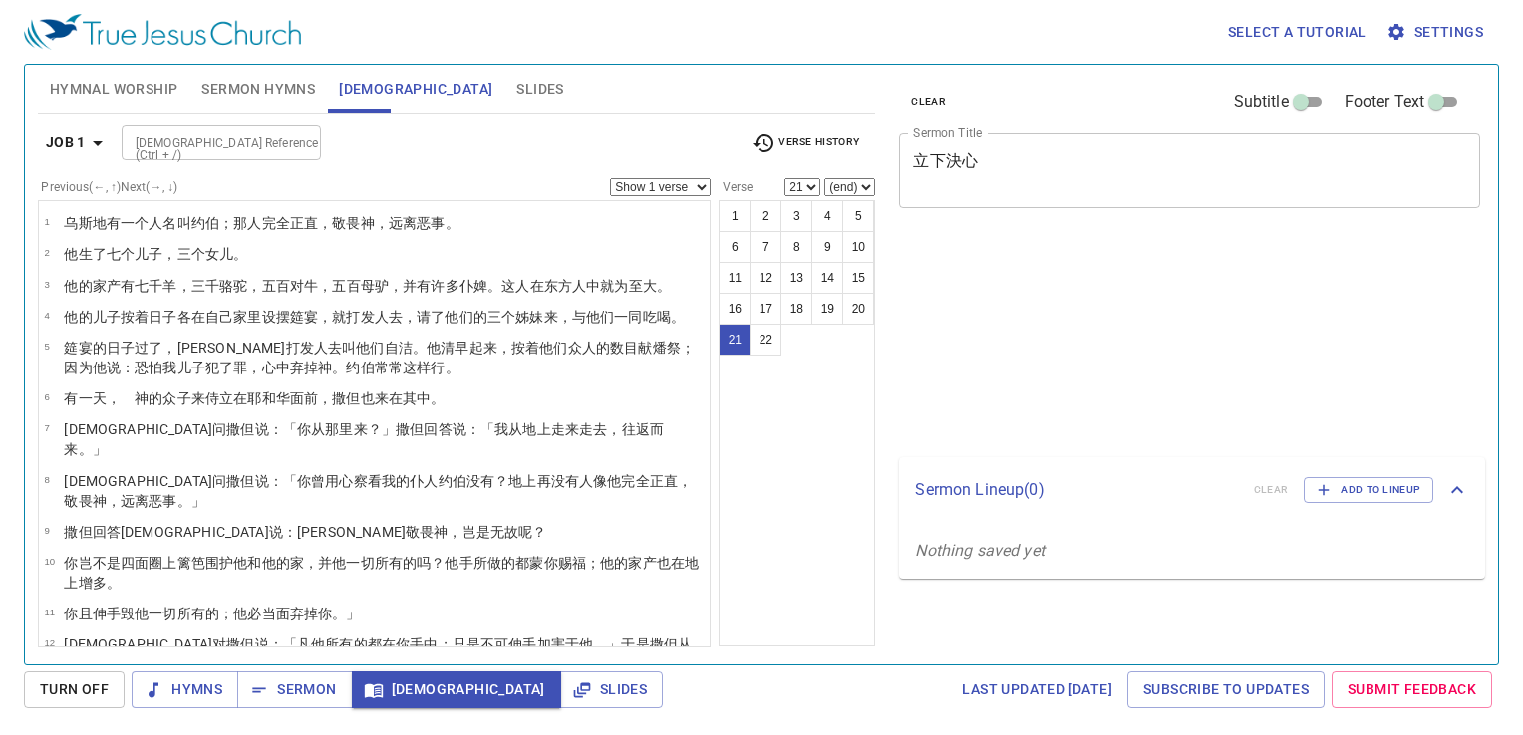
select select "21"
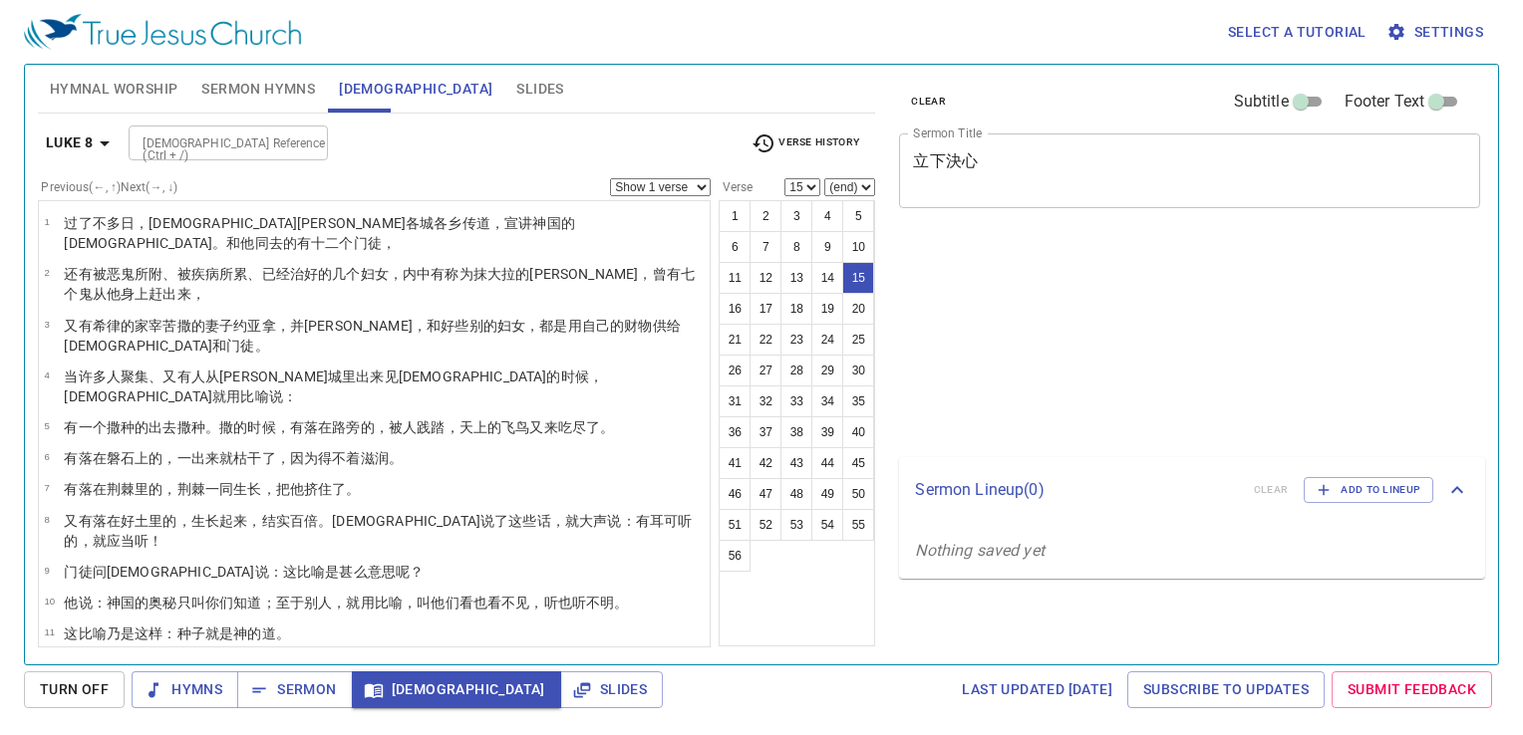
select select "15"
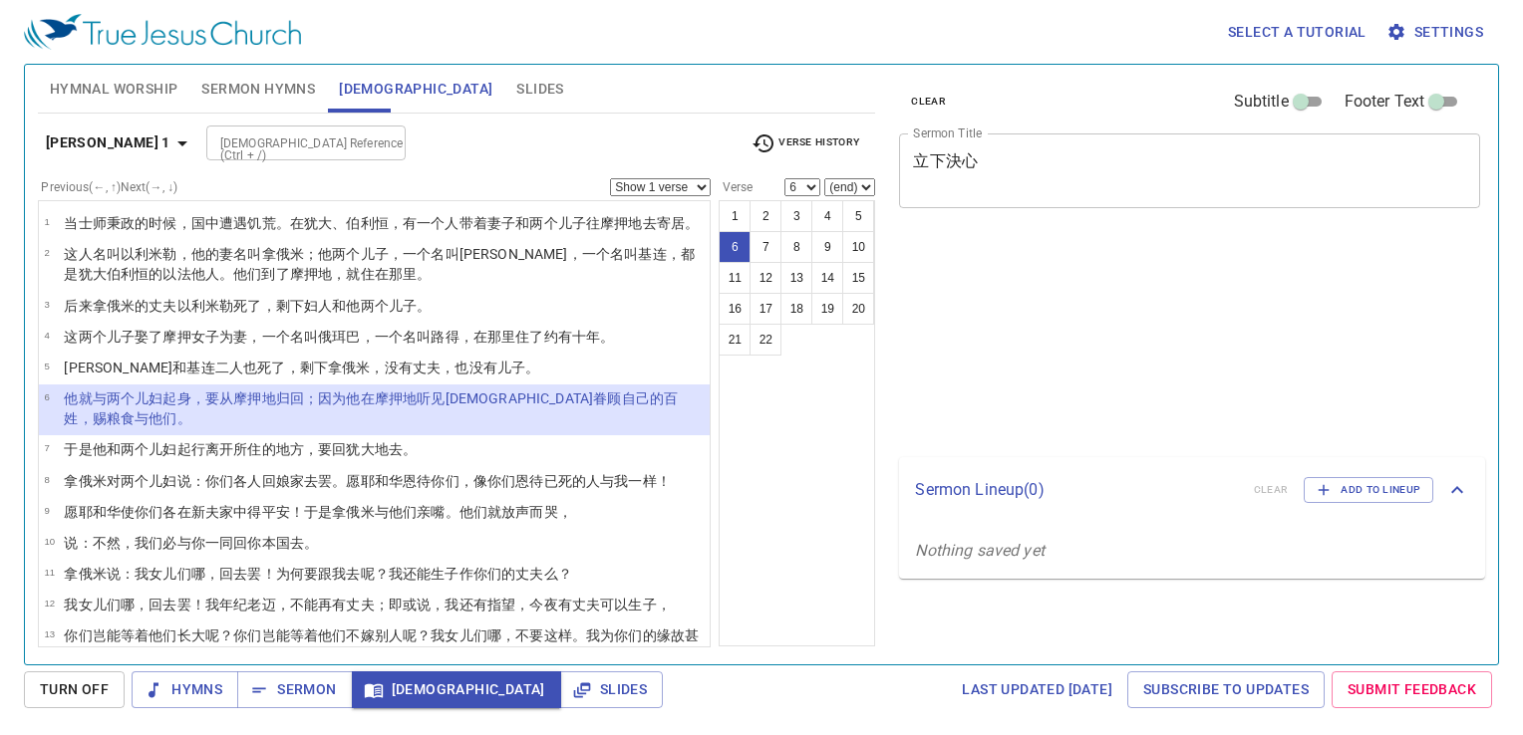
select select "6"
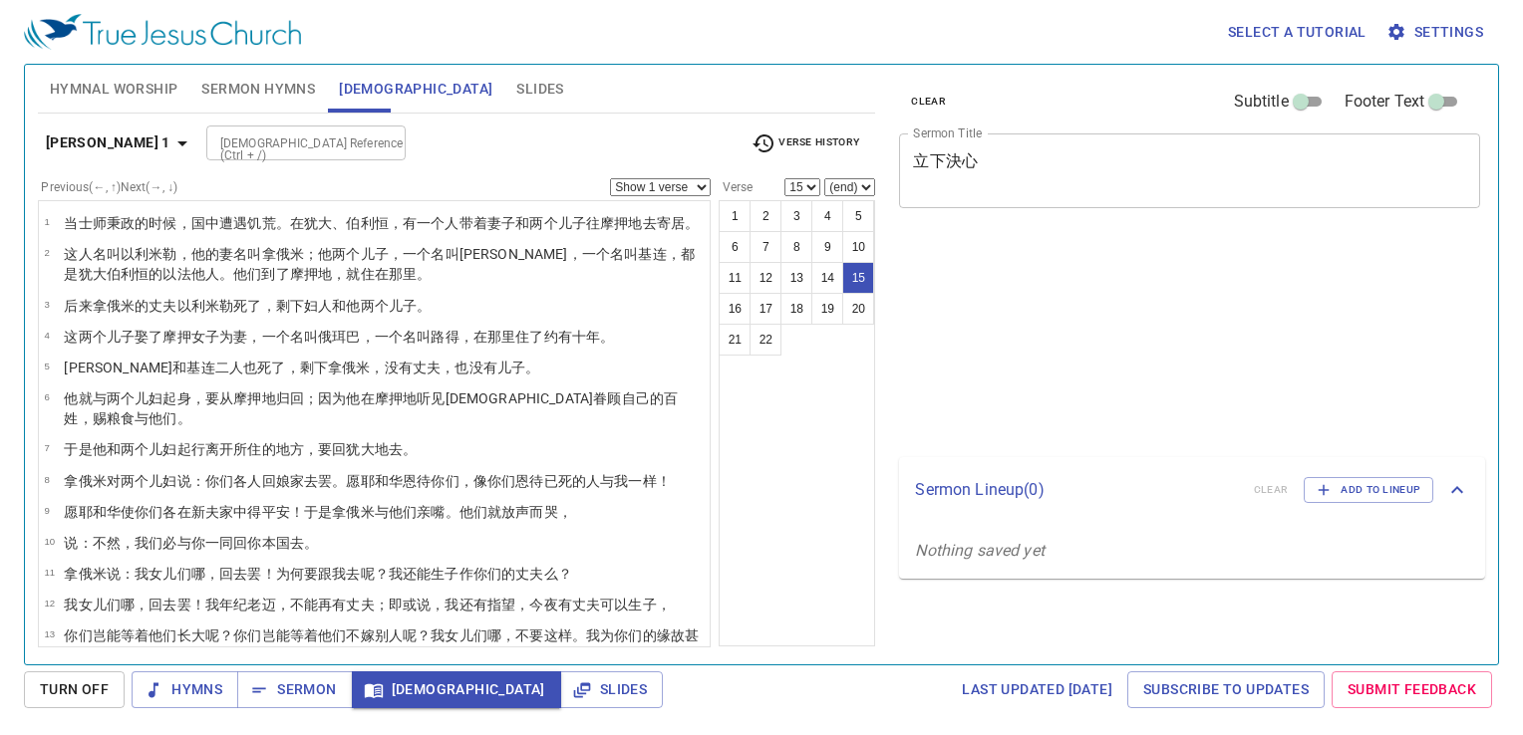
select select "15"
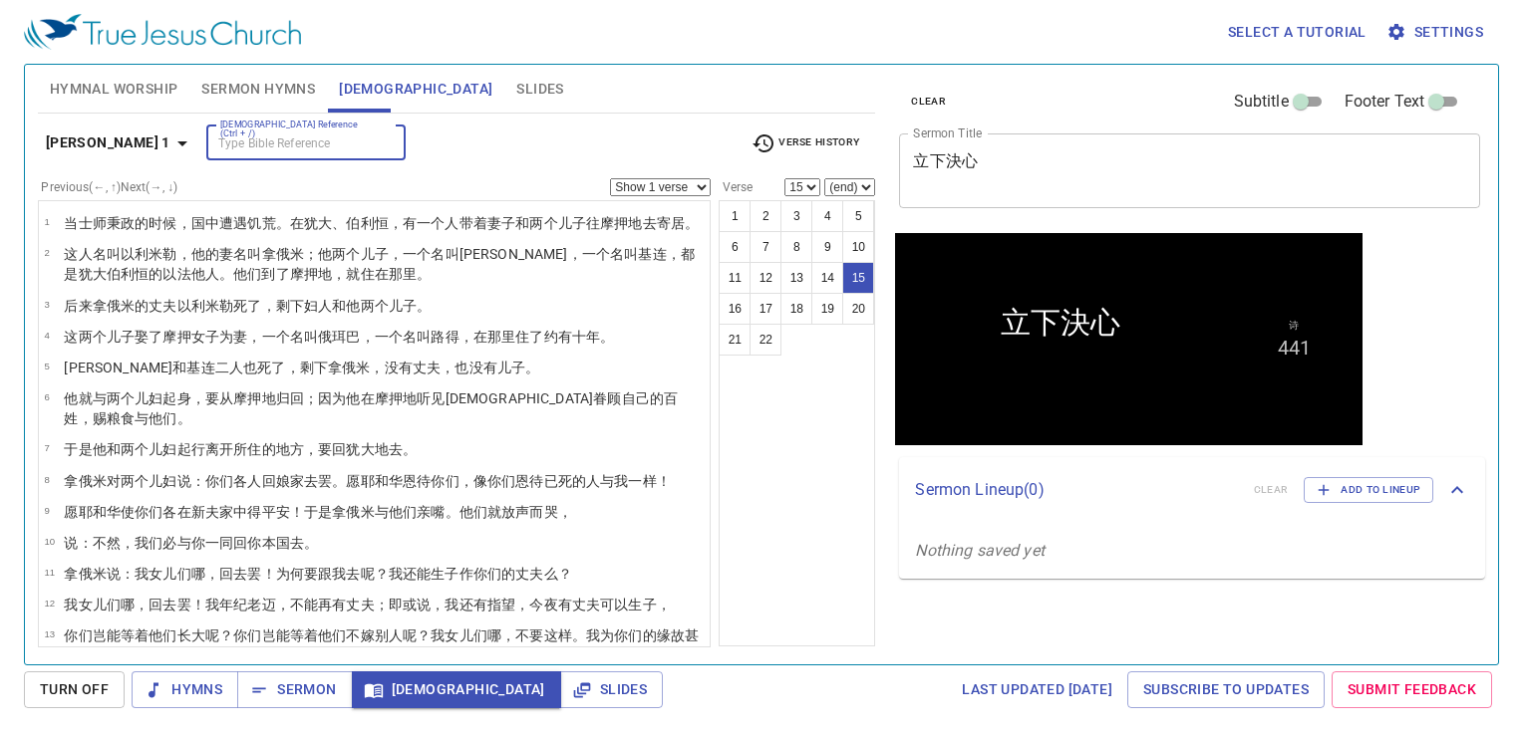
scroll to position [281, 0]
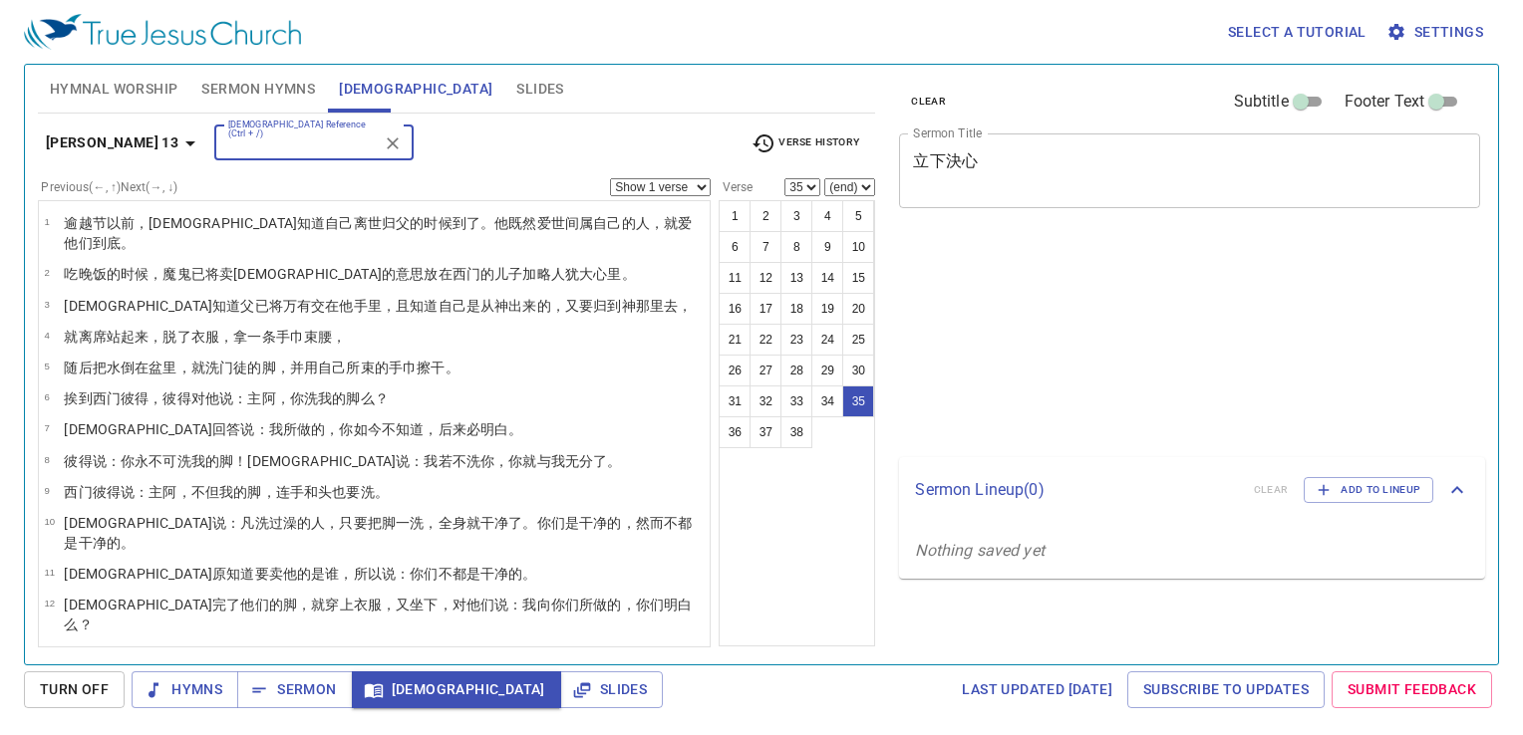
select select "35"
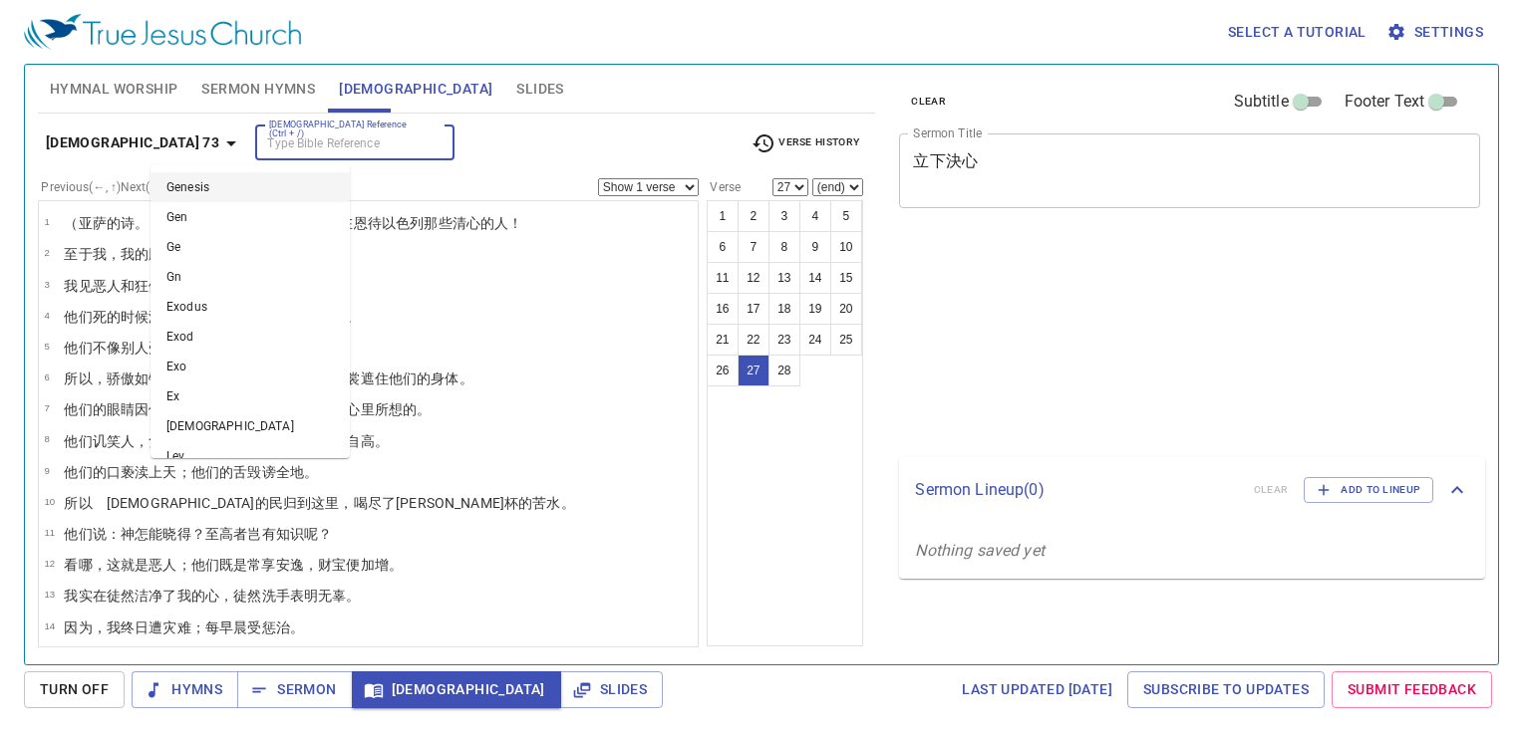
select select "27"
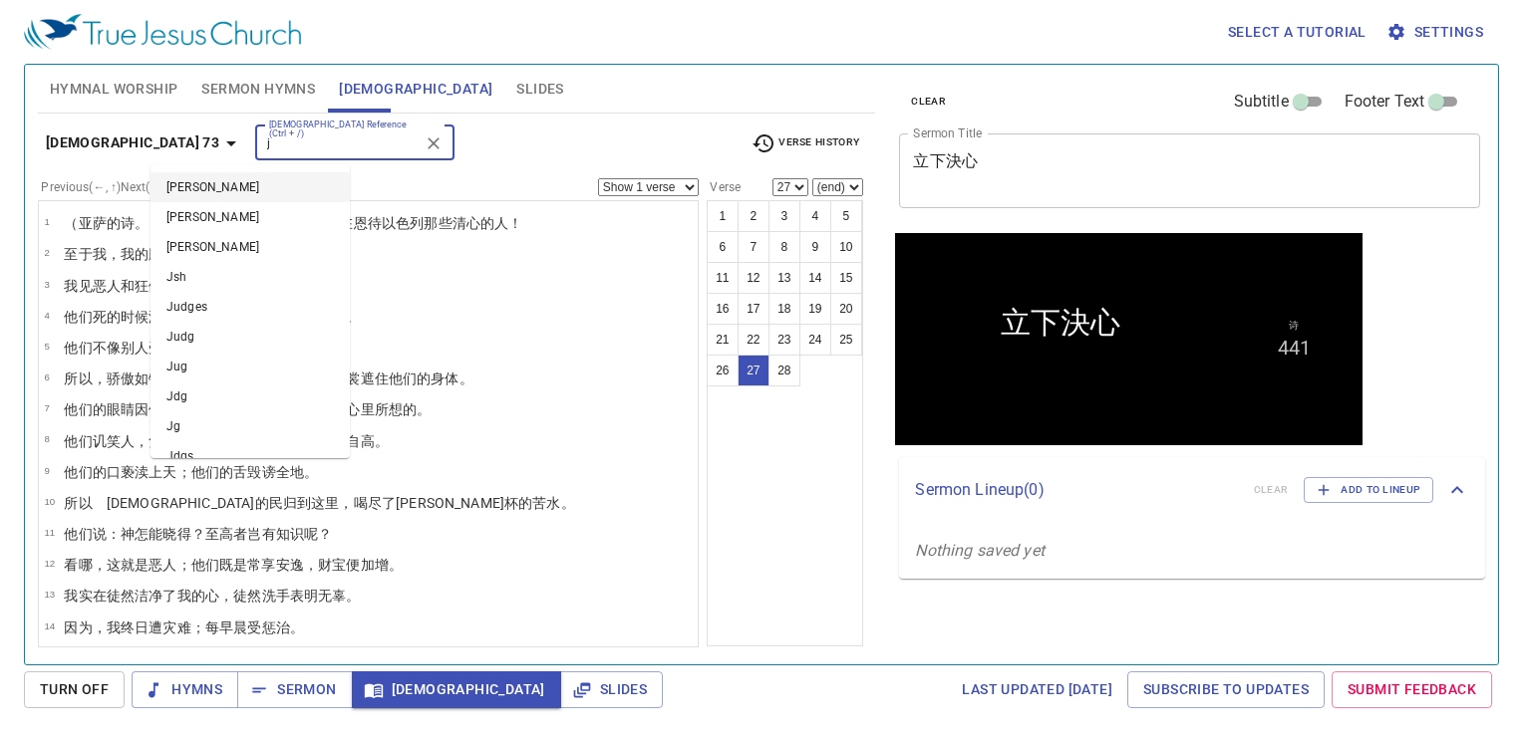
type input "j"
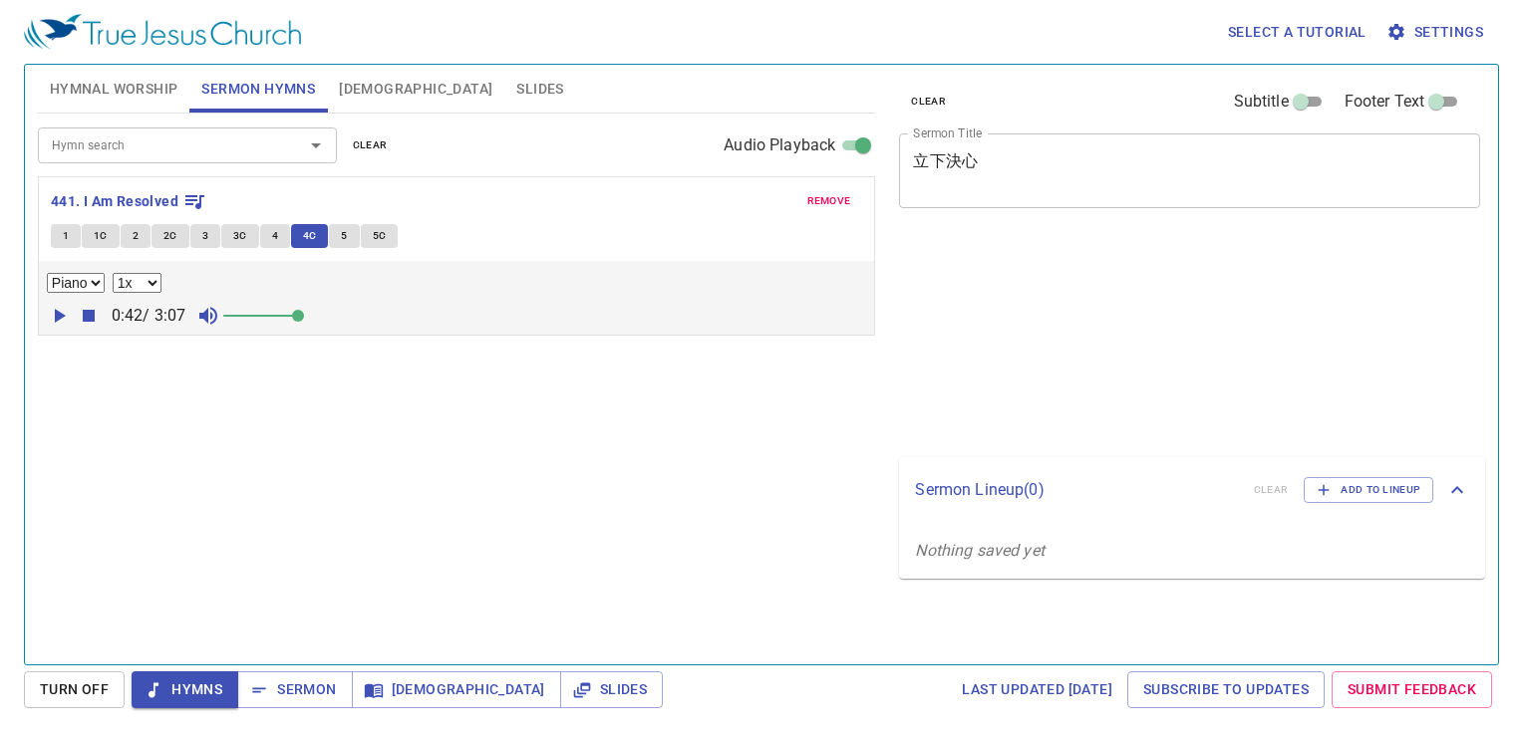
select select "1"
